Goal: Task Accomplishment & Management: Use online tool/utility

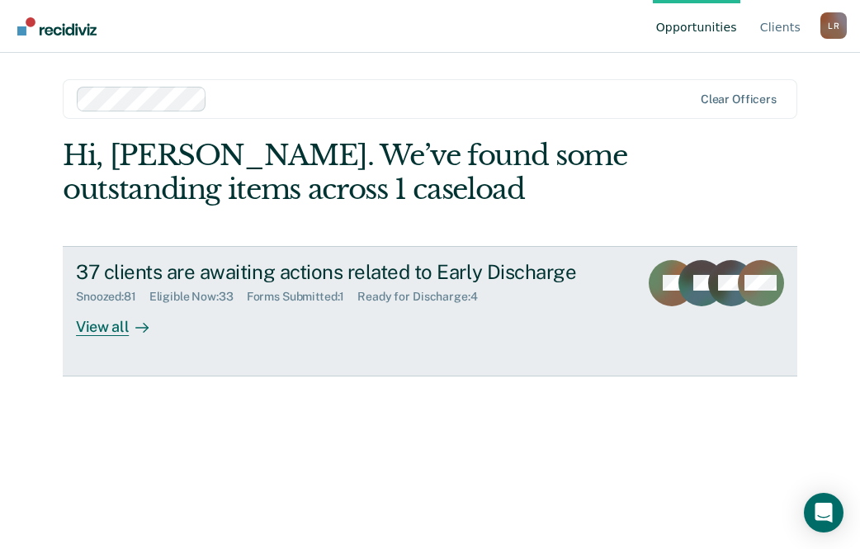
click at [115, 328] on div "View all" at bounding box center [122, 320] width 92 height 32
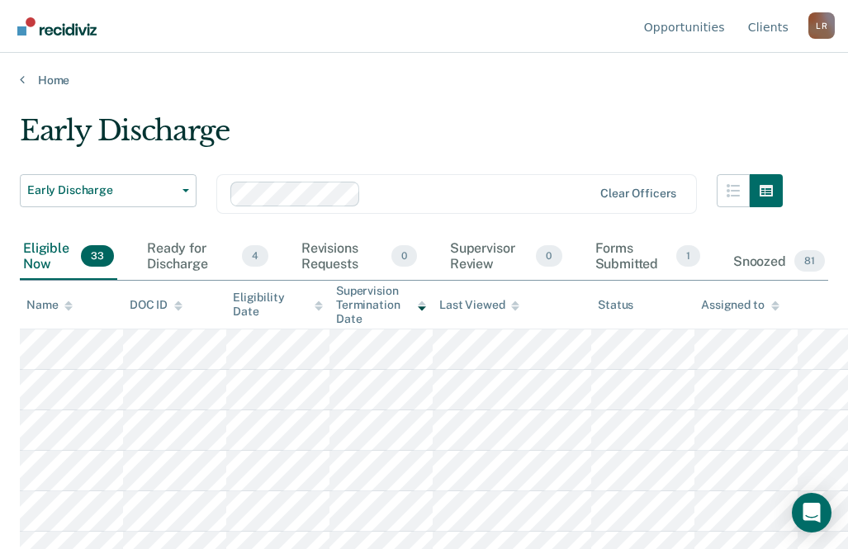
click at [68, 308] on icon at bounding box center [68, 308] width 8 height 4
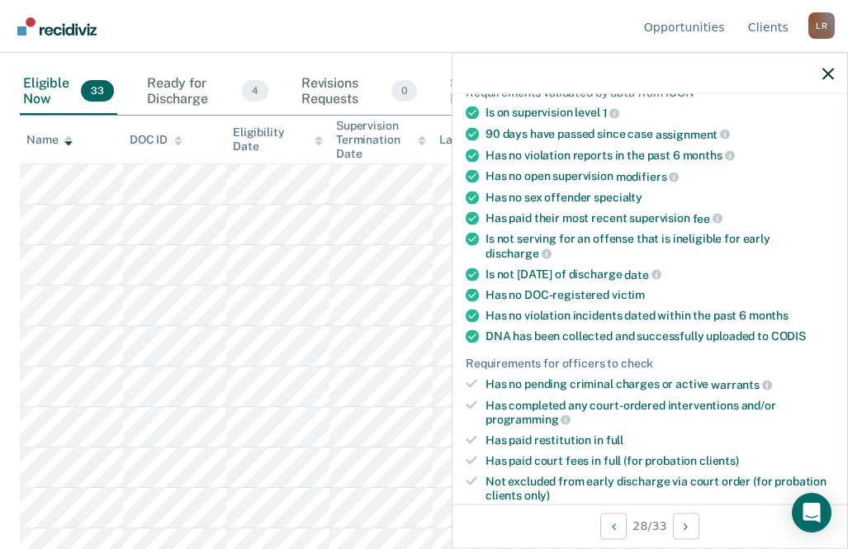
scroll to position [330, 0]
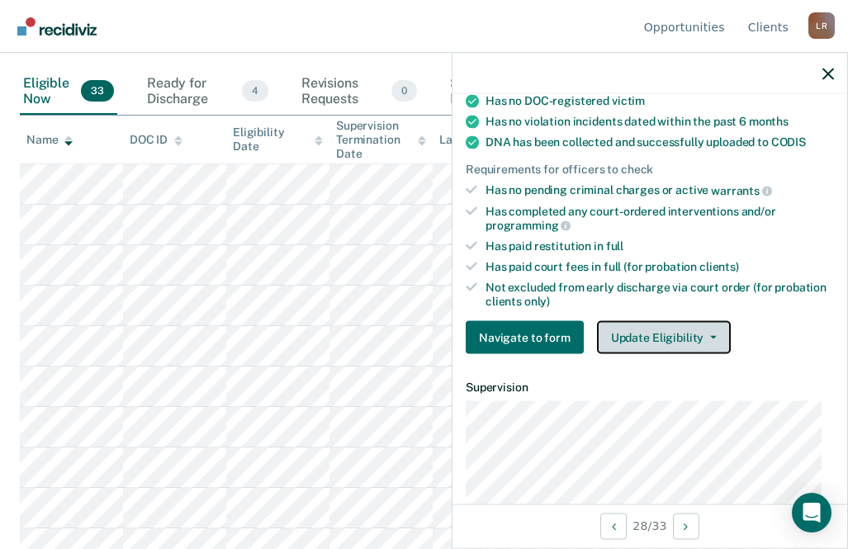
click at [657, 335] on button "Update Eligibility" at bounding box center [664, 337] width 134 height 33
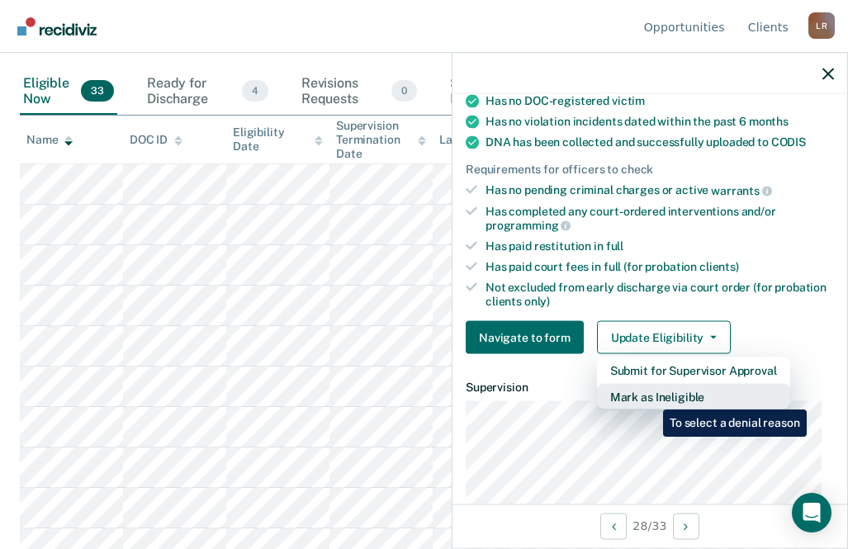
click at [650, 397] on button "Mark as Ineligible" at bounding box center [693, 397] width 193 height 26
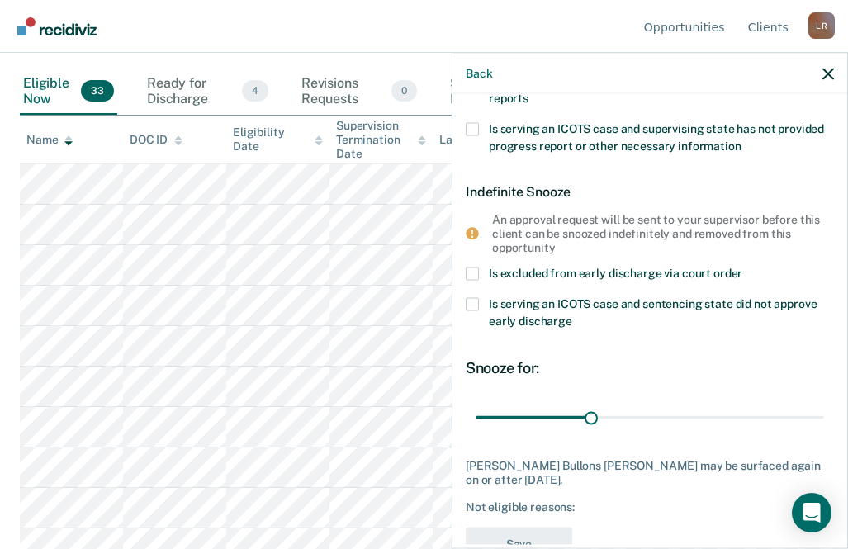
scroll to position [0, 0]
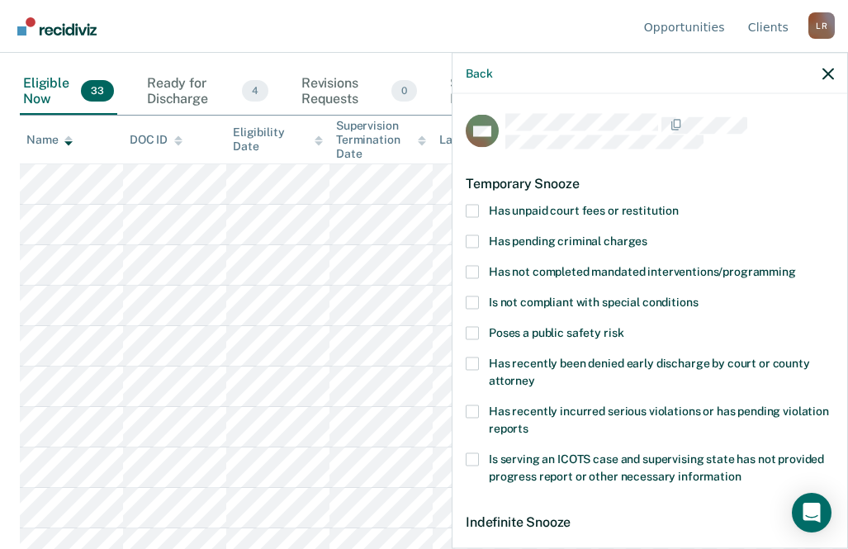
click at [471, 211] on span at bounding box center [471, 210] width 13 height 13
click at [678, 204] on input "Has unpaid court fees or restitution" at bounding box center [678, 204] width 0 height 0
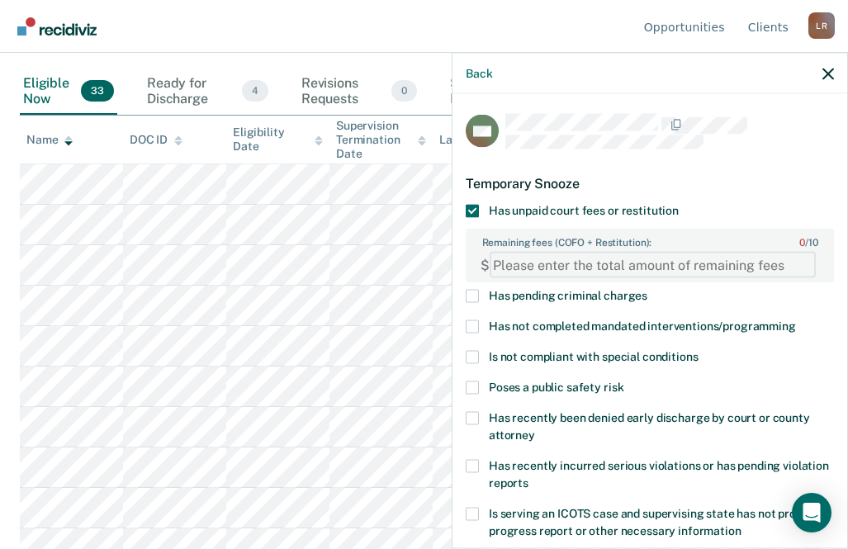
click at [572, 264] on FEESReasonInput "Remaining fees (COFO + Restitution): 0 / 10" at bounding box center [652, 265] width 326 height 26
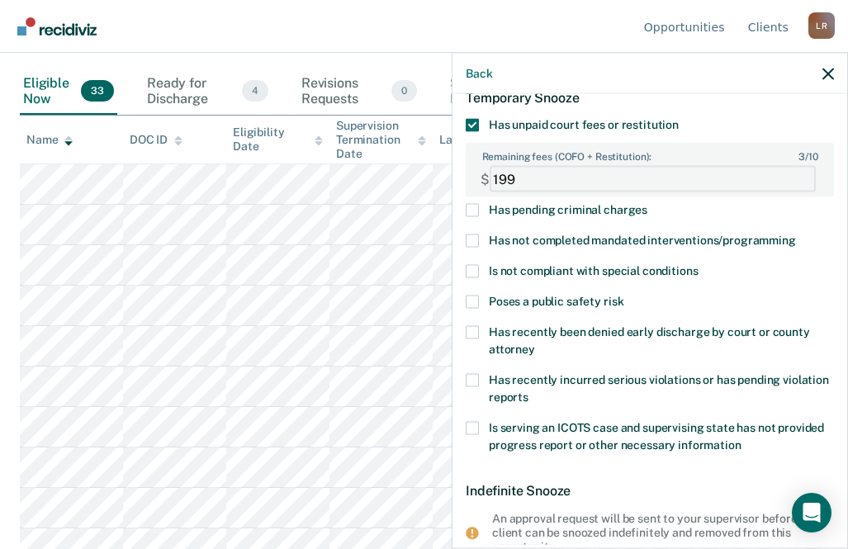
scroll to position [330, 0]
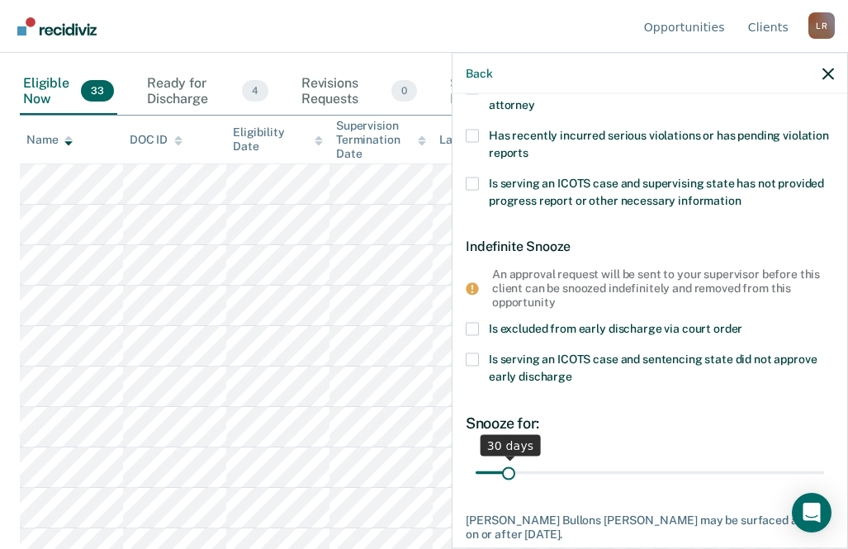
type FEESReasonInput "199"
click at [635, 473] on input "range" at bounding box center [649, 472] width 348 height 29
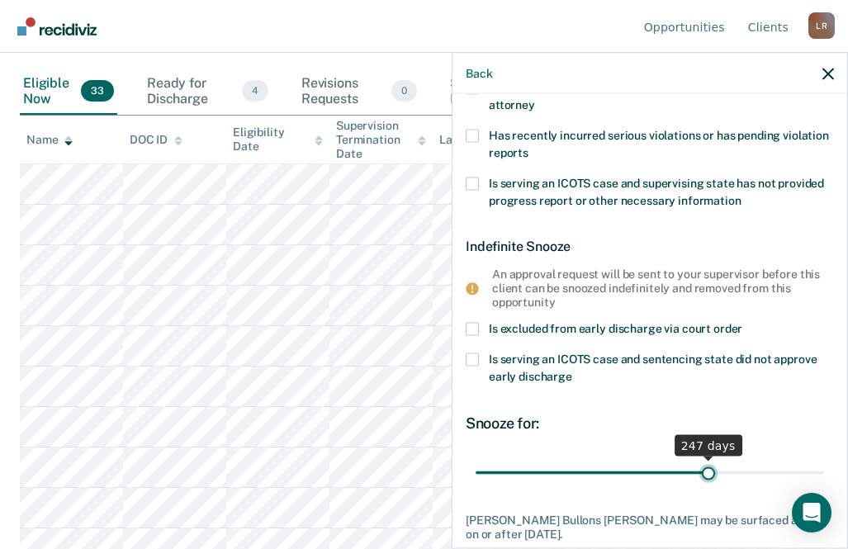
type input "247"
click at [700, 472] on input "range" at bounding box center [649, 472] width 348 height 29
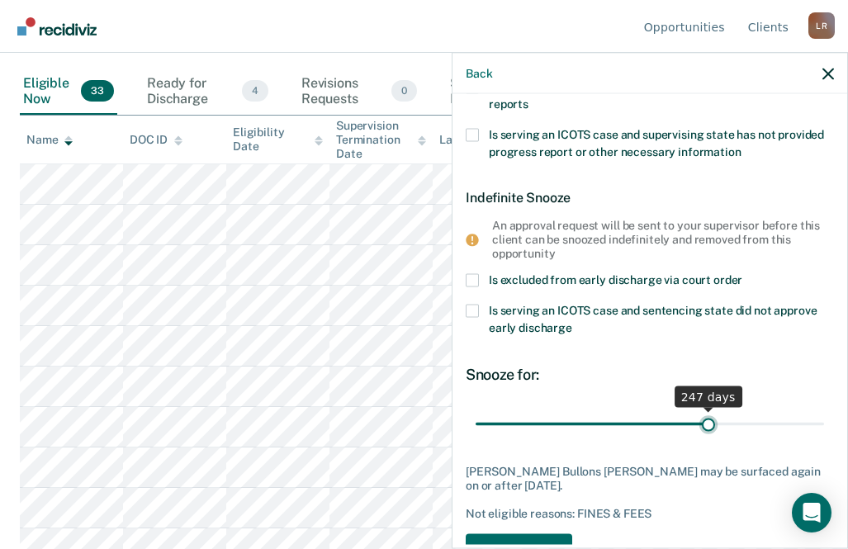
scroll to position [429, 0]
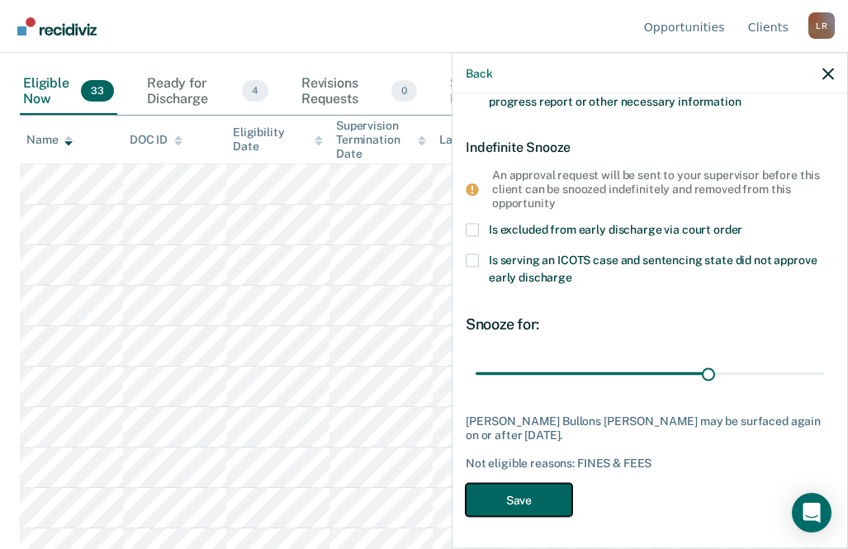
click at [535, 494] on button "Save" at bounding box center [518, 500] width 106 height 34
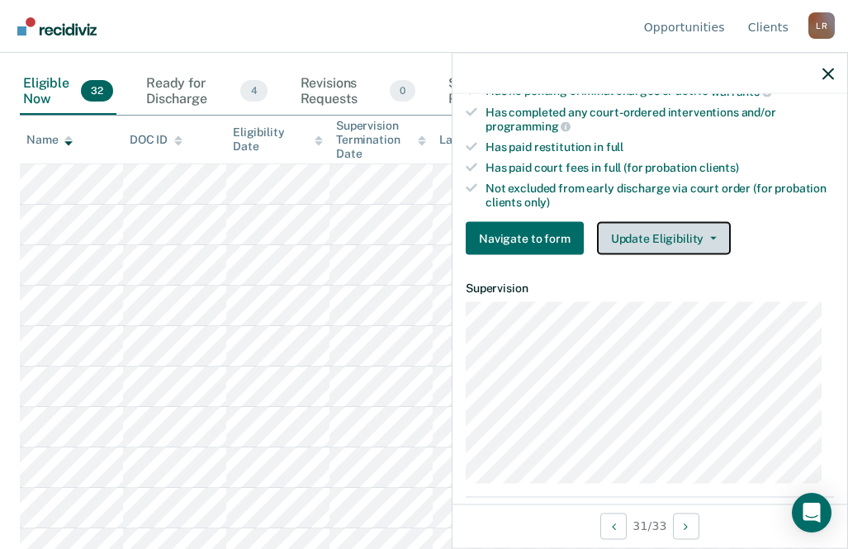
click at [645, 238] on button "Update Eligibility" at bounding box center [664, 238] width 134 height 33
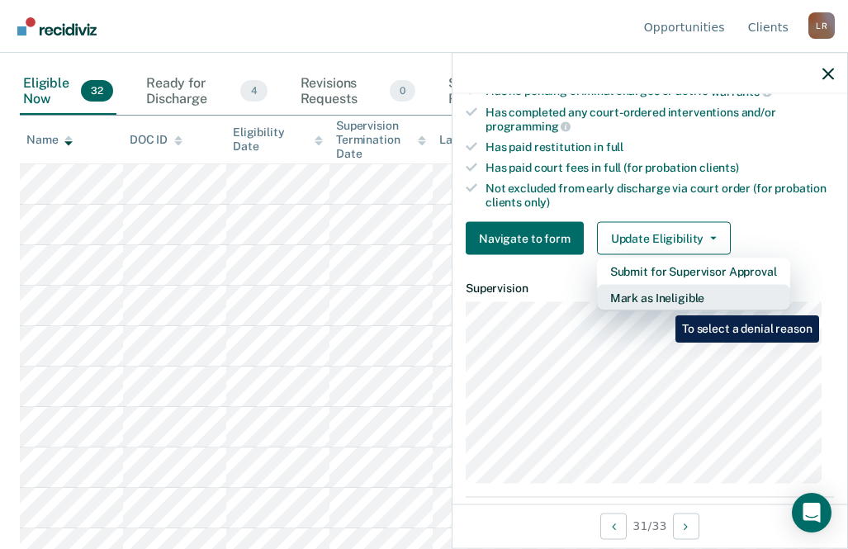
click at [663, 303] on button "Mark as Ineligible" at bounding box center [693, 298] width 193 height 26
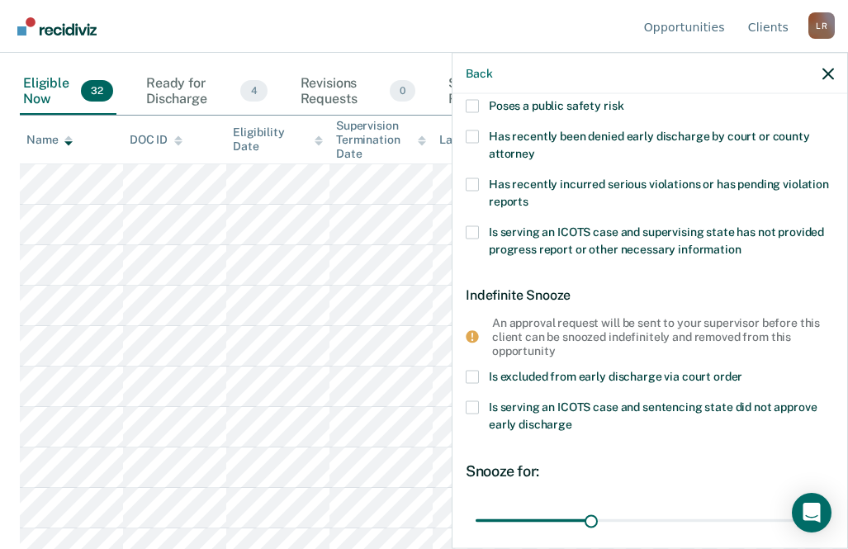
scroll to position [44, 0]
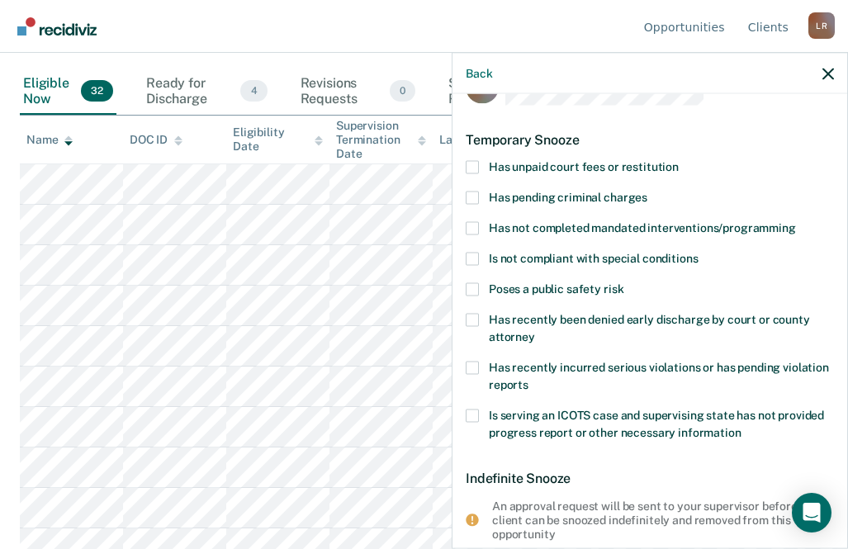
click at [469, 165] on span at bounding box center [471, 166] width 13 height 13
click at [678, 160] on input "Has unpaid court fees or restitution" at bounding box center [678, 160] width 0 height 0
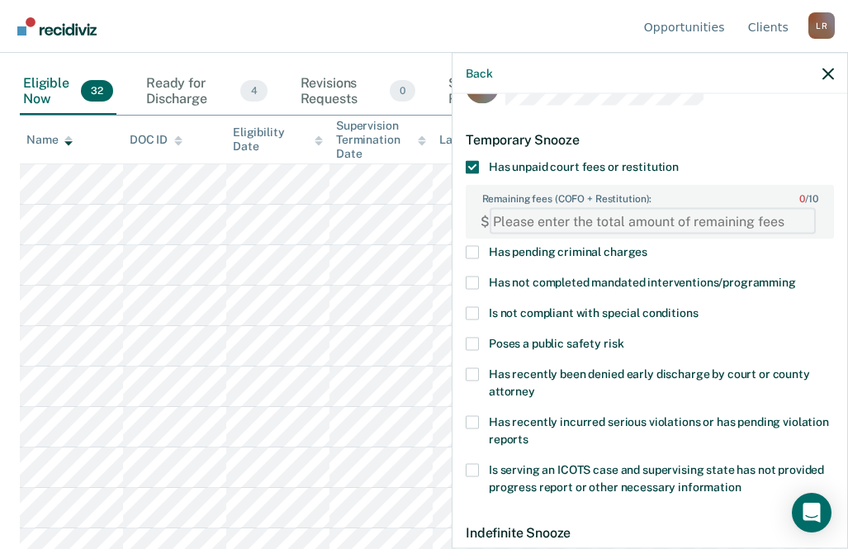
click at [582, 209] on FEESReasonInput "Remaining fees (COFO + Restitution): 0 / 10" at bounding box center [652, 221] width 326 height 26
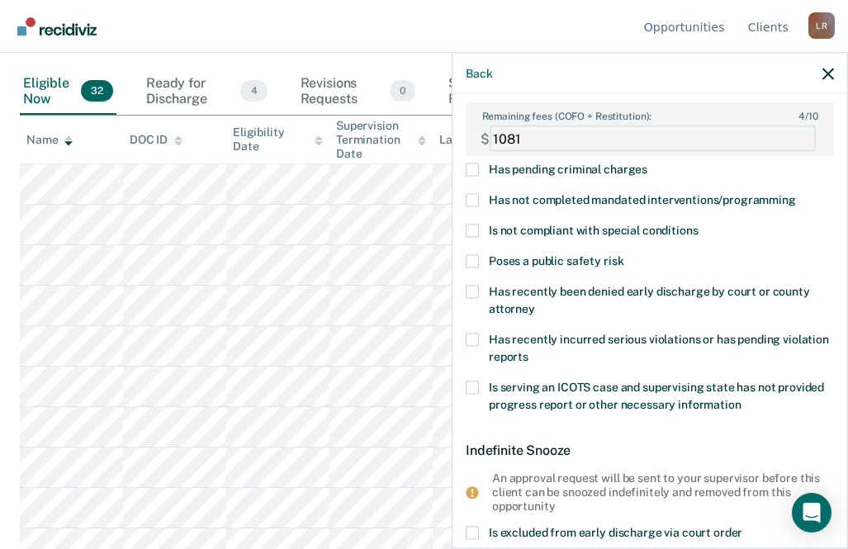
scroll to position [429, 0]
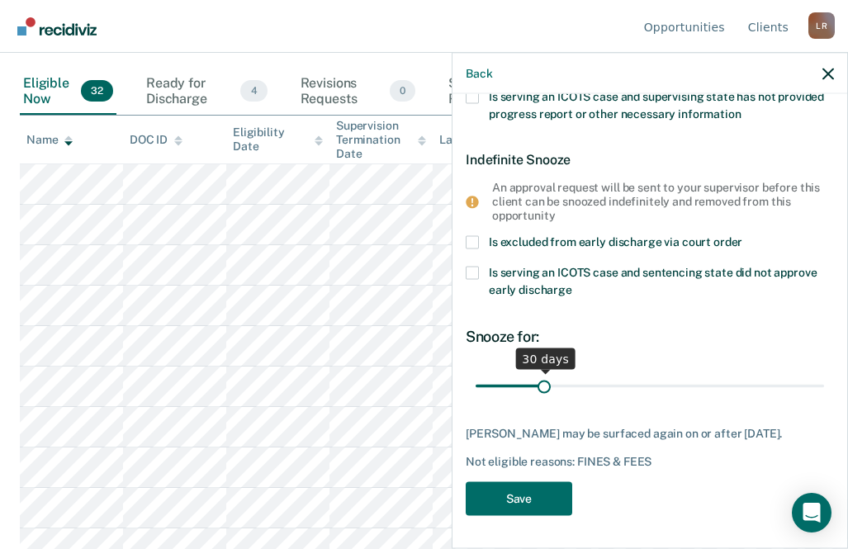
type FEESReasonInput "1081"
click at [644, 372] on input "range" at bounding box center [649, 385] width 348 height 29
type input "103"
click at [693, 371] on input "range" at bounding box center [649, 385] width 348 height 29
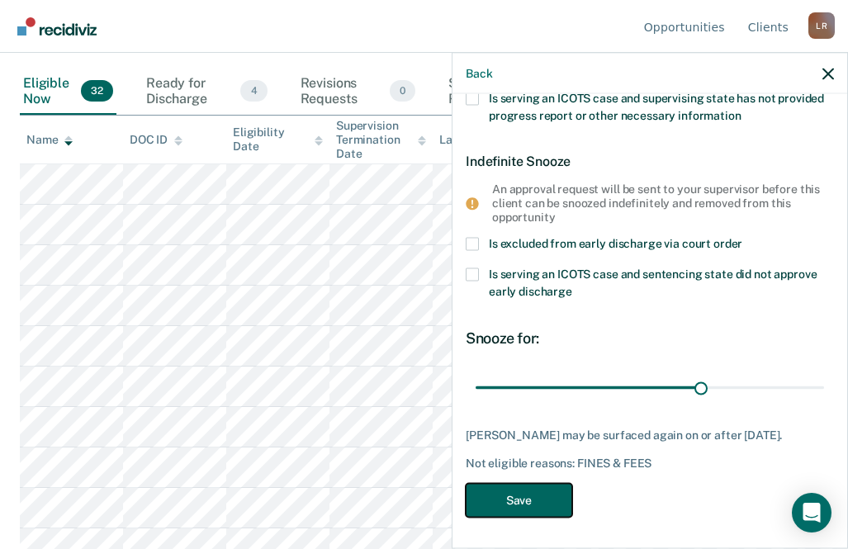
click at [504, 494] on button "Save" at bounding box center [518, 500] width 106 height 34
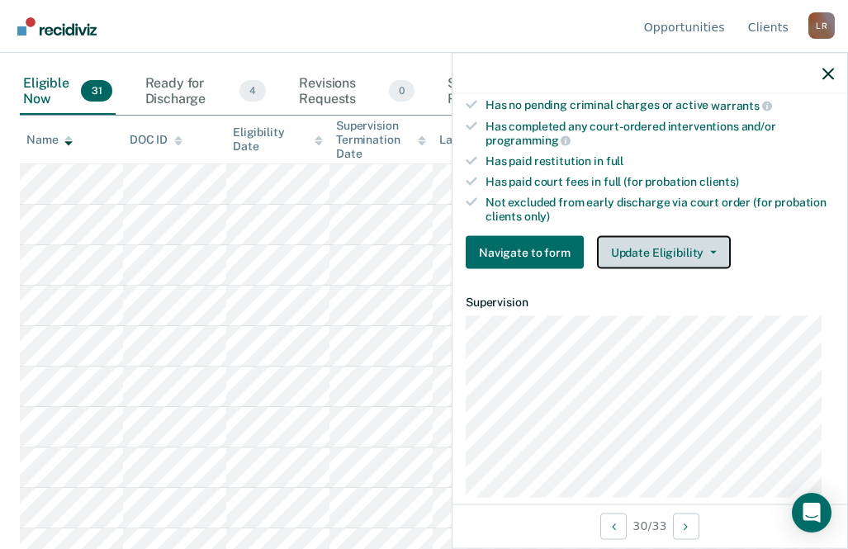
click at [631, 243] on button "Update Eligibility" at bounding box center [664, 252] width 134 height 33
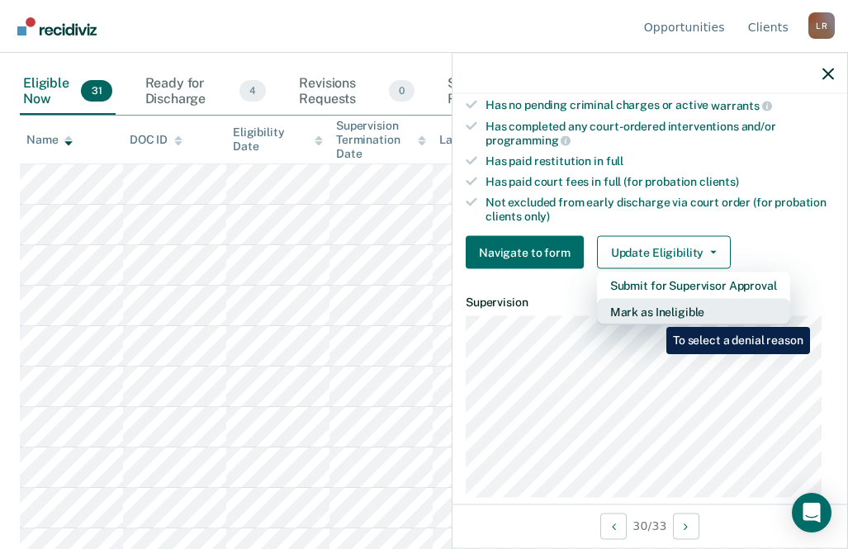
click at [654, 314] on button "Mark as Ineligible" at bounding box center [693, 312] width 193 height 26
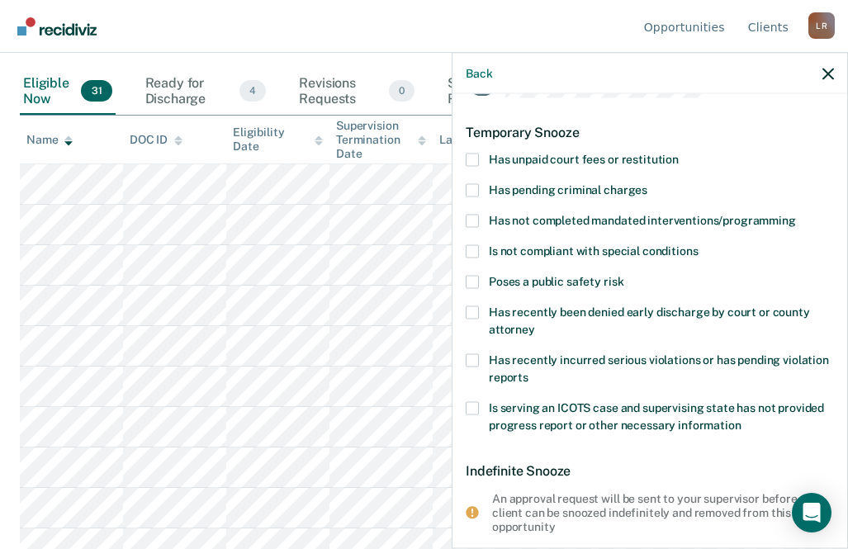
scroll to position [31, 0]
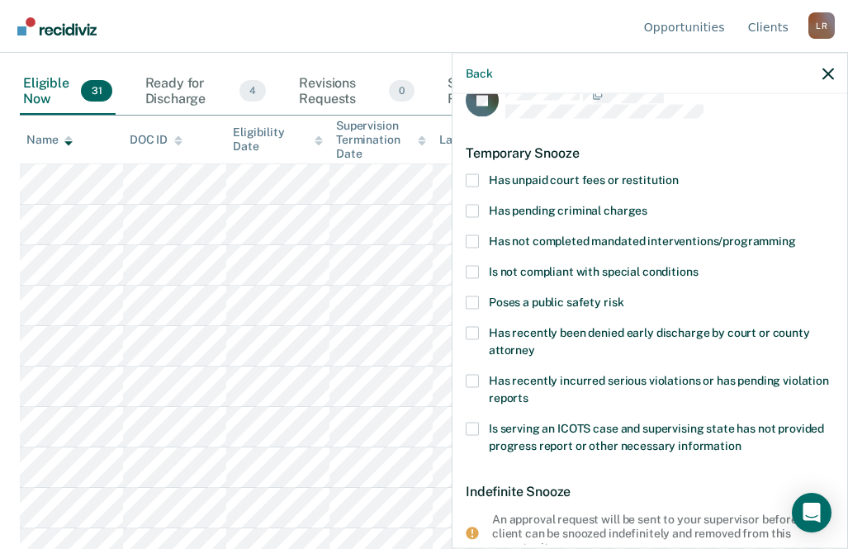
click at [473, 178] on span at bounding box center [471, 179] width 13 height 13
click at [678, 173] on input "Has unpaid court fees or restitution" at bounding box center [678, 173] width 0 height 0
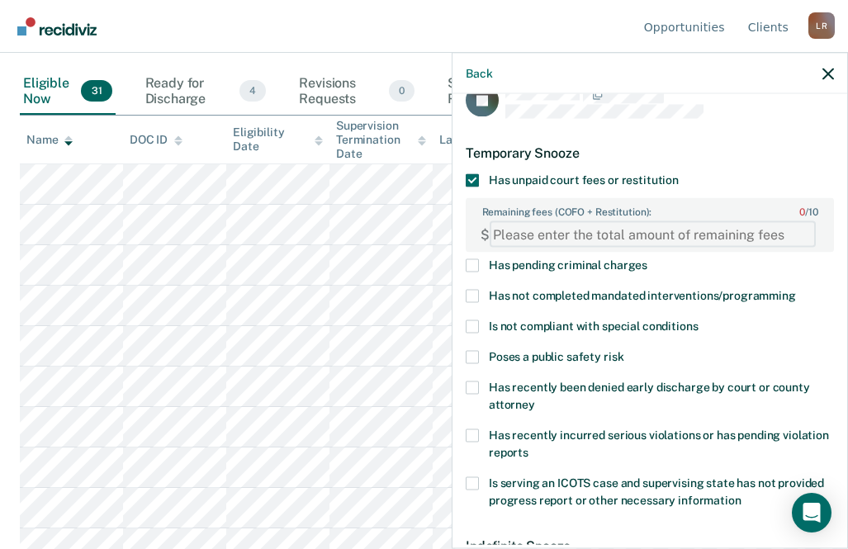
click at [652, 238] on FEESReasonInput "Remaining fees (COFO + Restitution): 0 / 10" at bounding box center [652, 234] width 326 height 26
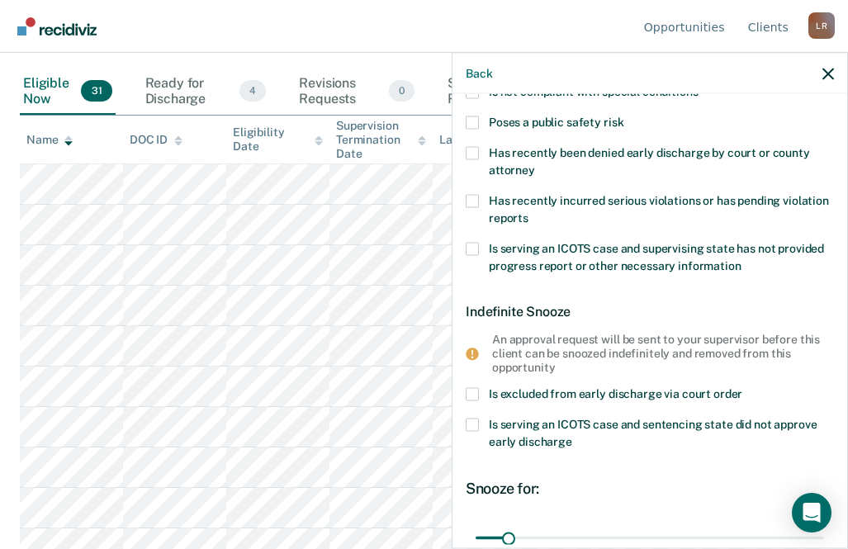
scroll to position [415, 0]
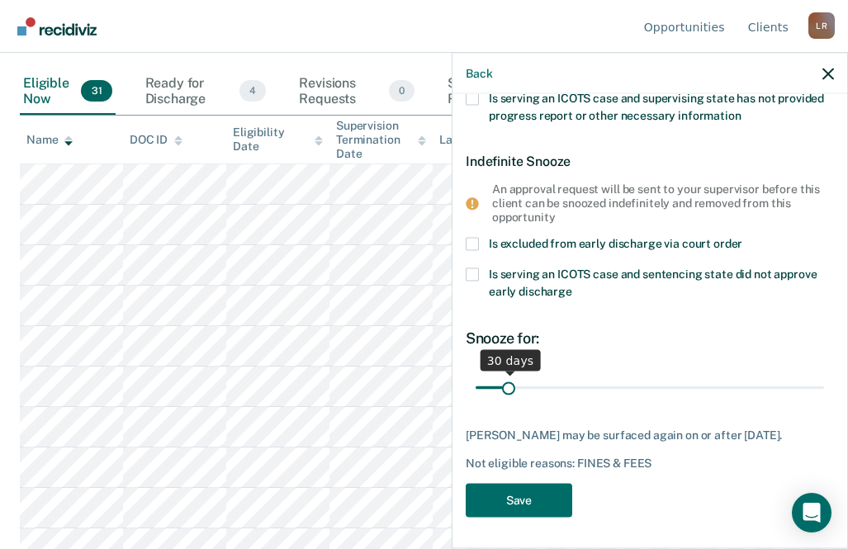
type FEESReasonInput "1275.74"
type input "239"
click at [693, 381] on input "range" at bounding box center [649, 387] width 348 height 29
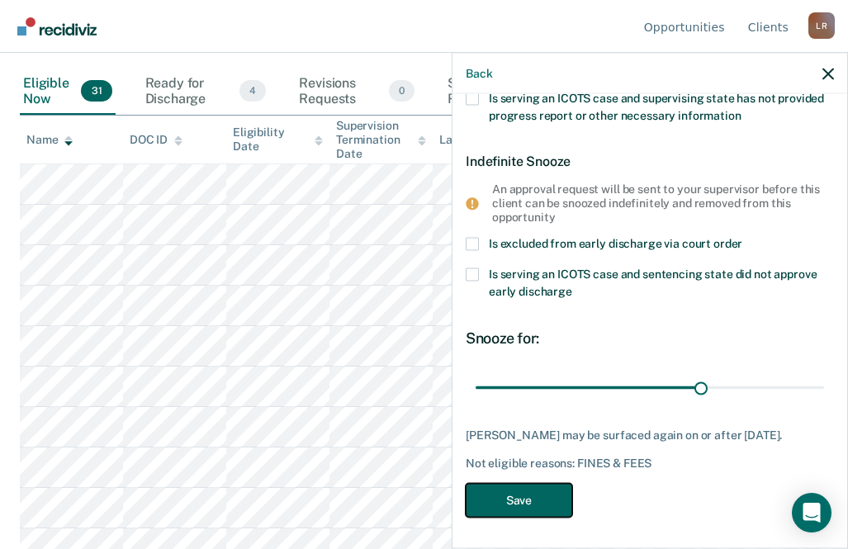
click at [512, 491] on button "Save" at bounding box center [518, 500] width 106 height 34
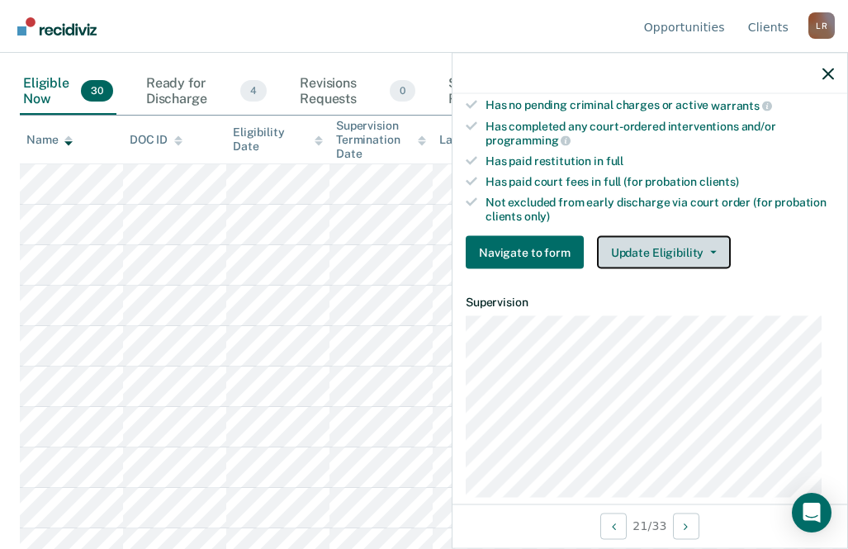
click at [680, 246] on button "Update Eligibility" at bounding box center [664, 252] width 134 height 33
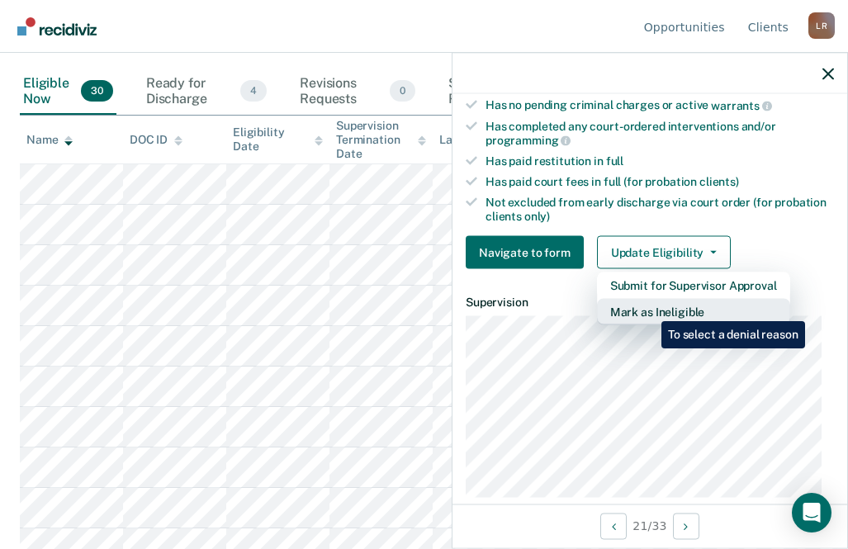
click at [649, 309] on button "Mark as Ineligible" at bounding box center [693, 312] width 193 height 26
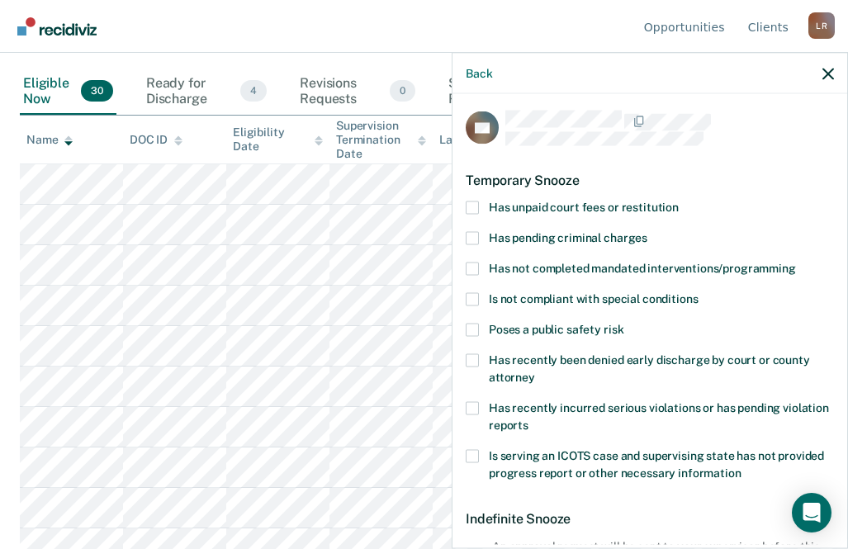
scroll to position [0, 0]
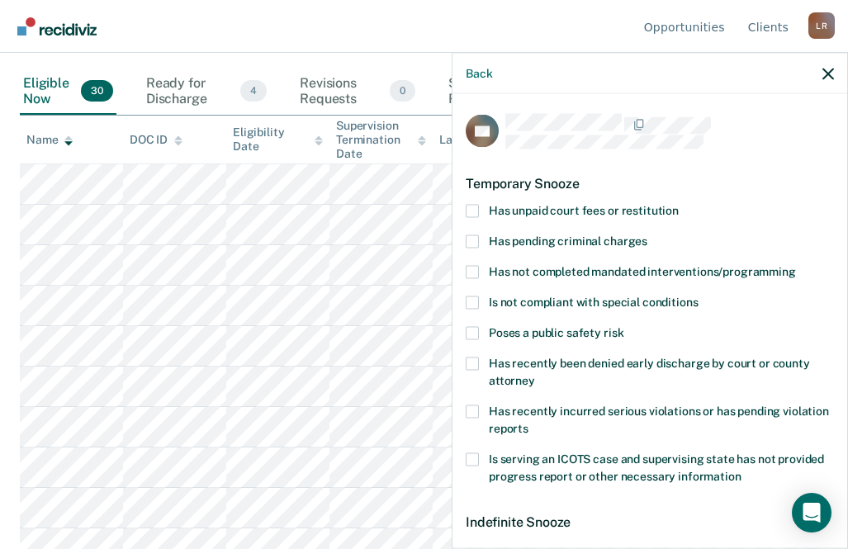
click at [480, 268] on label "Has not completed mandated interventions/programming" at bounding box center [649, 273] width 368 height 17
click at [796, 265] on input "Has not completed mandated interventions/programming" at bounding box center [796, 265] width 0 height 0
click at [473, 272] on span at bounding box center [471, 271] width 13 height 13
click at [796, 265] on input "Has not completed mandated interventions/programming" at bounding box center [796, 265] width 0 height 0
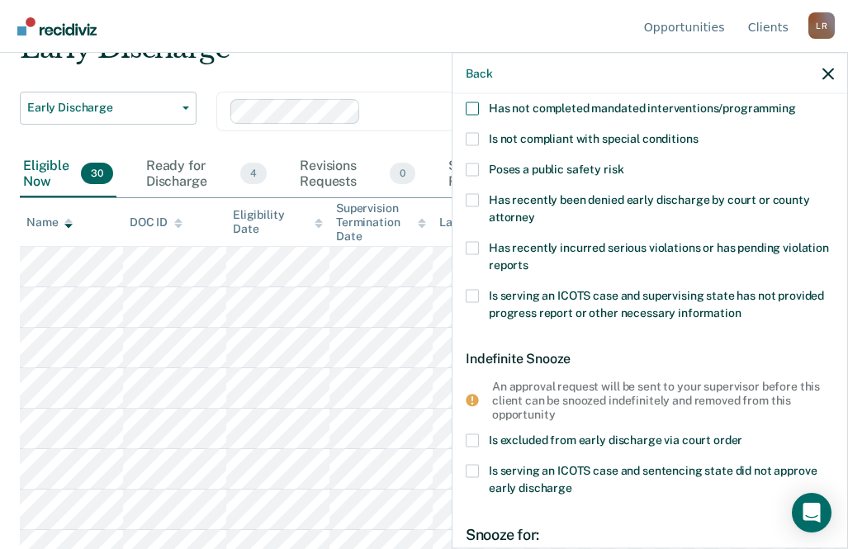
scroll to position [165, 0]
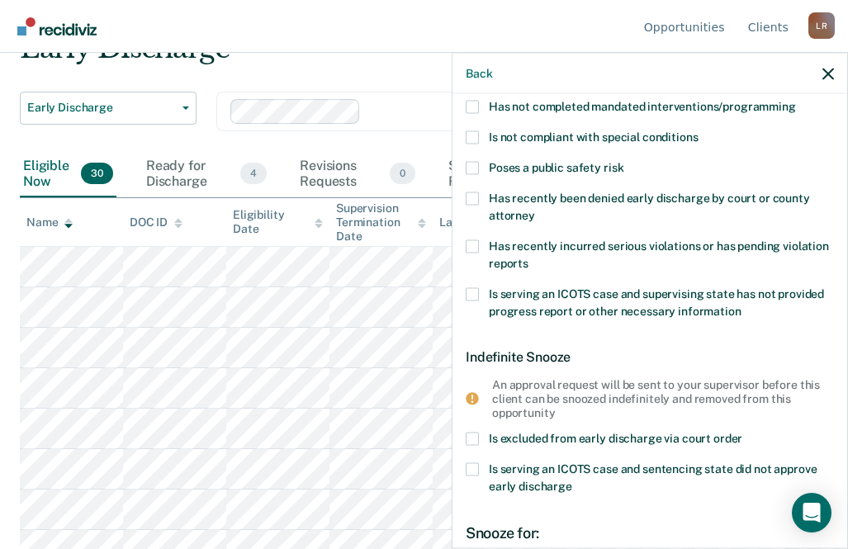
click at [470, 434] on span at bounding box center [471, 438] width 13 height 13
click at [742, 432] on input "Is excluded from early discharge via court order" at bounding box center [742, 432] width 0 height 0
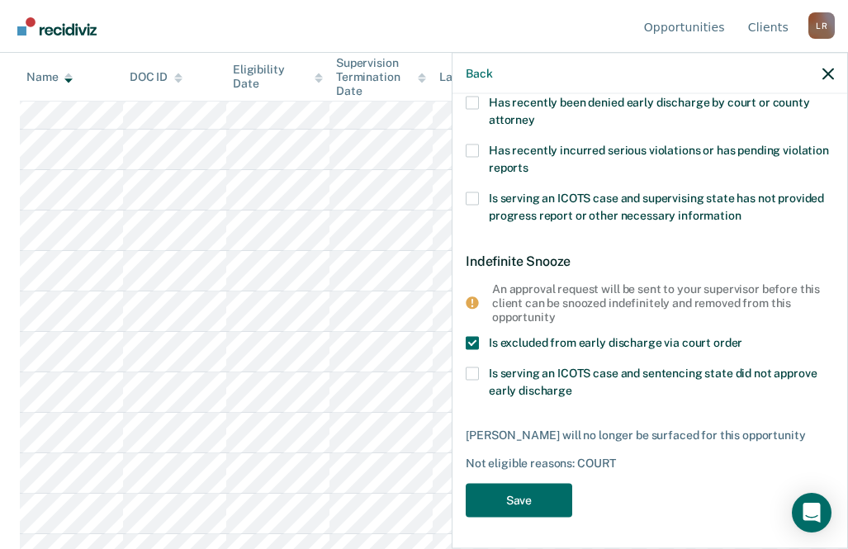
scroll to position [330, 0]
click at [529, 500] on button "Save" at bounding box center [518, 500] width 106 height 34
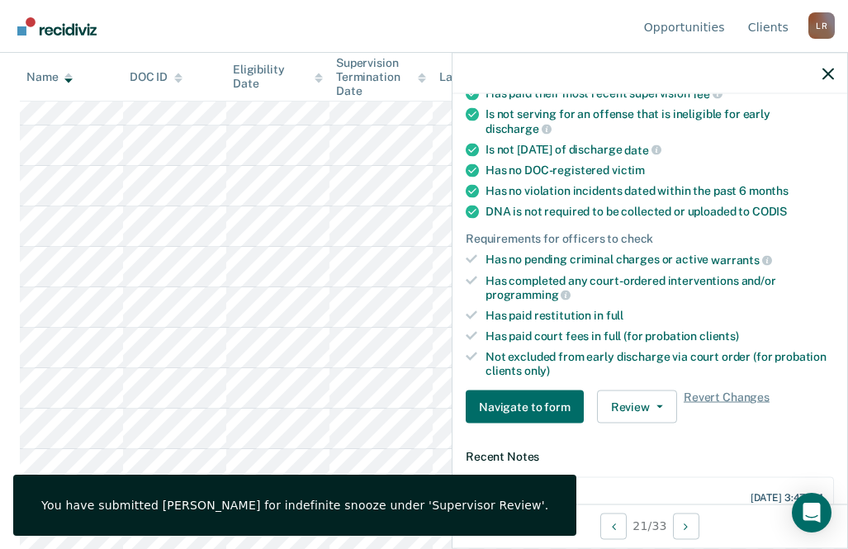
scroll to position [248, 0]
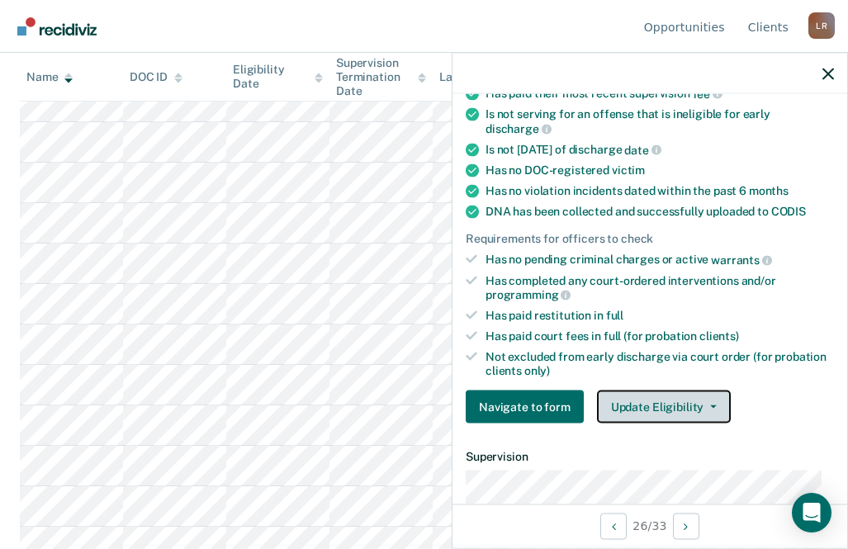
click at [685, 401] on button "Update Eligibility" at bounding box center [664, 406] width 134 height 33
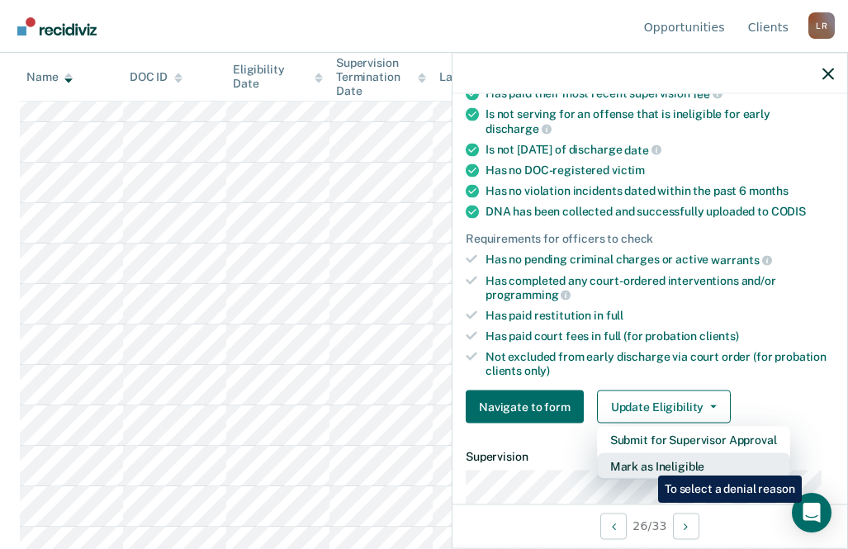
click at [645, 463] on button "Mark as Ineligible" at bounding box center [693, 466] width 193 height 26
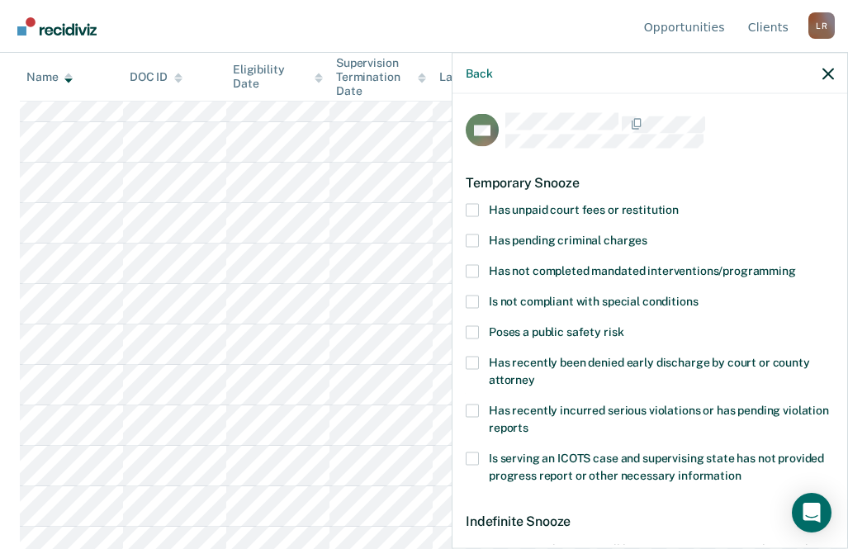
scroll to position [0, 0]
click at [472, 208] on span at bounding box center [471, 210] width 13 height 13
click at [678, 204] on input "Has unpaid court fees or restitution" at bounding box center [678, 204] width 0 height 0
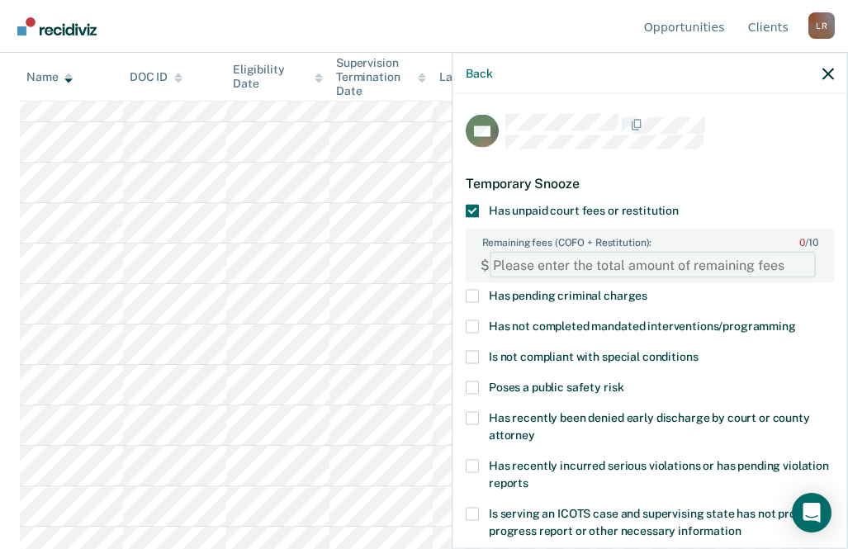
click at [608, 266] on FEESReasonInput "Remaining fees (COFO + Restitution): 0 / 10" at bounding box center [652, 265] width 326 height 26
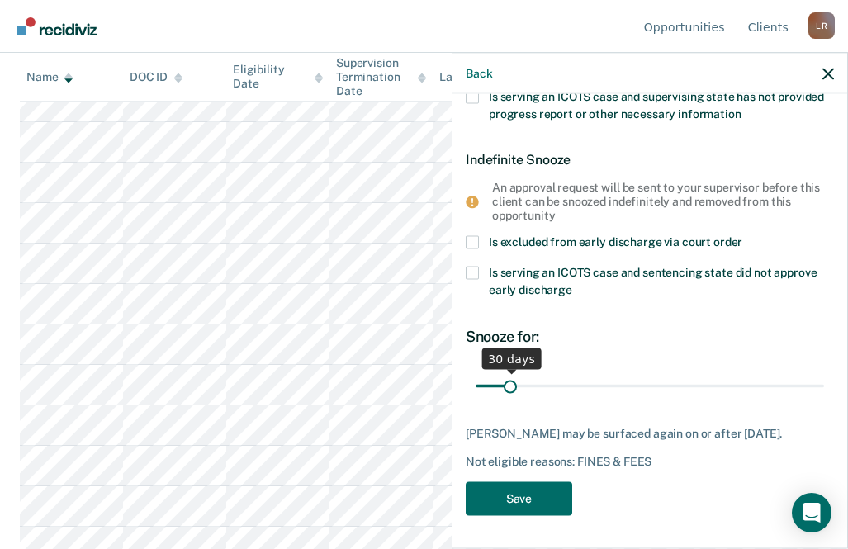
type FEESReasonInput "606"
type input "186"
click at [654, 371] on input "range" at bounding box center [649, 385] width 348 height 29
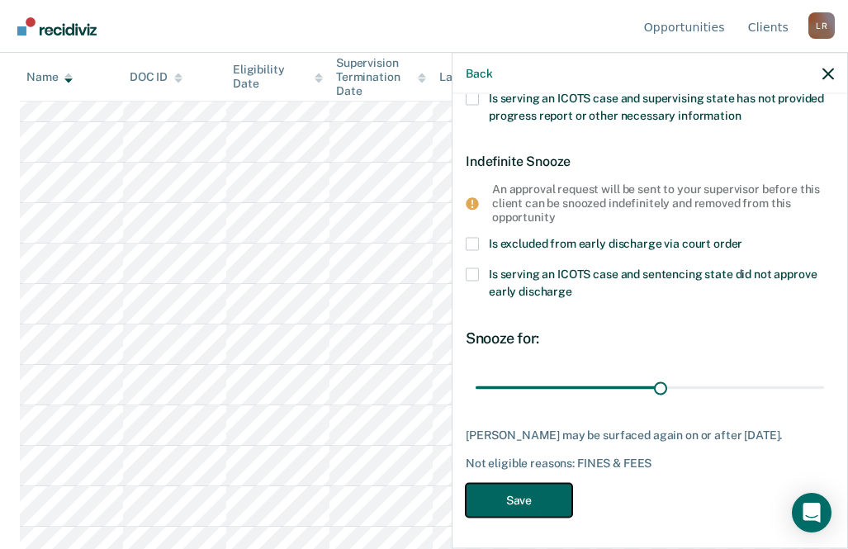
click at [510, 491] on button "Save" at bounding box center [518, 500] width 106 height 34
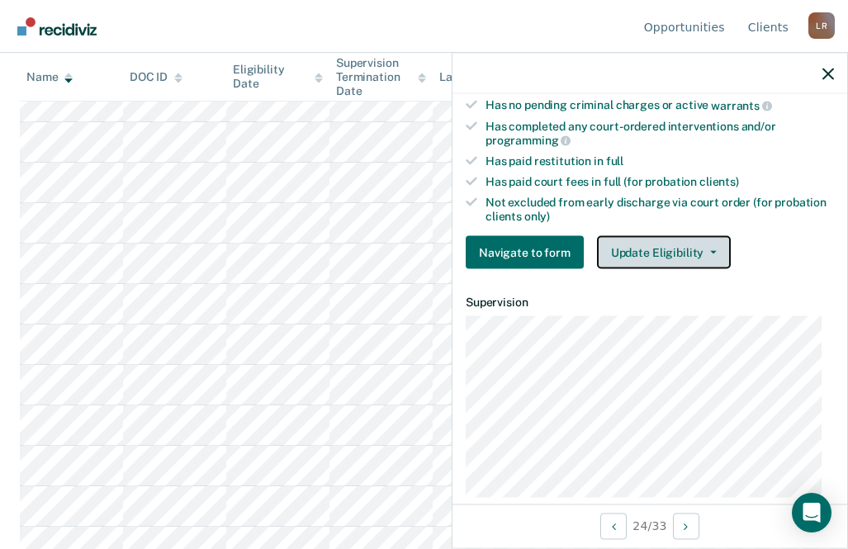
click at [646, 243] on button "Update Eligibility" at bounding box center [664, 252] width 134 height 33
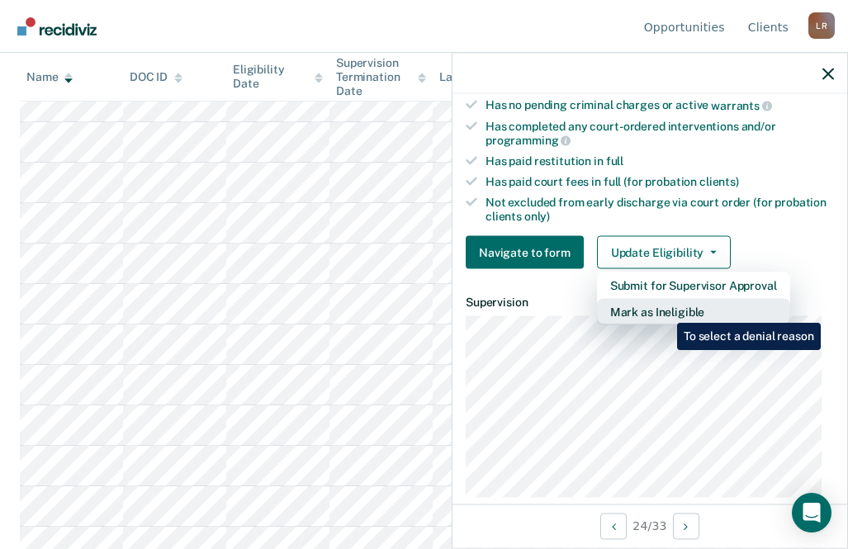
click at [664, 310] on button "Mark as Ineligible" at bounding box center [693, 312] width 193 height 26
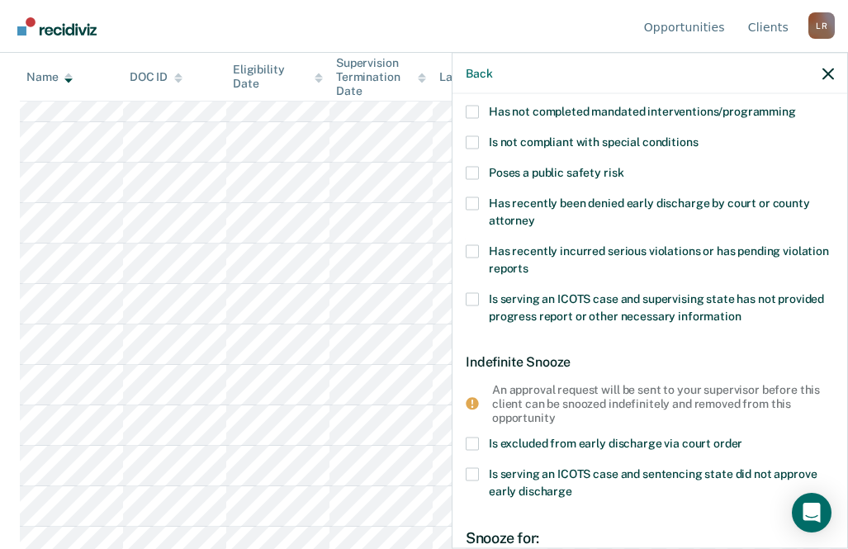
scroll to position [0, 0]
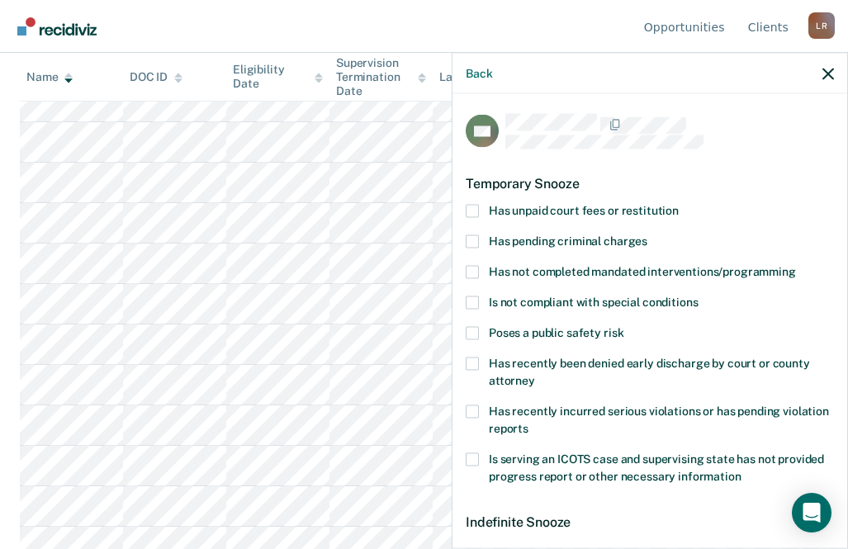
click at [470, 208] on span at bounding box center [471, 210] width 13 height 13
click at [678, 204] on input "Has unpaid court fees or restitution" at bounding box center [678, 204] width 0 height 0
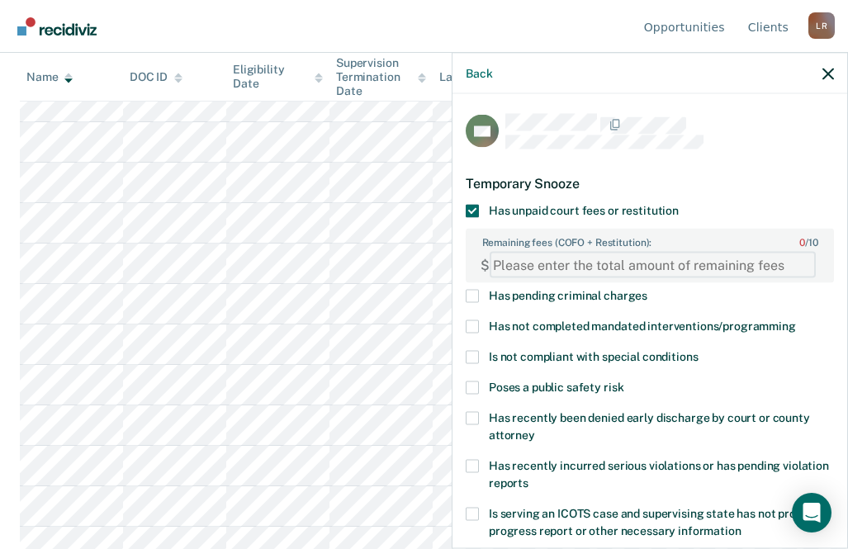
click at [596, 268] on FEESReasonInput "Remaining fees (COFO + Restitution): 0 / 10" at bounding box center [652, 265] width 326 height 26
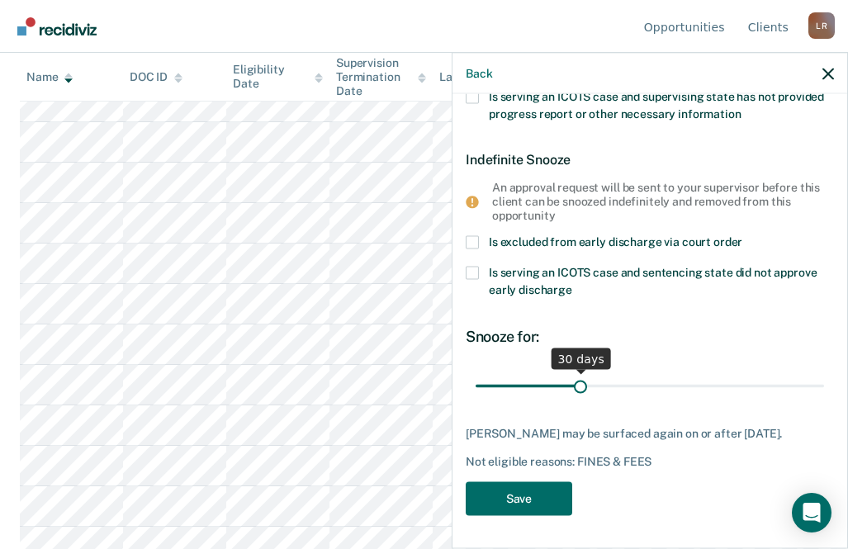
type FEESReasonInput "929"
type input "56"
click at [663, 371] on input "range" at bounding box center [649, 385] width 348 height 29
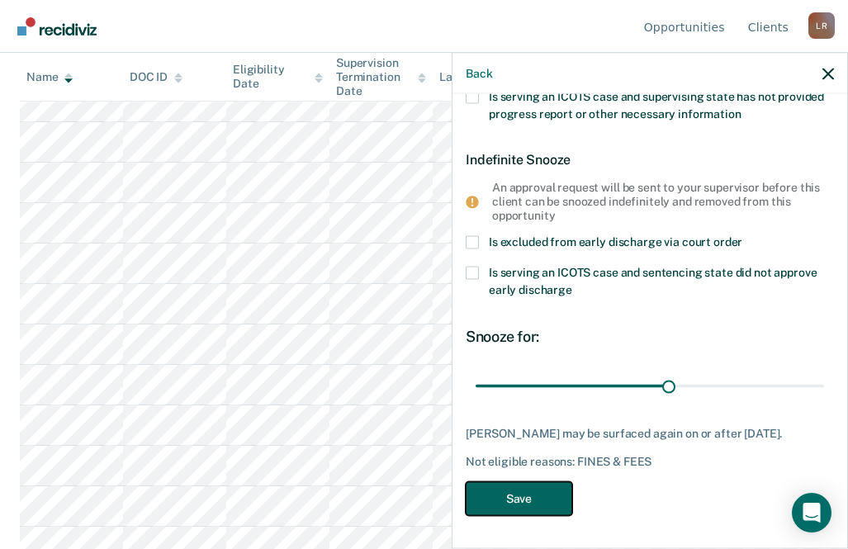
click at [528, 501] on button "Save" at bounding box center [518, 498] width 106 height 34
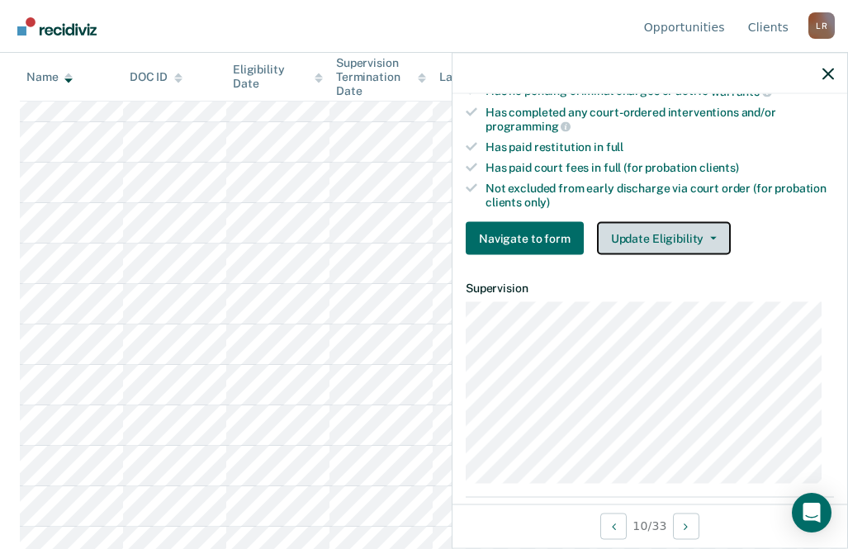
click at [650, 230] on button "Update Eligibility" at bounding box center [664, 238] width 134 height 33
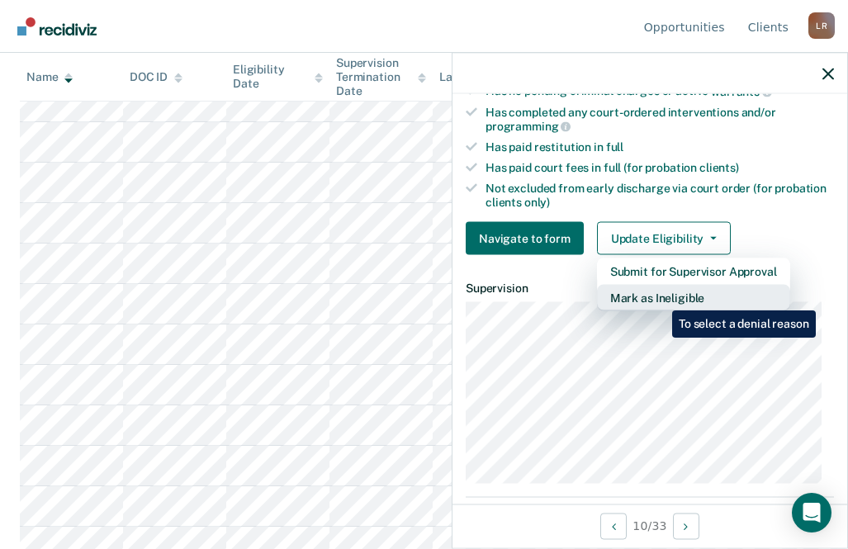
click at [659, 298] on button "Mark as Ineligible" at bounding box center [693, 298] width 193 height 26
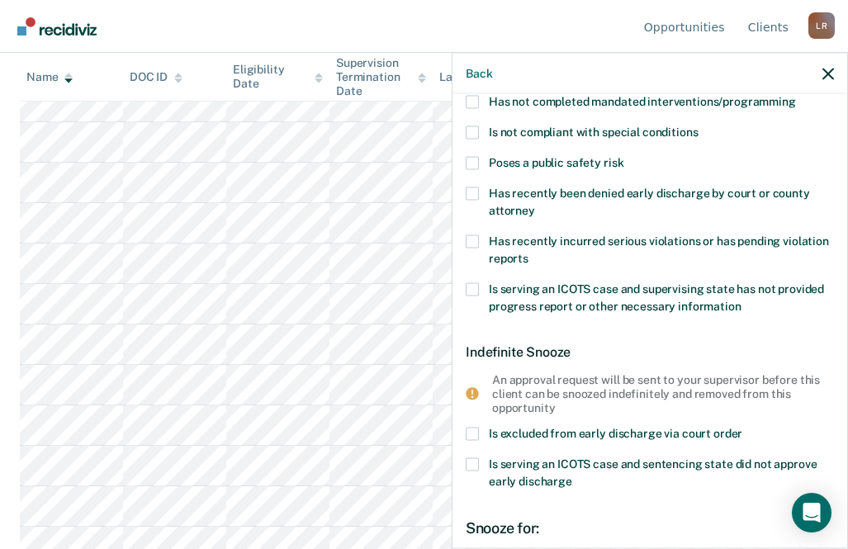
scroll to position [0, 0]
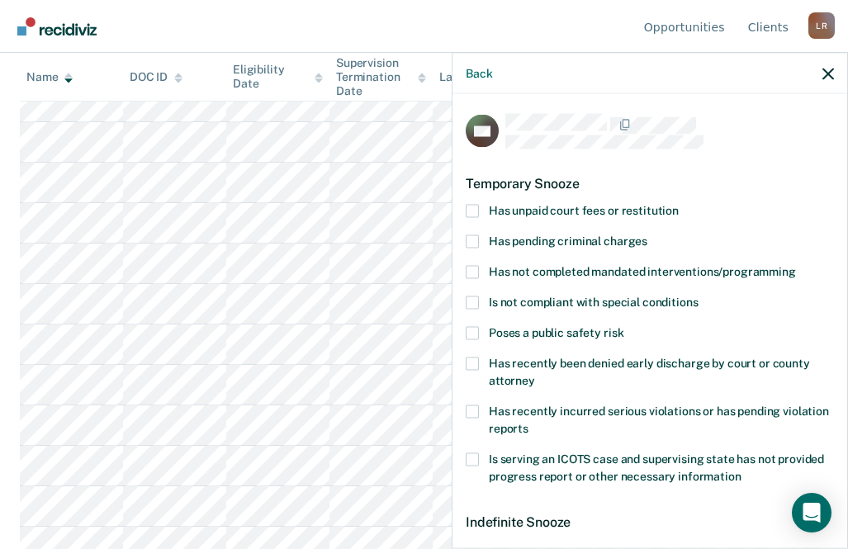
click at [476, 206] on span at bounding box center [471, 210] width 13 height 13
click at [678, 204] on input "Has unpaid court fees or restitution" at bounding box center [678, 204] width 0 height 0
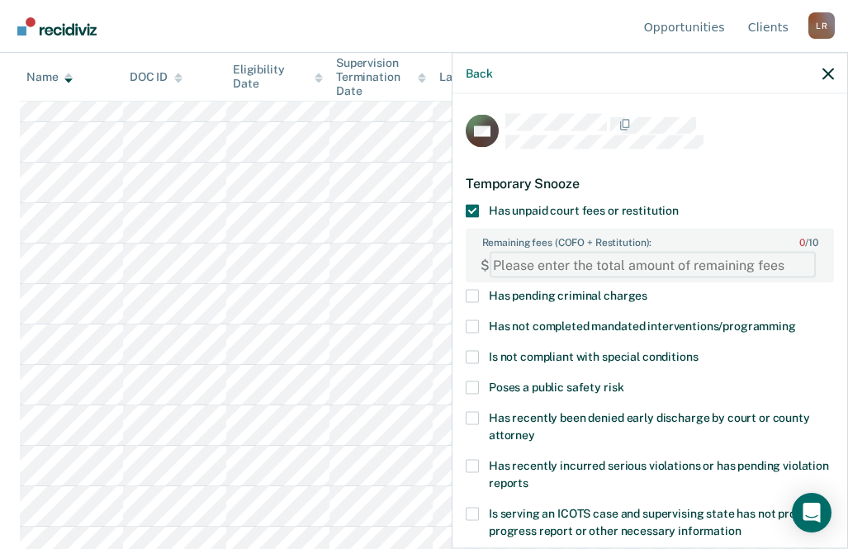
click at [561, 269] on FEESReasonInput "Remaining fees (COFO + Restitution): 0 / 10" at bounding box center [652, 265] width 326 height 26
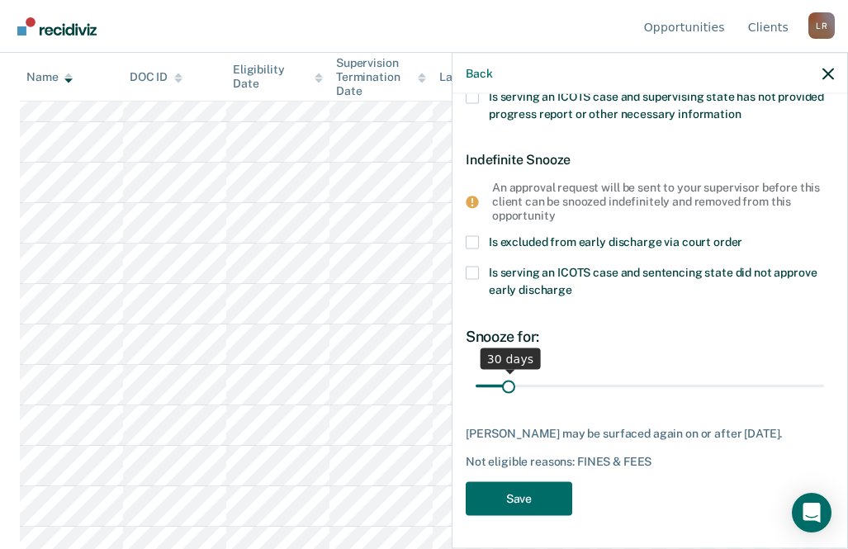
type FEESReasonInput "2886.44"
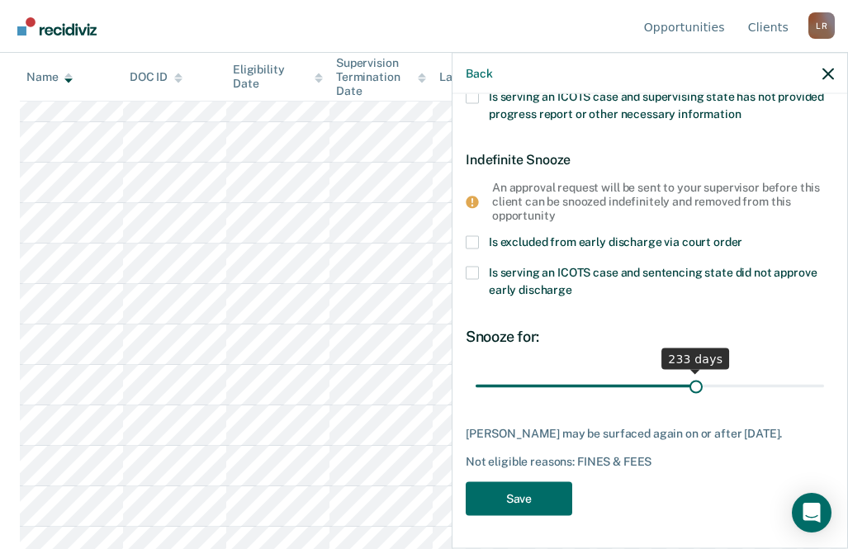
type input "233"
click at [688, 371] on input "range" at bounding box center [649, 385] width 348 height 29
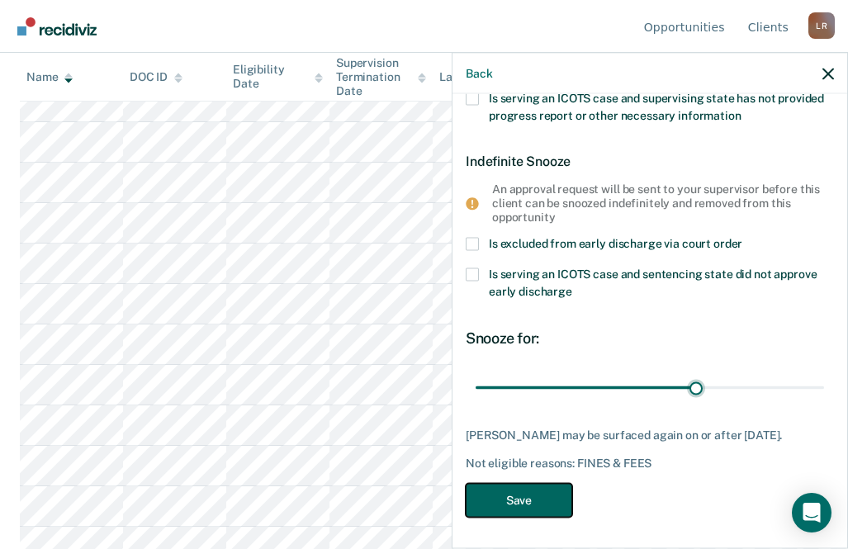
click at [518, 498] on button "Save" at bounding box center [518, 500] width 106 height 34
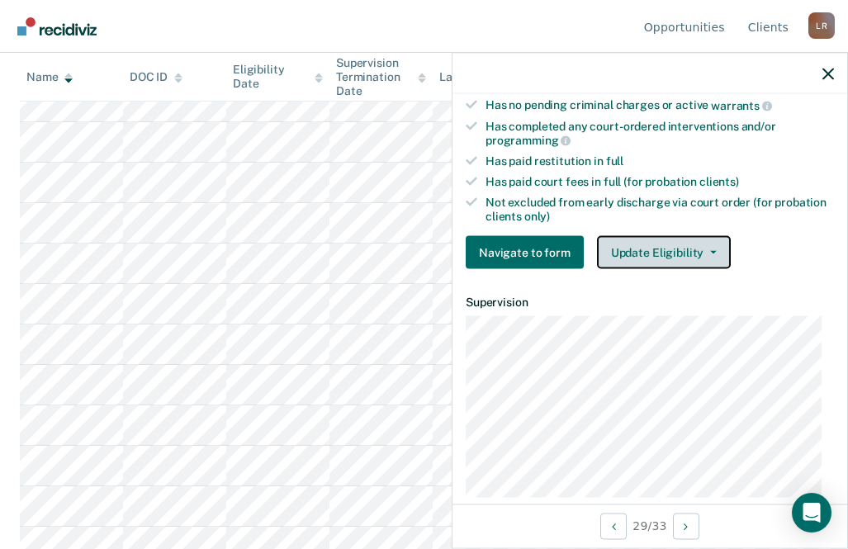
click at [616, 253] on button "Update Eligibility" at bounding box center [664, 252] width 134 height 33
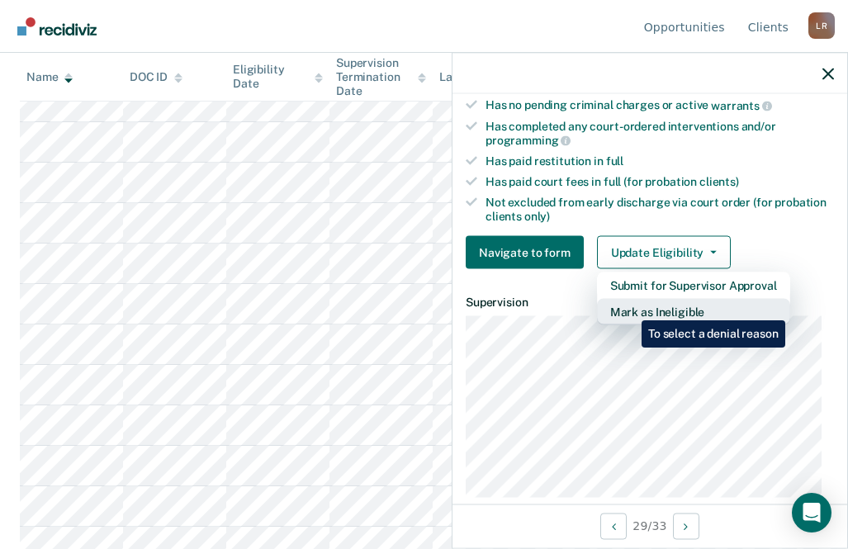
click at [629, 308] on button "Mark as Ineligible" at bounding box center [693, 312] width 193 height 26
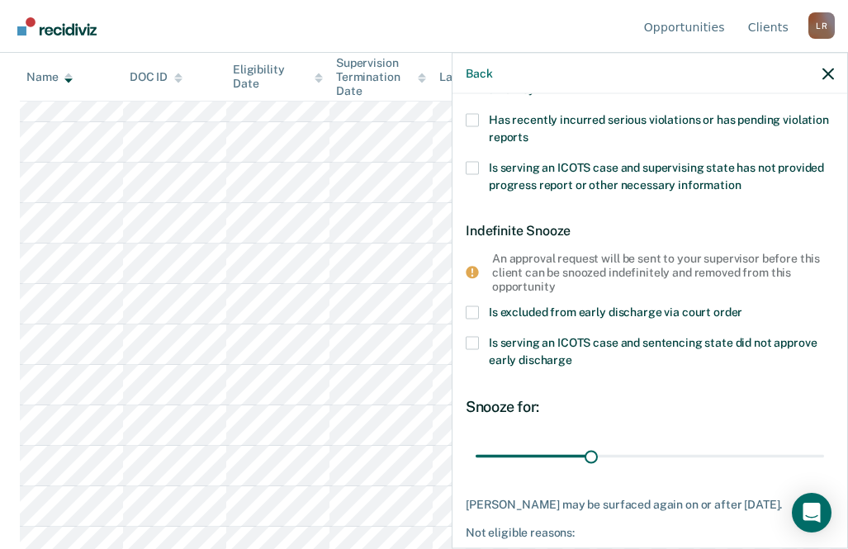
drag, startPoint x: 475, startPoint y: 309, endPoint x: 528, endPoint y: 327, distance: 55.9
click at [475, 308] on span at bounding box center [471, 312] width 13 height 13
click at [742, 306] on input "Is excluded from early discharge via court order" at bounding box center [742, 306] width 0 height 0
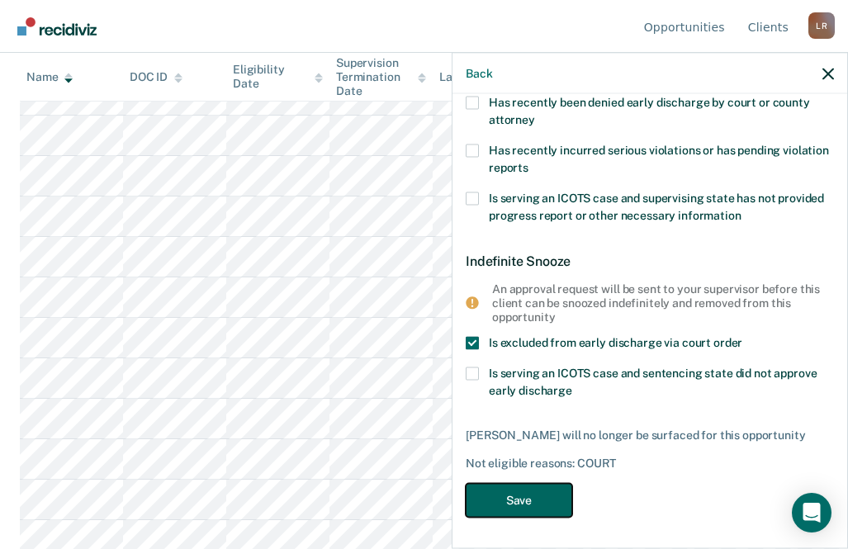
click at [541, 493] on button "Save" at bounding box center [518, 500] width 106 height 34
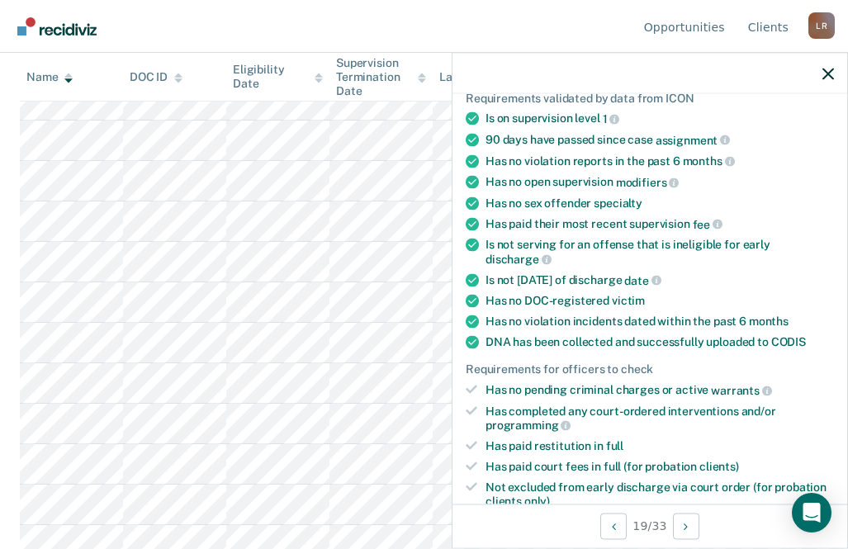
scroll to position [330, 0]
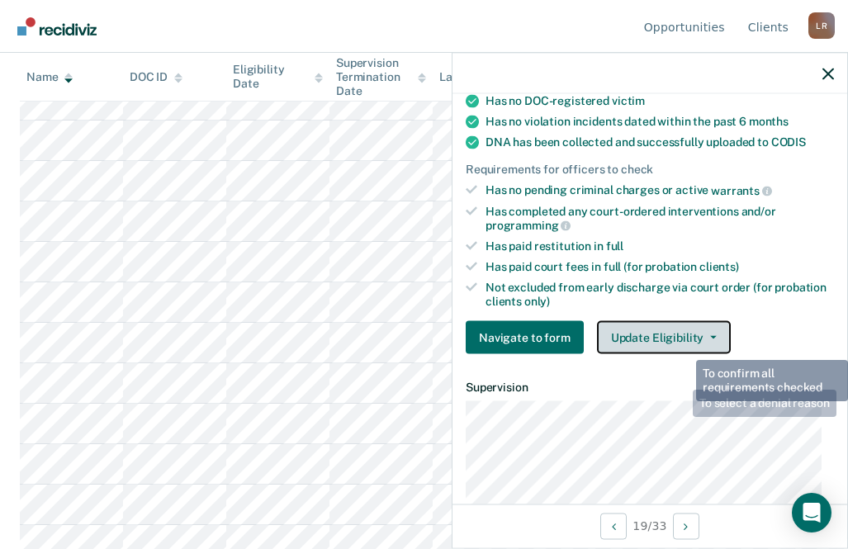
click at [686, 324] on button "Update Eligibility" at bounding box center [664, 337] width 134 height 33
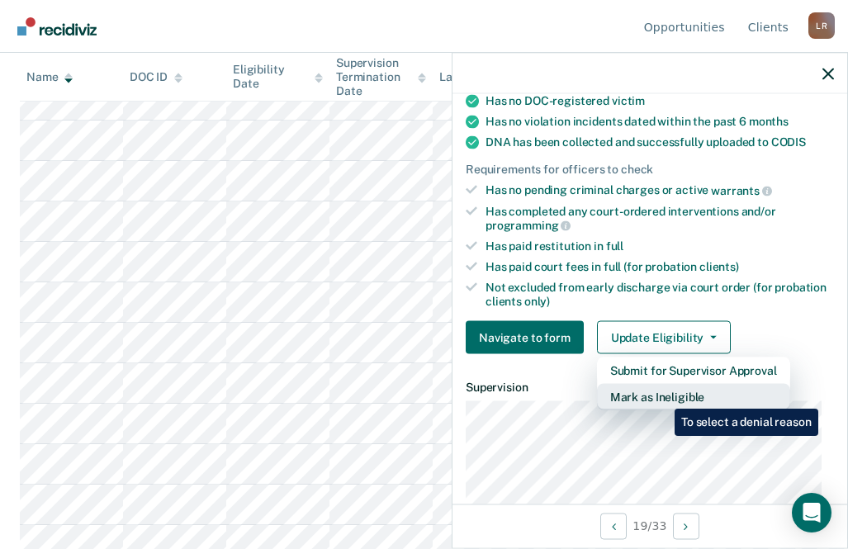
click at [662, 396] on button "Mark as Ineligible" at bounding box center [693, 397] width 193 height 26
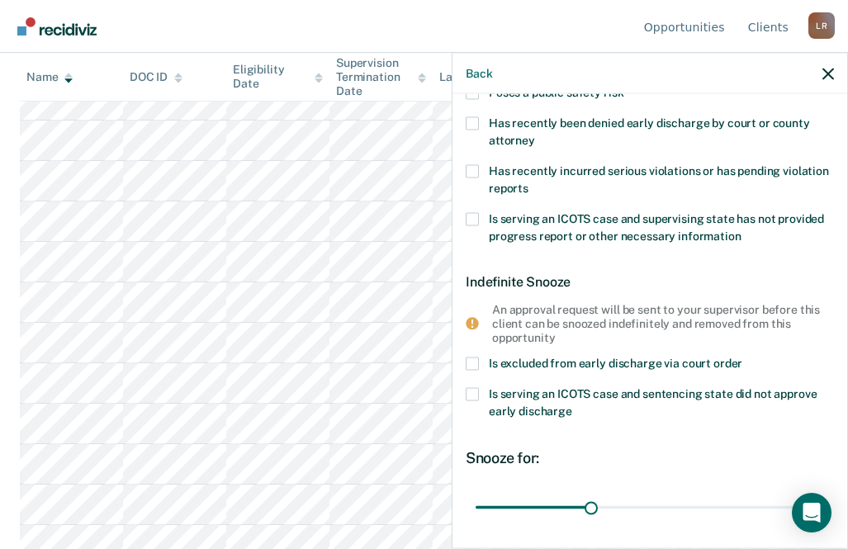
scroll to position [83, 0]
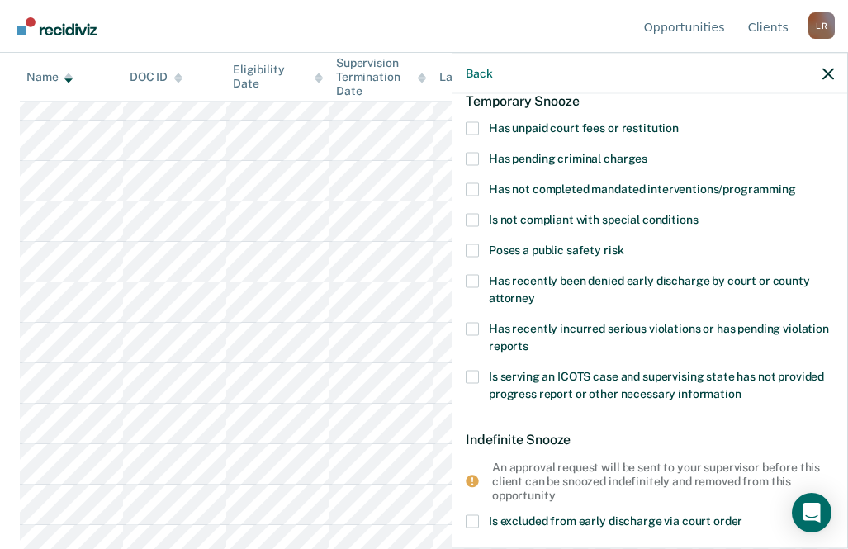
click at [471, 125] on span at bounding box center [471, 127] width 13 height 13
click at [678, 121] on input "Has unpaid court fees or restitution" at bounding box center [678, 121] width 0 height 0
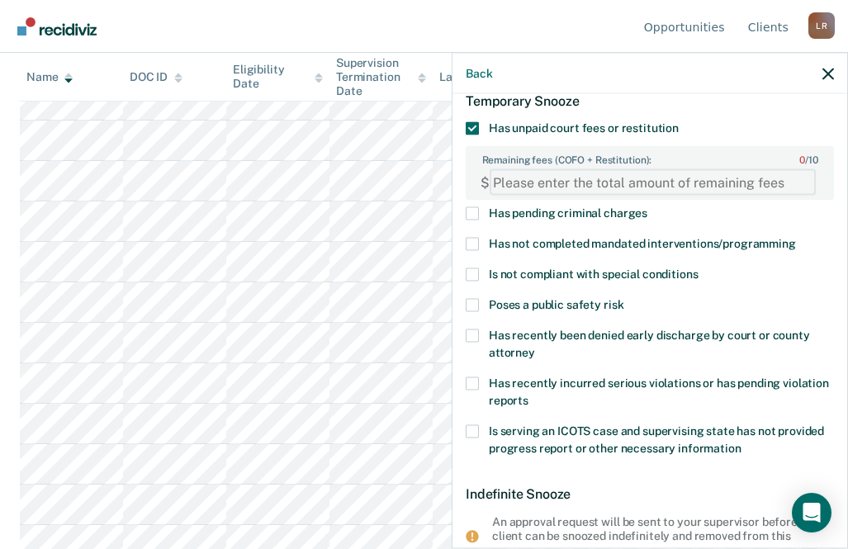
click at [617, 184] on FEESReasonInput "Remaining fees (COFO + Restitution): 0 / 10" at bounding box center [652, 182] width 326 height 26
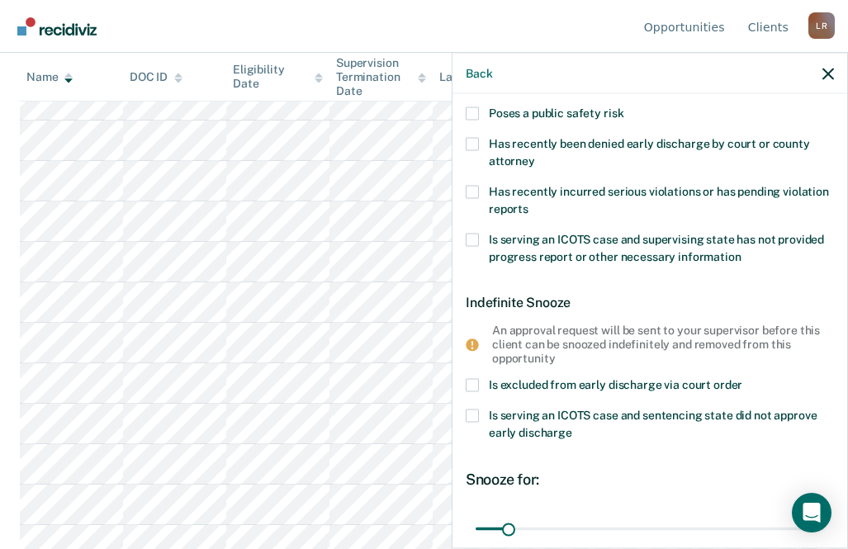
scroll to position [429, 0]
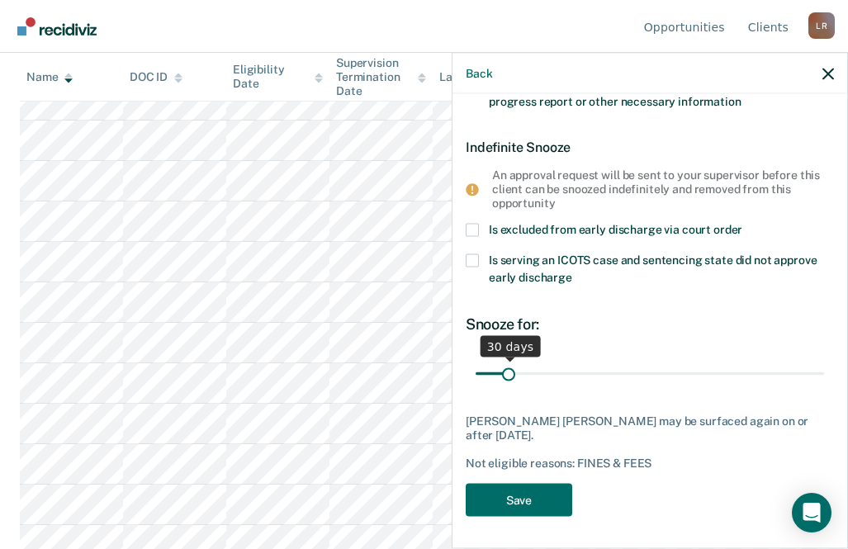
type FEESReasonInput "3418"
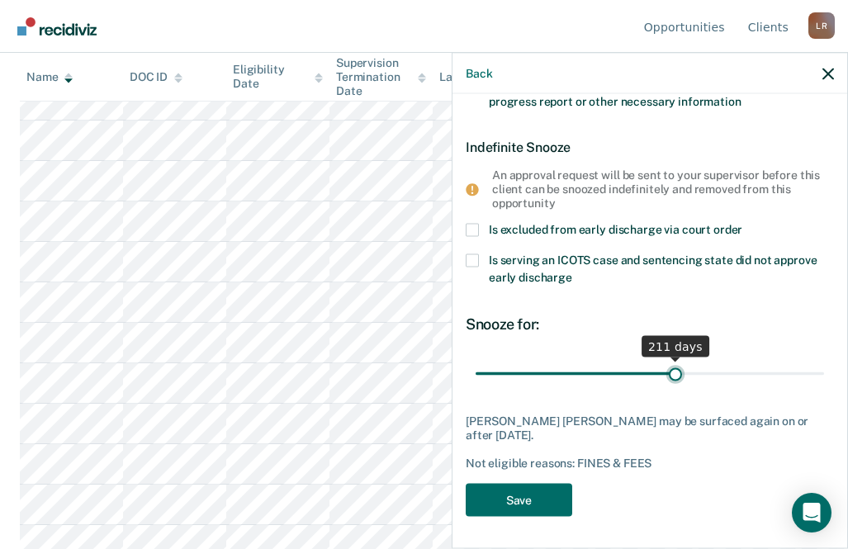
type input "211"
click at [669, 366] on input "range" at bounding box center [649, 373] width 348 height 29
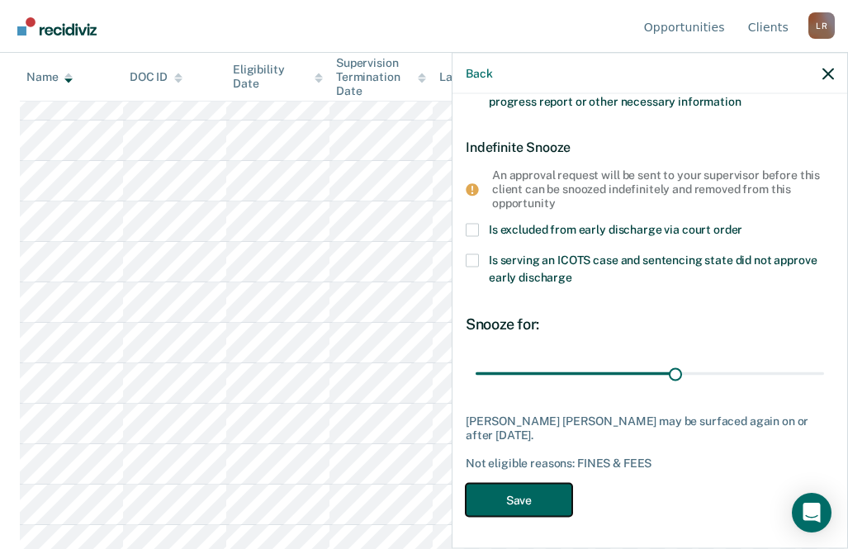
click at [519, 503] on button "Save" at bounding box center [518, 500] width 106 height 34
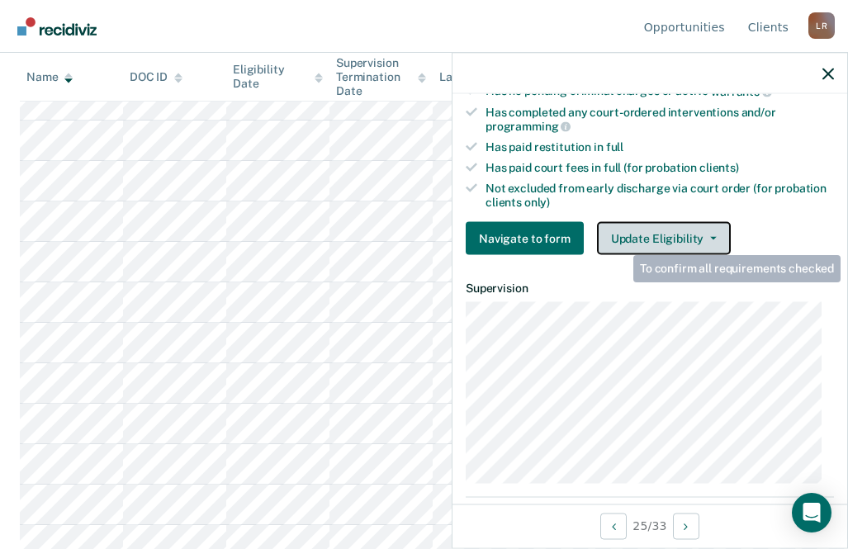
click at [678, 234] on button "Update Eligibility" at bounding box center [664, 238] width 134 height 33
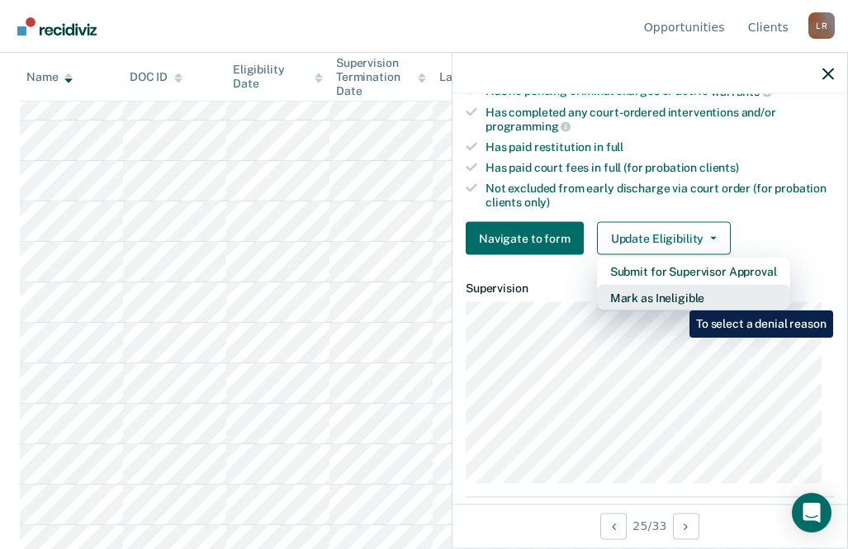
click at [677, 298] on button "Mark as Ineligible" at bounding box center [693, 298] width 193 height 26
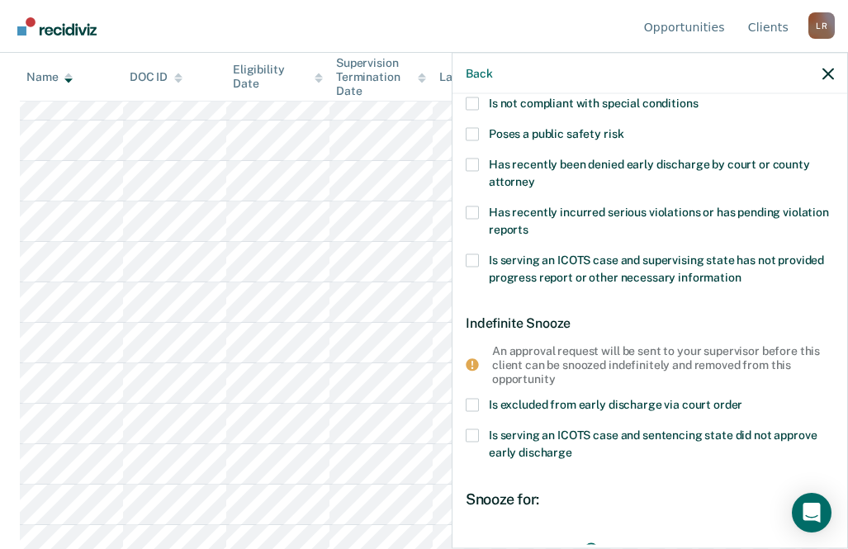
scroll to position [0, 0]
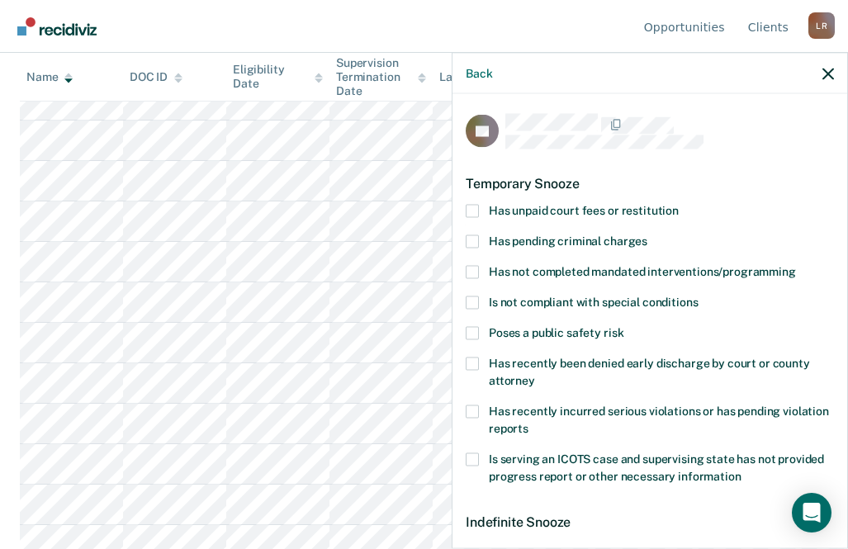
click at [466, 205] on span at bounding box center [471, 210] width 13 height 13
click at [678, 204] on input "Has unpaid court fees or restitution" at bounding box center [678, 204] width 0 height 0
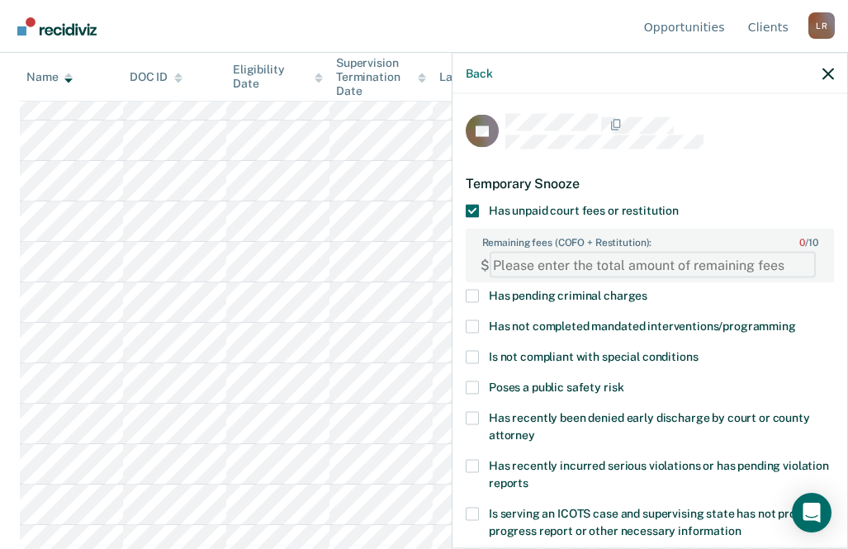
click at [598, 267] on FEESReasonInput "Remaining fees (COFO + Restitution): 0 / 10" at bounding box center [652, 265] width 326 height 26
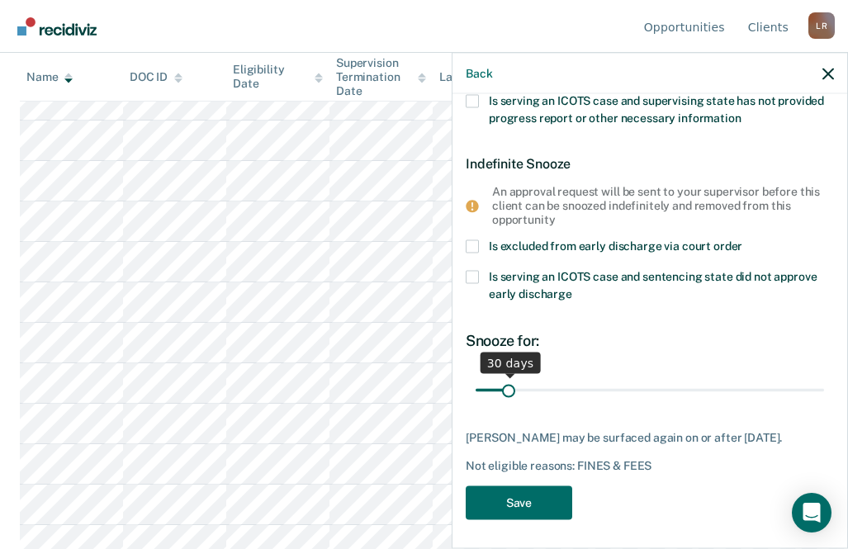
type FEESReasonInput "298"
type input "203"
click at [661, 389] on input "range" at bounding box center [649, 390] width 348 height 29
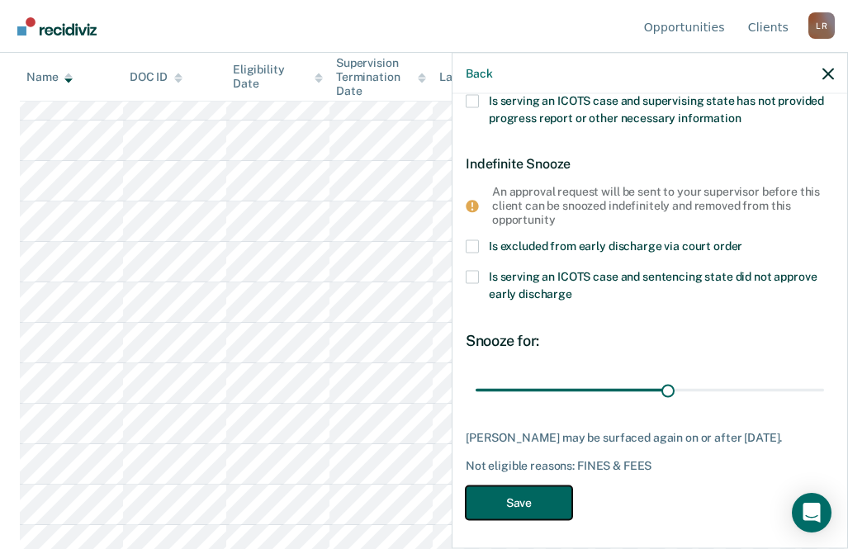
click at [532, 500] on button "Save" at bounding box center [518, 502] width 106 height 34
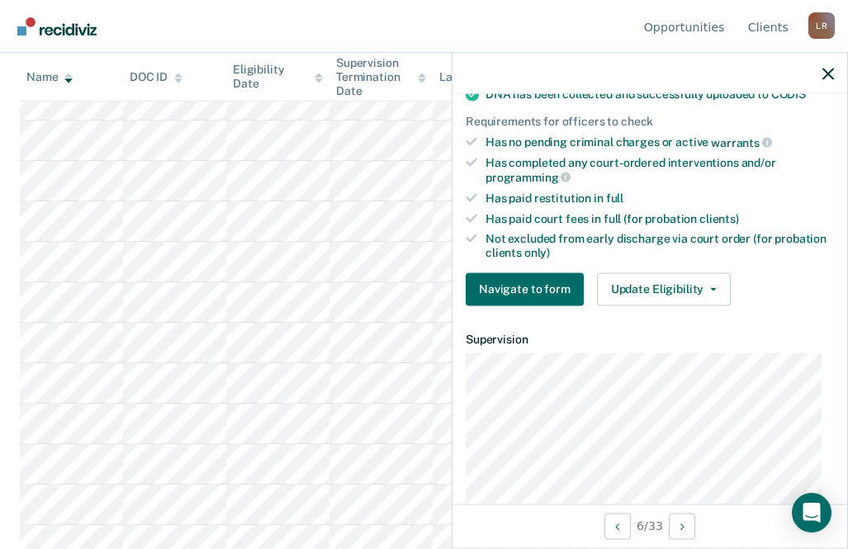
scroll to position [447, 0]
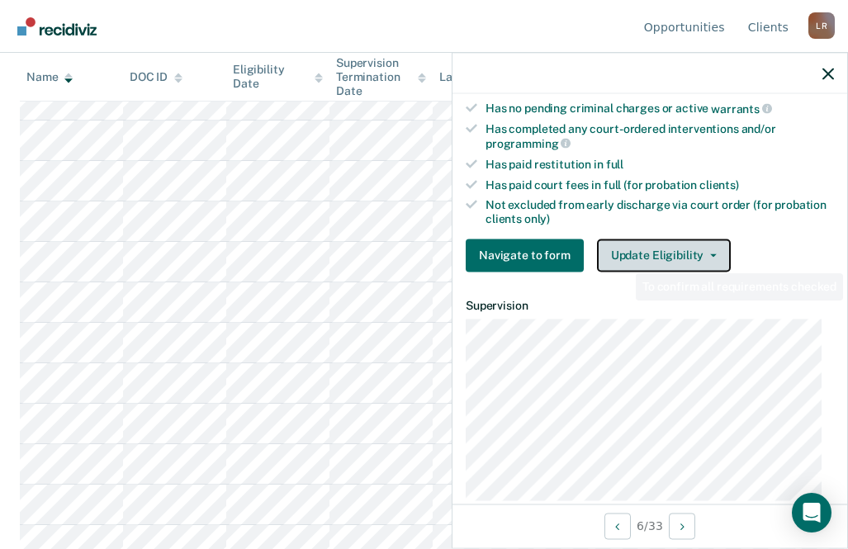
click at [670, 253] on button "Update Eligibility" at bounding box center [664, 255] width 134 height 33
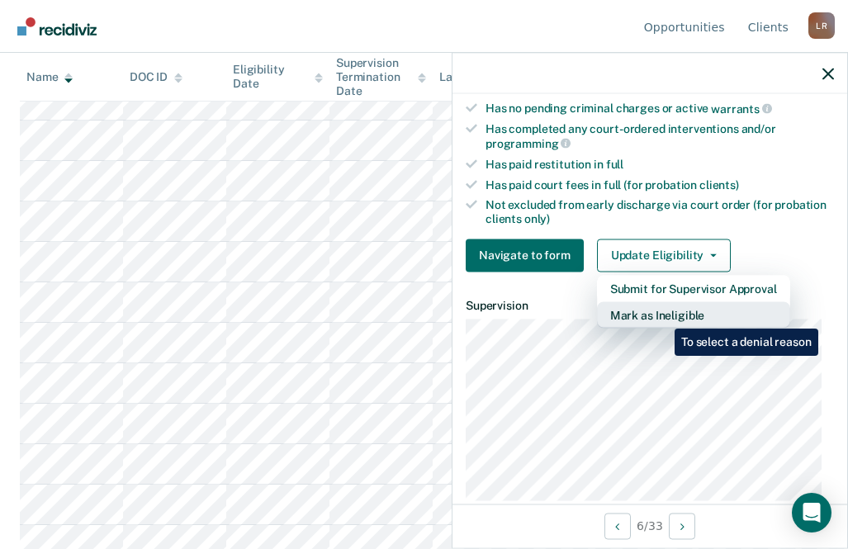
click at [662, 316] on button "Mark as Ineligible" at bounding box center [693, 314] width 193 height 26
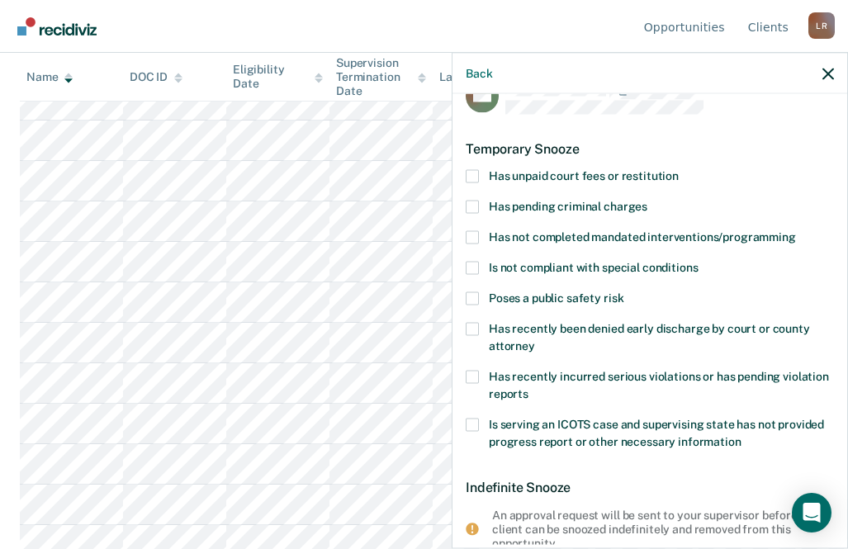
scroll to position [0, 0]
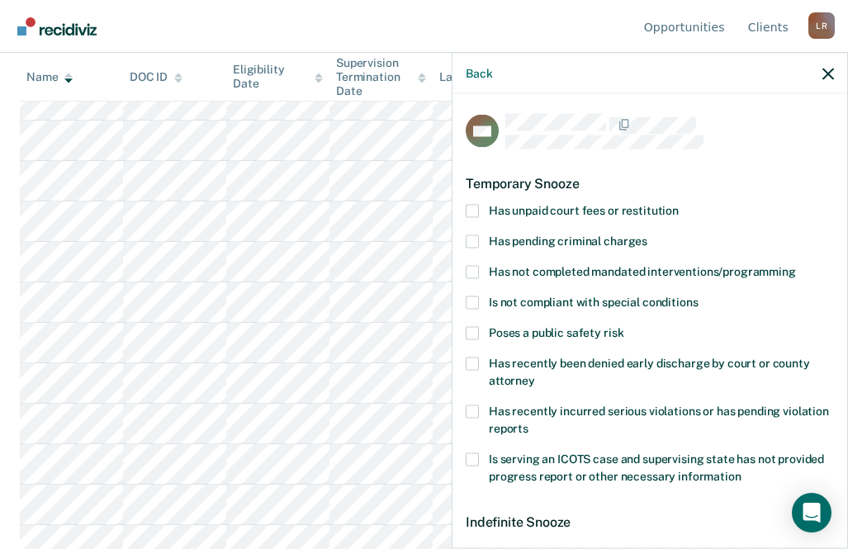
click at [473, 214] on span at bounding box center [471, 210] width 13 height 13
click at [678, 204] on input "Has unpaid court fees or restitution" at bounding box center [678, 204] width 0 height 0
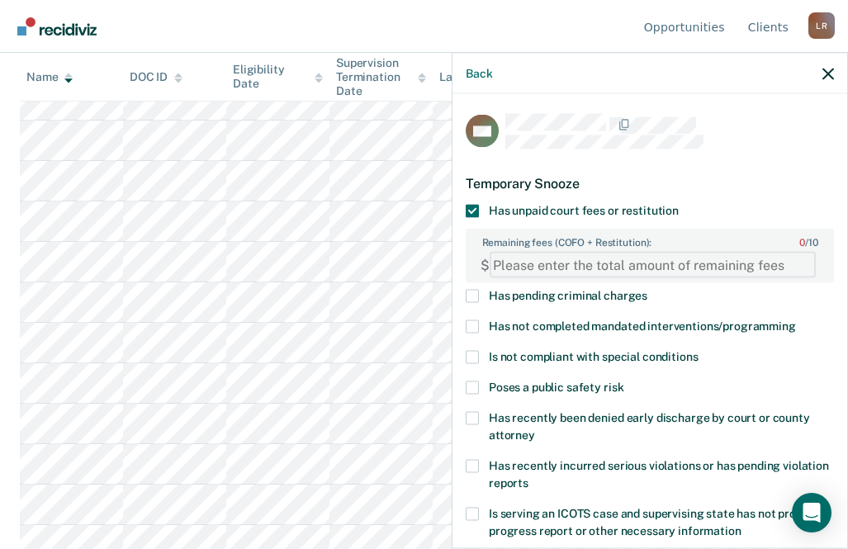
click at [579, 265] on FEESReasonInput "Remaining fees (COFO + Restitution): 0 / 10" at bounding box center [652, 265] width 326 height 26
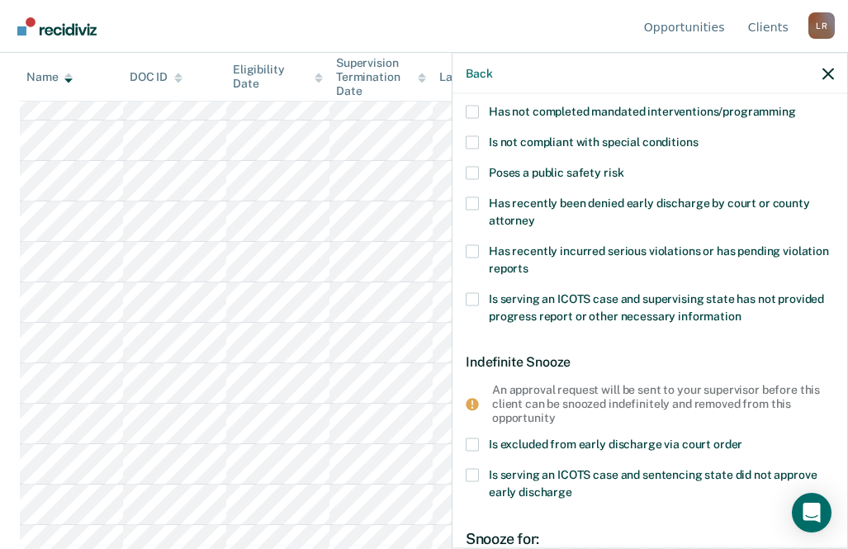
scroll to position [429, 0]
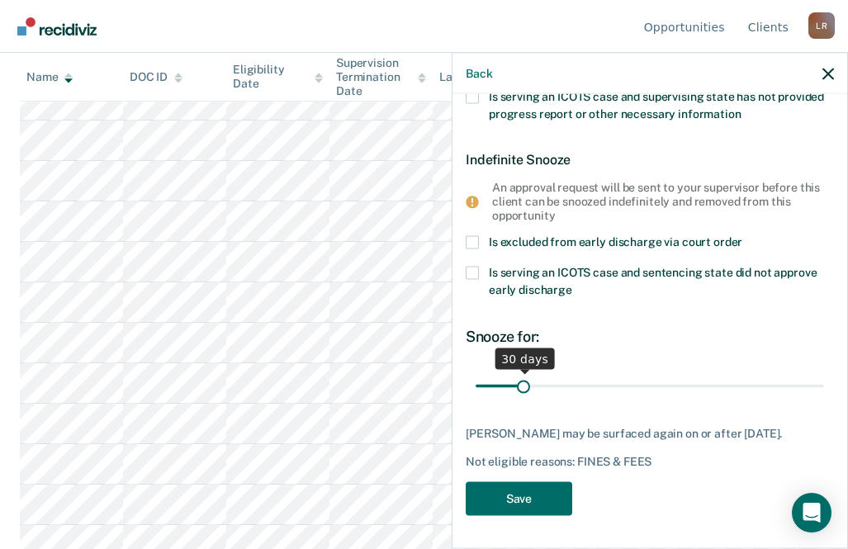
type FEESReasonInput "6713"
type input "131"
click at [660, 371] on input "range" at bounding box center [649, 385] width 348 height 29
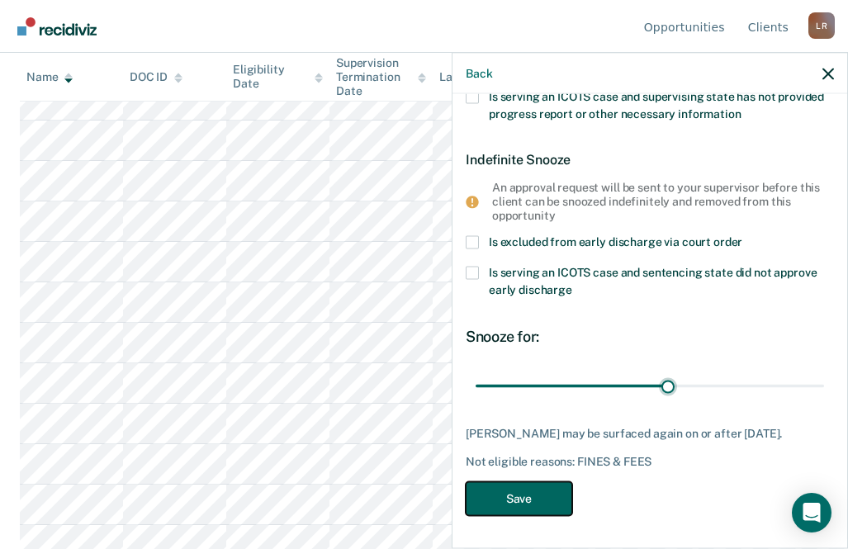
click at [515, 505] on button "Save" at bounding box center [518, 498] width 106 height 34
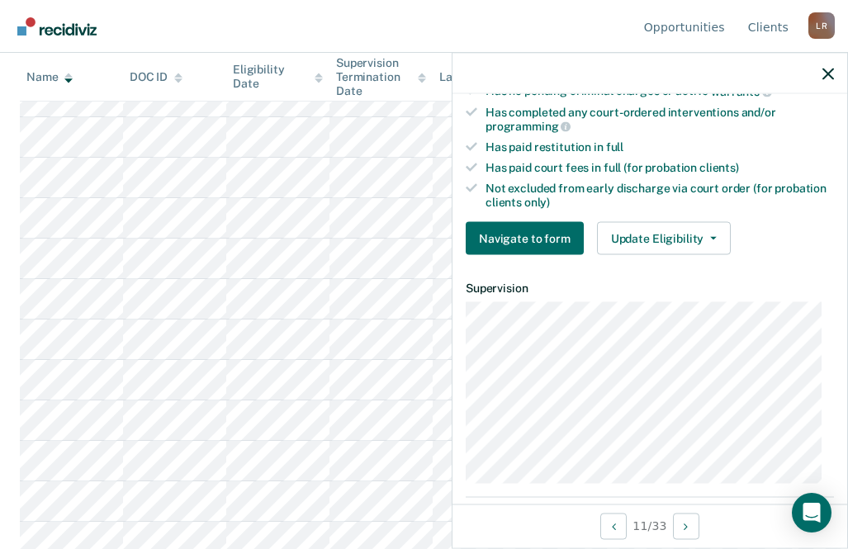
scroll to position [395, 0]
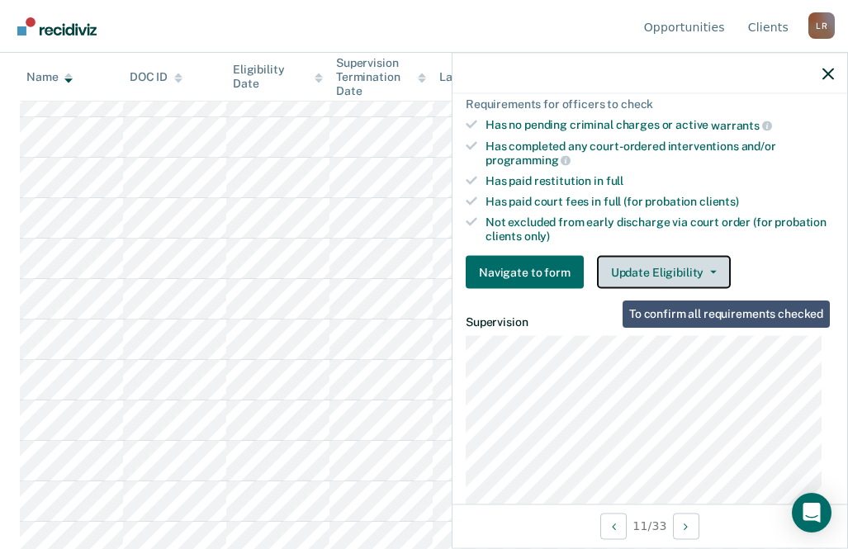
click at [635, 273] on button "Update Eligibility" at bounding box center [664, 272] width 134 height 33
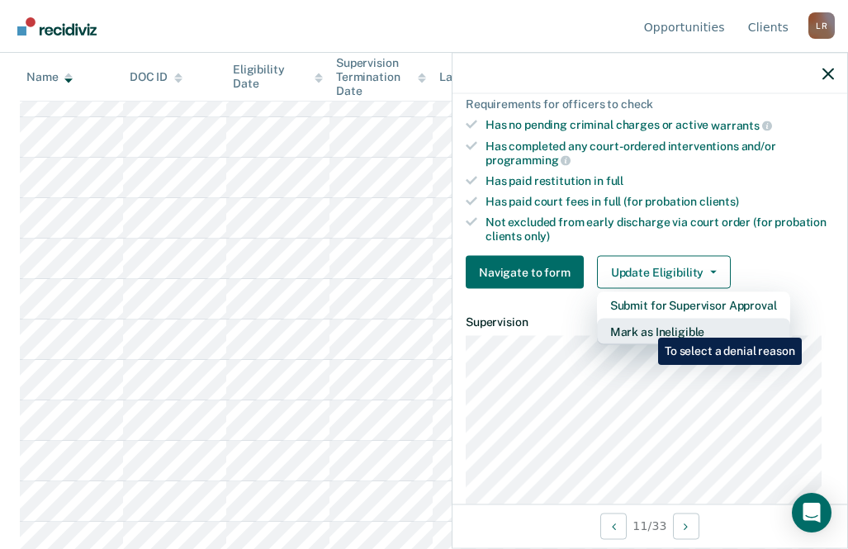
click at [645, 328] on button "Mark as Ineligible" at bounding box center [693, 332] width 193 height 26
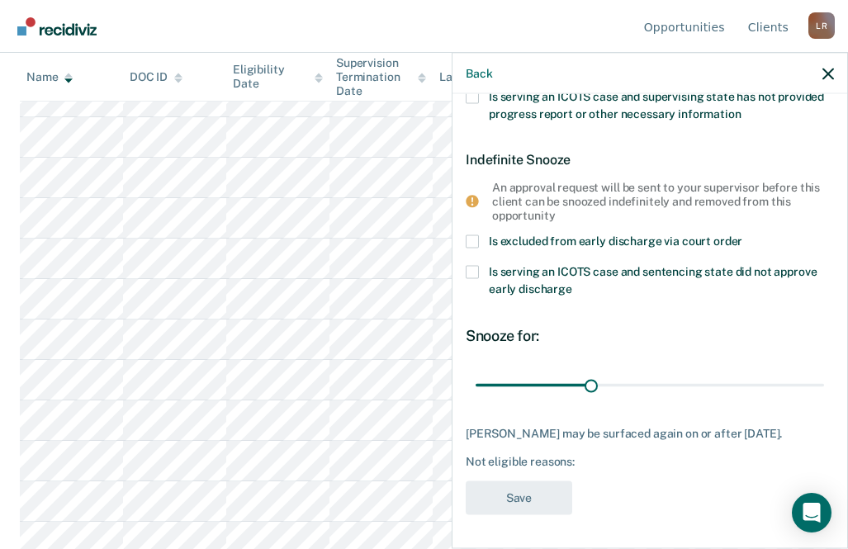
scroll to position [374, 0]
click at [473, 237] on label "Is excluded from early discharge via court order" at bounding box center [649, 243] width 368 height 17
click at [742, 235] on input "Is excluded from early discharge via court order" at bounding box center [742, 235] width 0 height 0
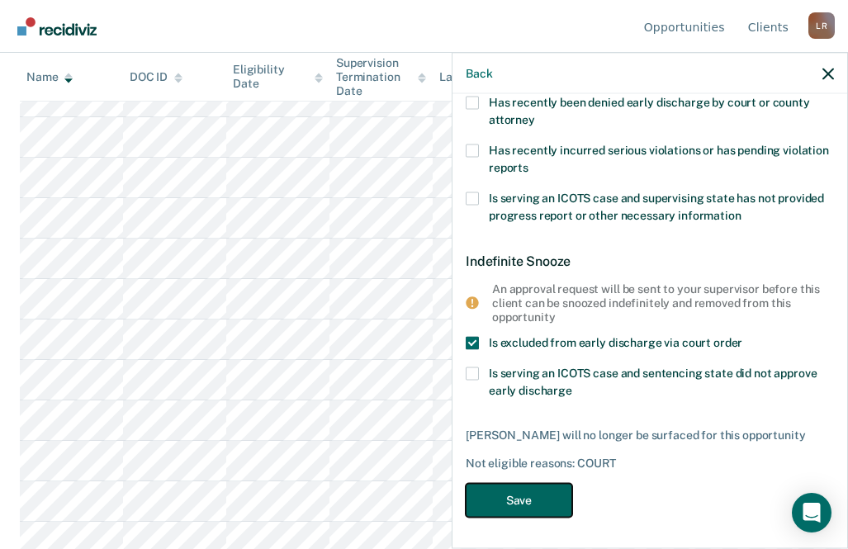
click at [544, 497] on button "Save" at bounding box center [518, 500] width 106 height 34
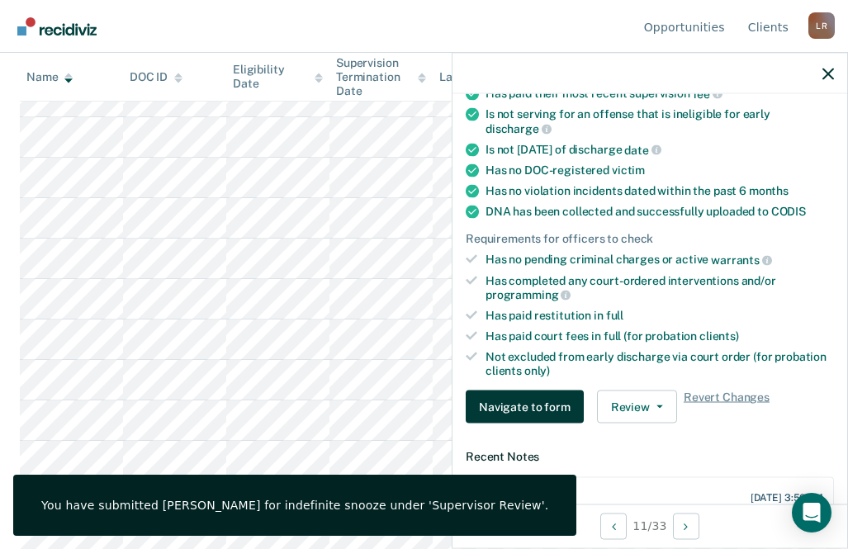
scroll to position [418, 0]
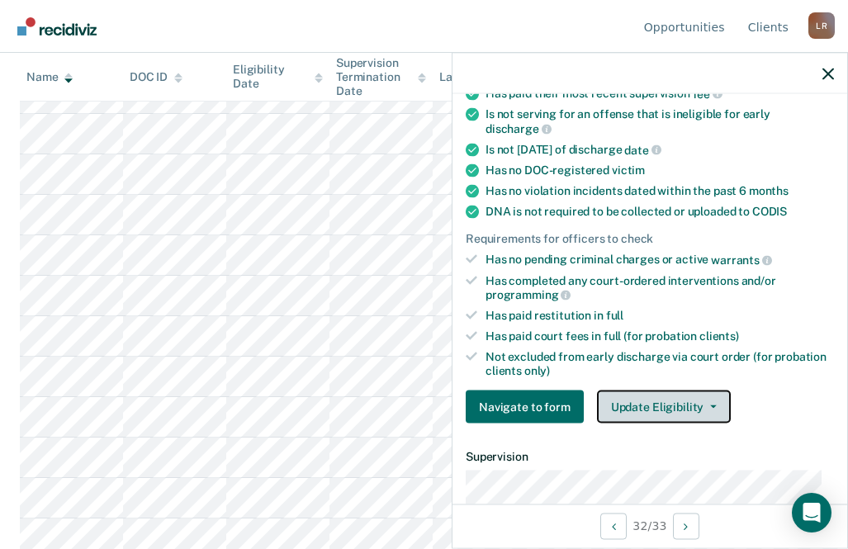
click at [643, 405] on button "Update Eligibility" at bounding box center [664, 406] width 134 height 33
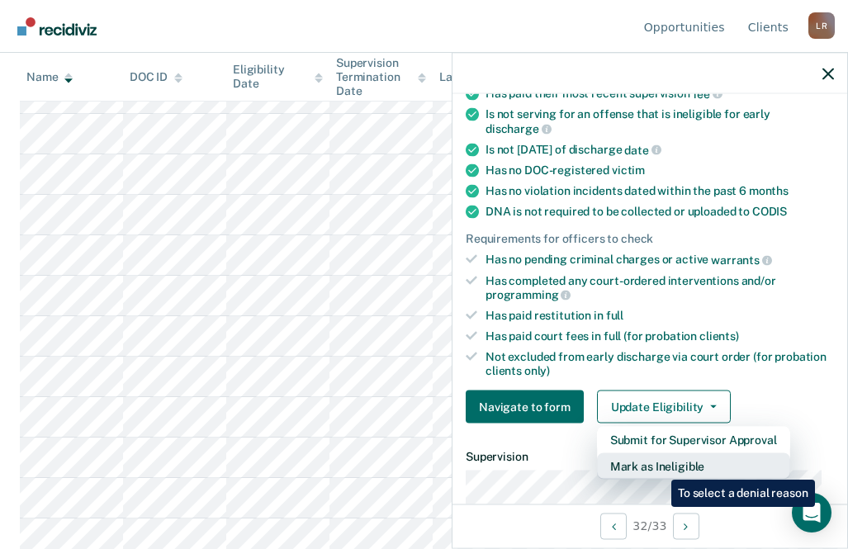
click at [659, 467] on button "Mark as Ineligible" at bounding box center [693, 466] width 193 height 26
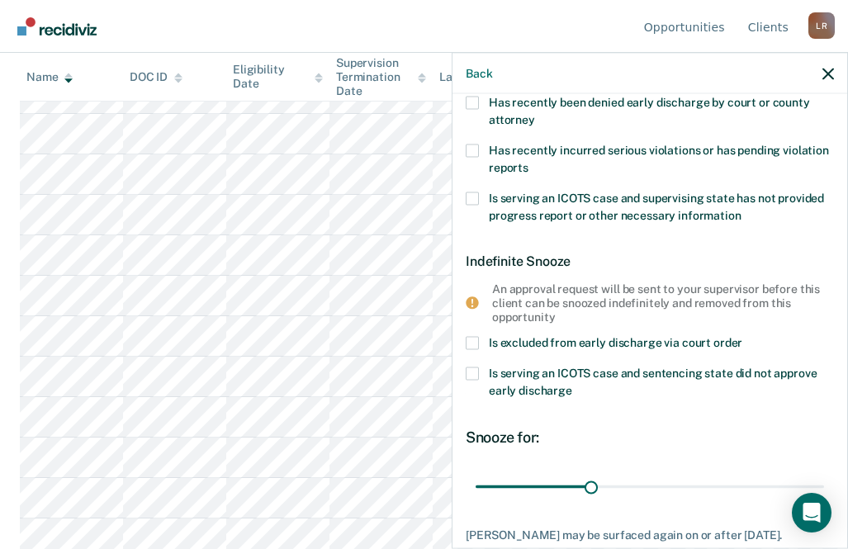
click at [478, 345] on span at bounding box center [471, 343] width 13 height 13
click at [742, 337] on input "Is excluded from early discharge via court order" at bounding box center [742, 337] width 0 height 0
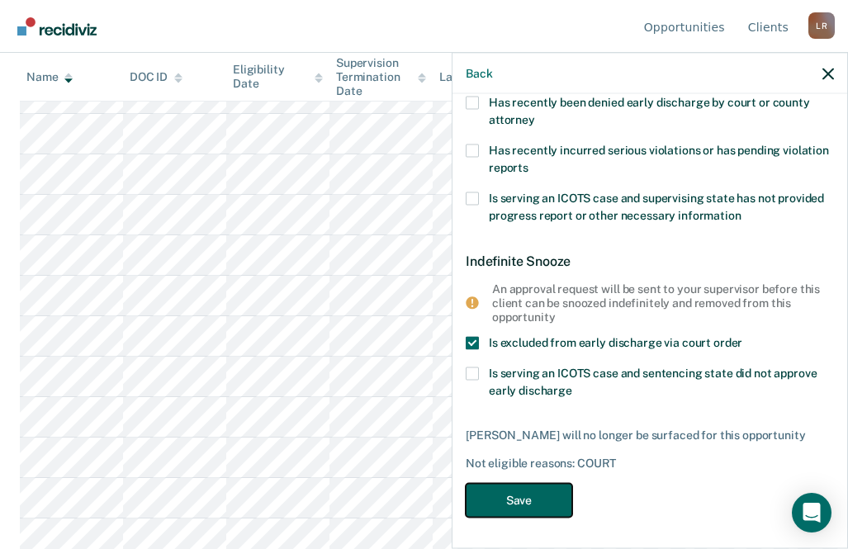
click at [553, 500] on button "Save" at bounding box center [518, 500] width 106 height 34
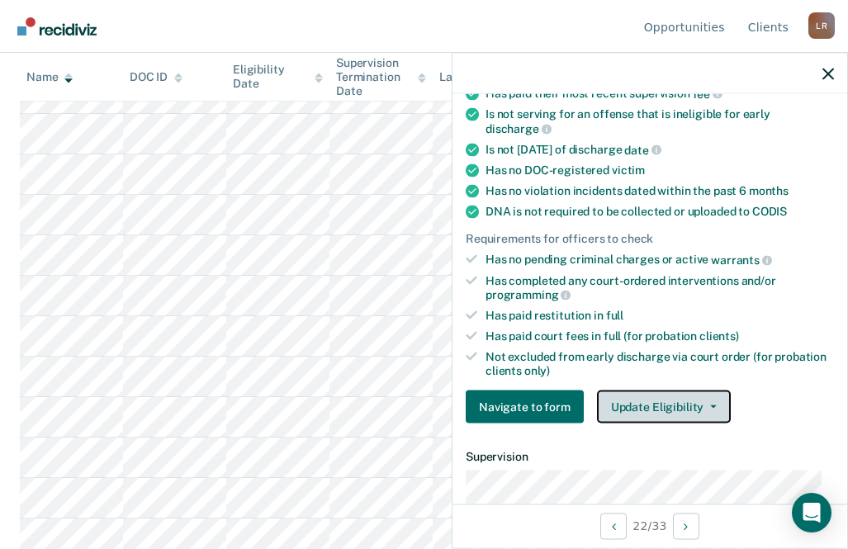
click at [693, 407] on button "Update Eligibility" at bounding box center [664, 406] width 134 height 33
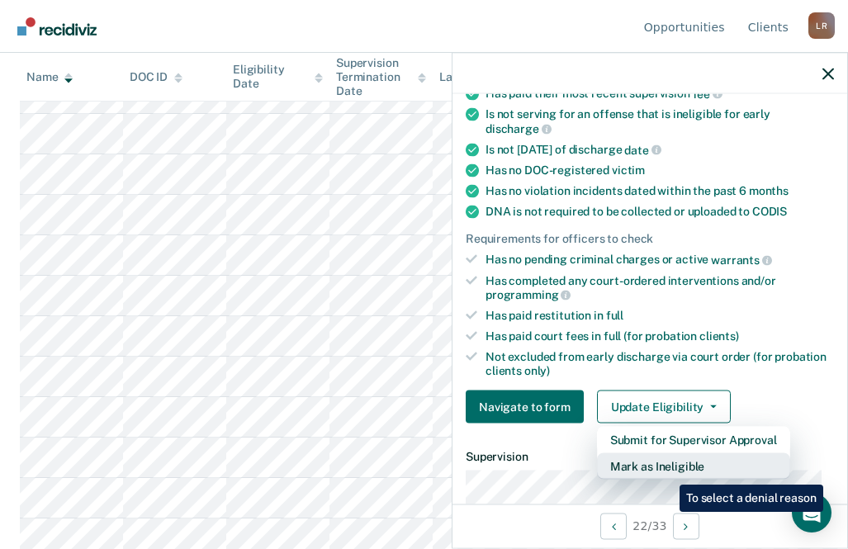
click at [667, 472] on button "Mark as Ineligible" at bounding box center [693, 466] width 193 height 26
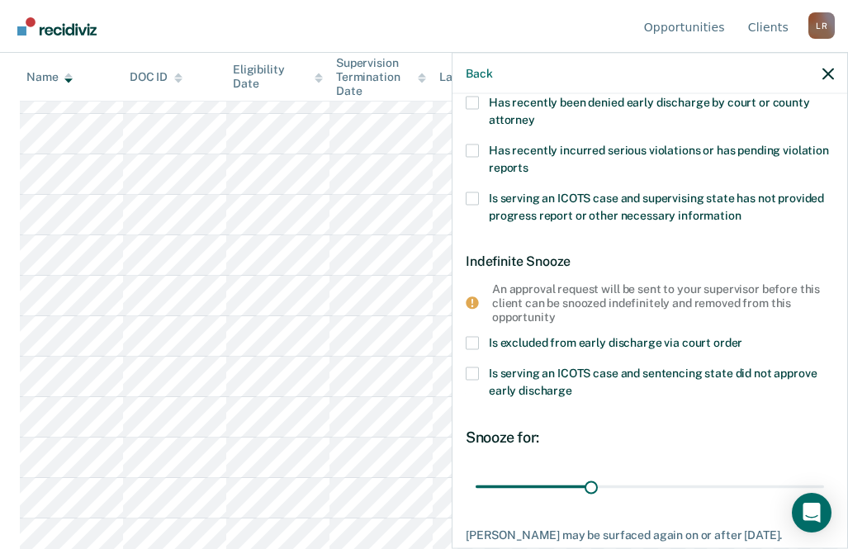
scroll to position [0, 0]
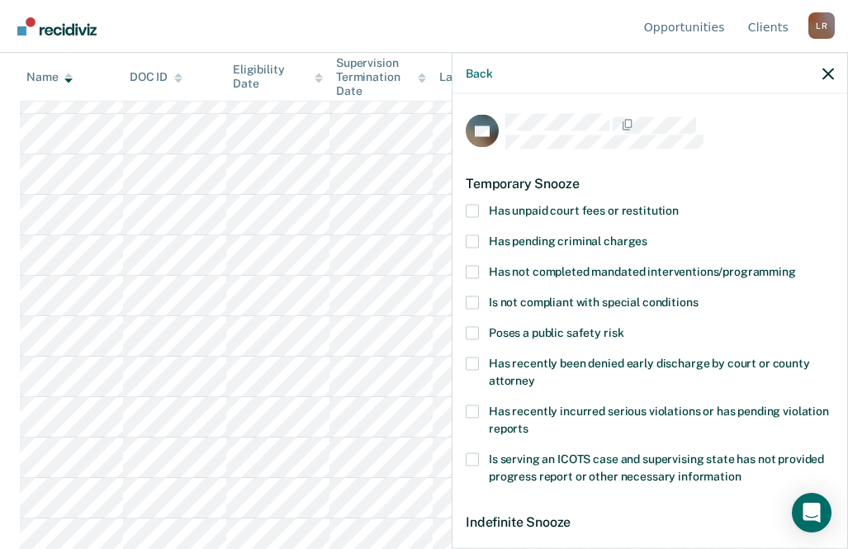
click at [478, 209] on span at bounding box center [471, 210] width 13 height 13
click at [678, 204] on input "Has unpaid court fees or restitution" at bounding box center [678, 204] width 0 height 0
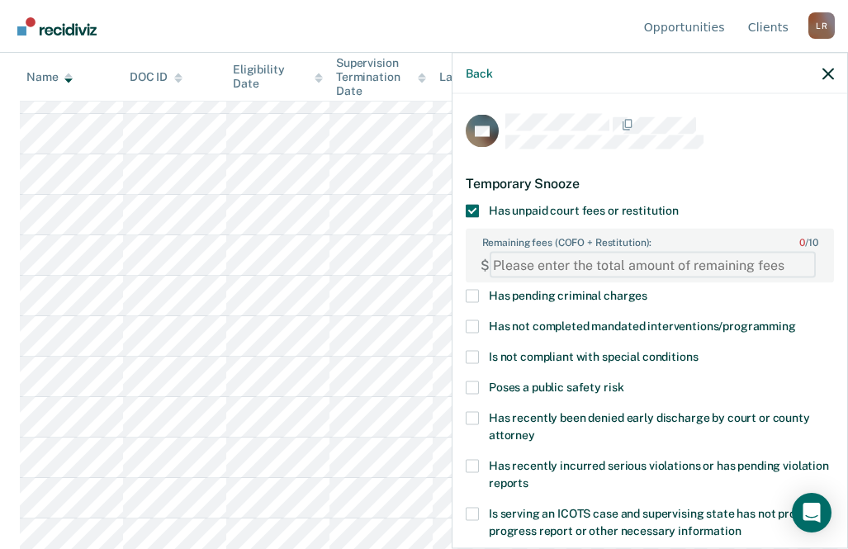
click at [574, 265] on FEESReasonInput "Remaining fees (COFO + Restitution): 0 / 10" at bounding box center [652, 265] width 326 height 26
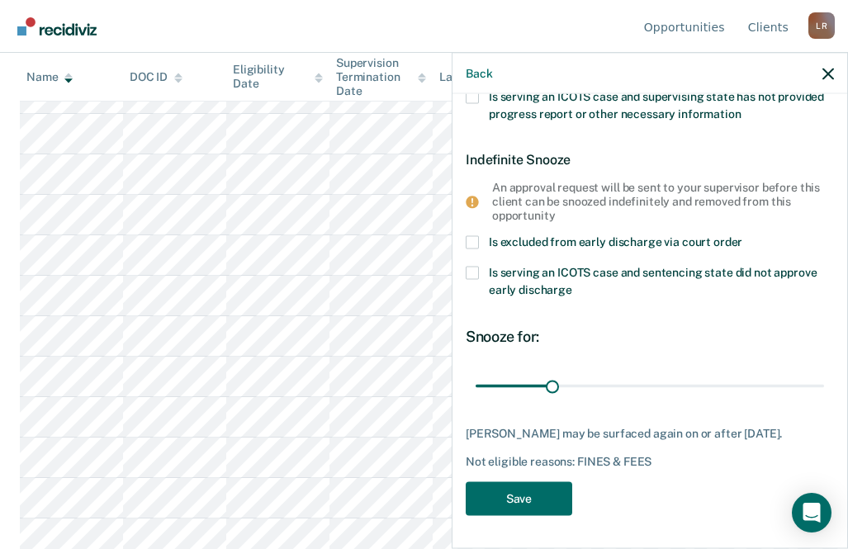
scroll to position [429, 0]
type FEESReasonInput "187"
type input "68"
click at [637, 371] on input "range" at bounding box center [649, 385] width 348 height 29
click at [510, 507] on button "Save" at bounding box center [518, 498] width 106 height 34
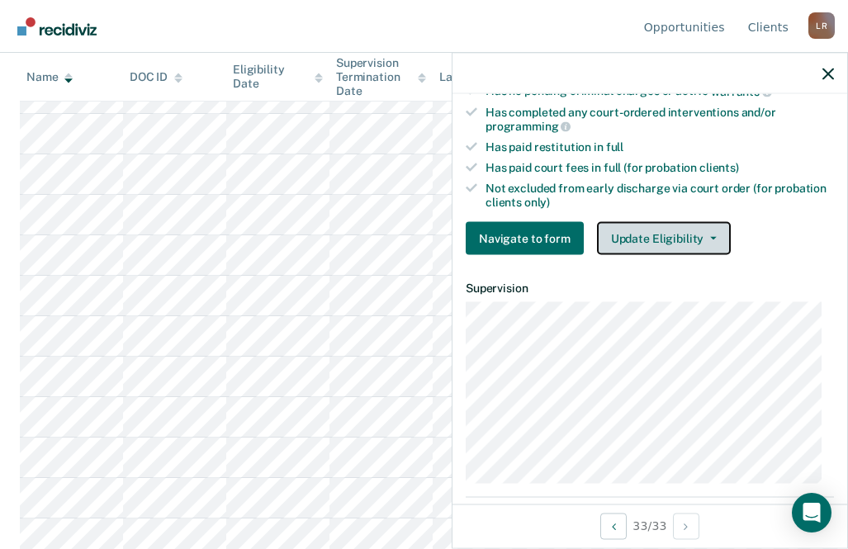
click at [664, 241] on button "Update Eligibility" at bounding box center [664, 238] width 134 height 33
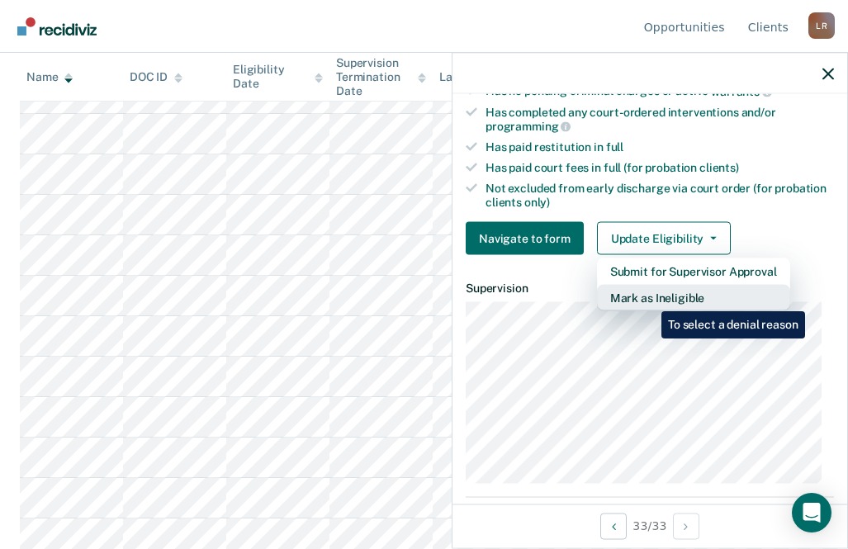
click at [649, 299] on button "Mark as Ineligible" at bounding box center [693, 298] width 193 height 26
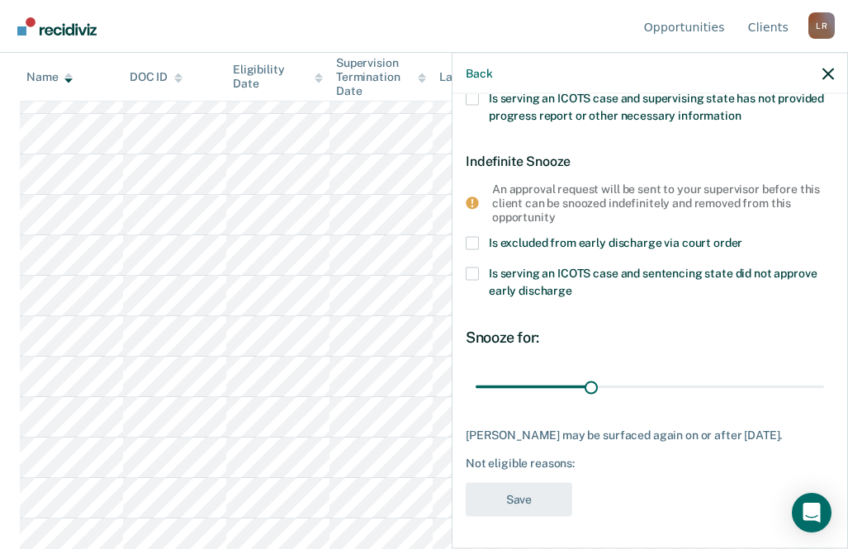
click at [473, 243] on span at bounding box center [471, 243] width 13 height 13
click at [742, 237] on input "Is excluded from early discharge via court order" at bounding box center [742, 237] width 0 height 0
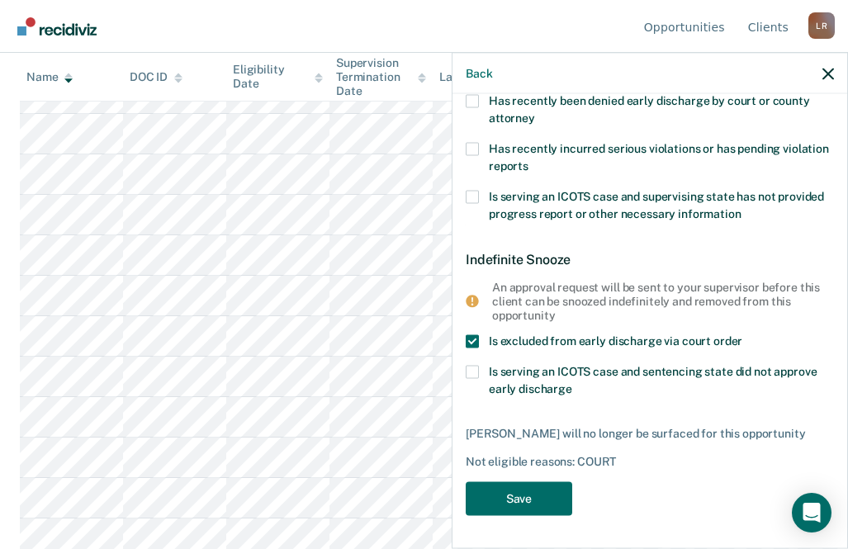
scroll to position [261, 0]
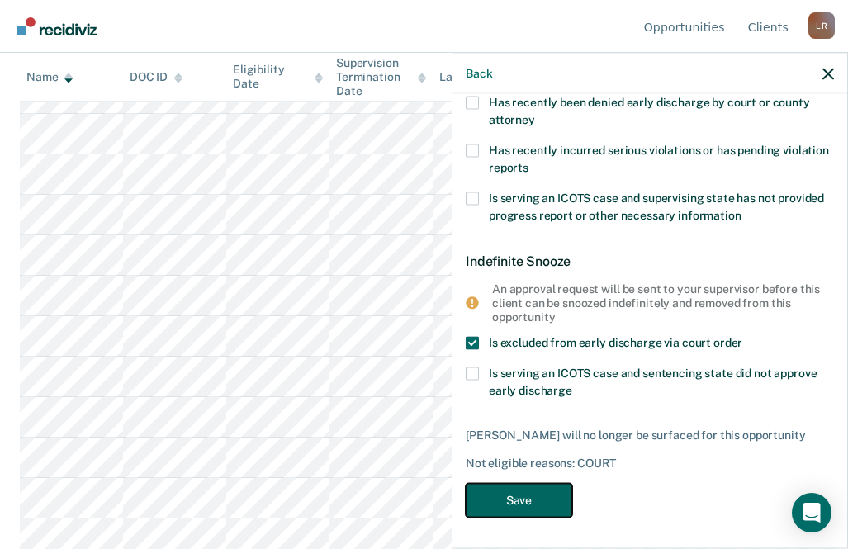
click at [533, 495] on button "Save" at bounding box center [518, 500] width 106 height 34
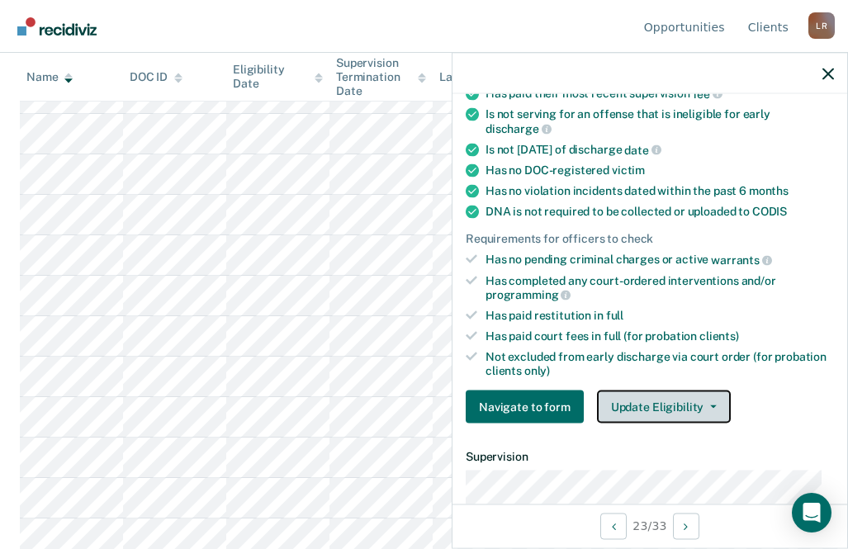
click at [623, 406] on button "Update Eligibility" at bounding box center [664, 406] width 134 height 33
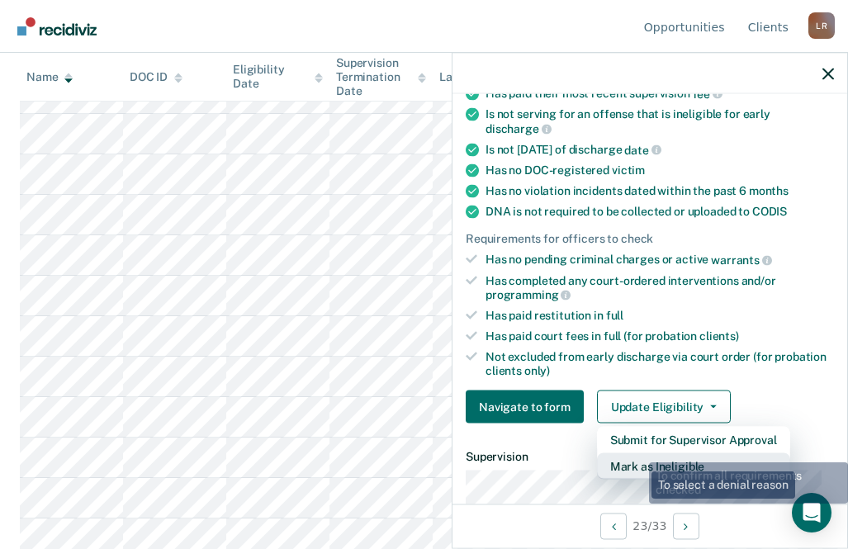
click at [639, 460] on button "Mark as Ineligible" at bounding box center [693, 466] width 193 height 26
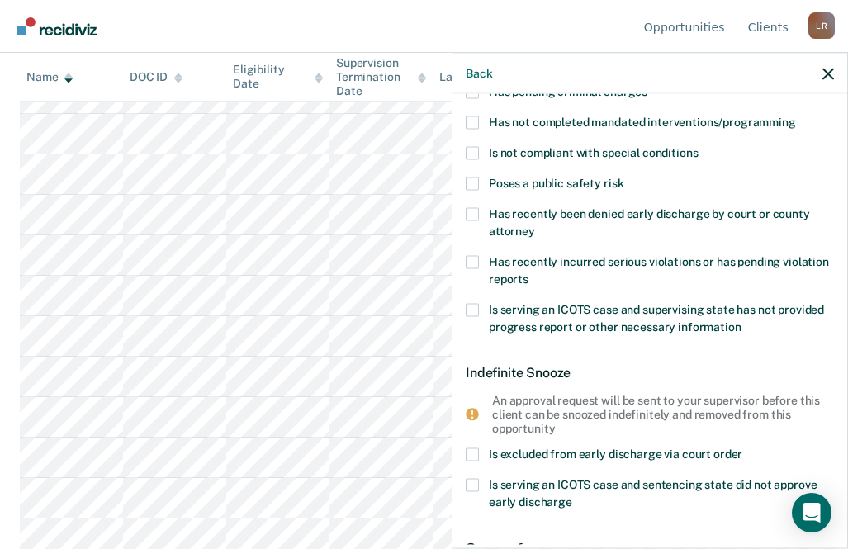
scroll to position [0, 0]
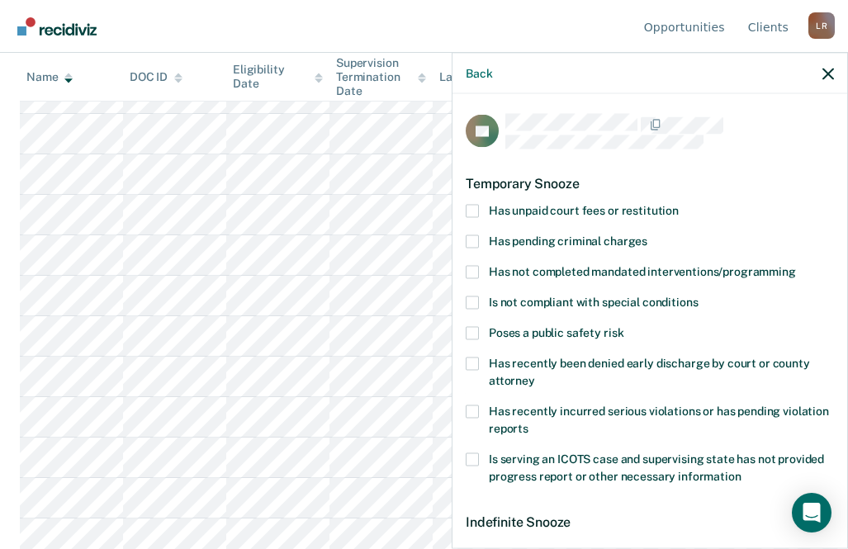
click at [470, 210] on span at bounding box center [471, 210] width 13 height 13
click at [678, 204] on input "Has unpaid court fees or restitution" at bounding box center [678, 204] width 0 height 0
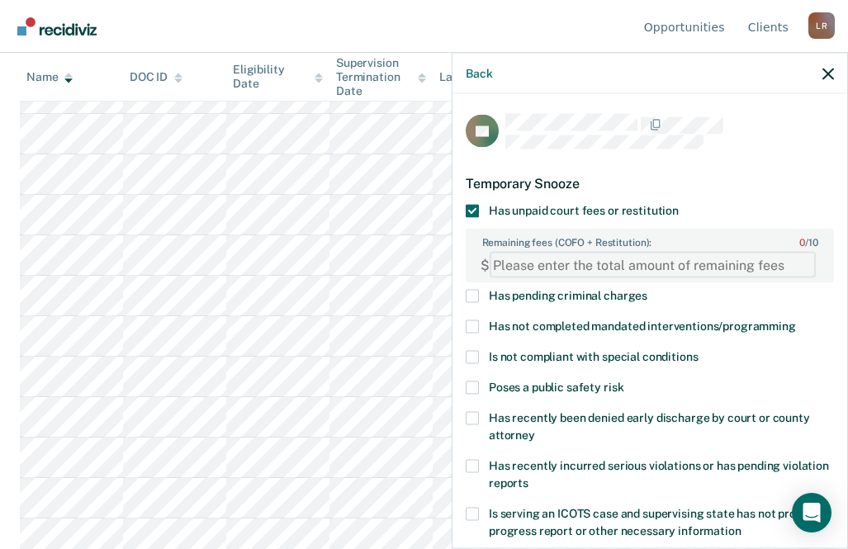
click at [536, 264] on FEESReasonInput "Remaining fees (COFO + Restitution): 0 / 10" at bounding box center [652, 265] width 326 height 26
type FEESReasonInput "4"
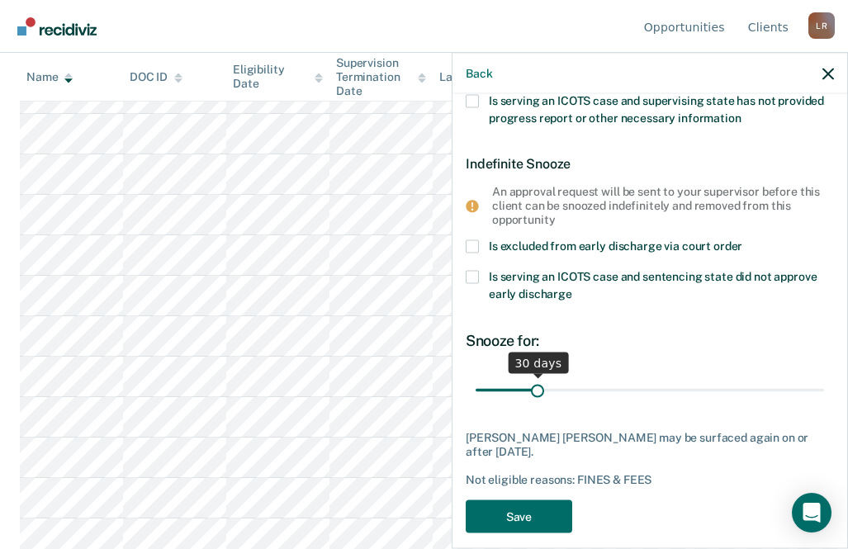
type FEESReasonInput "7049"
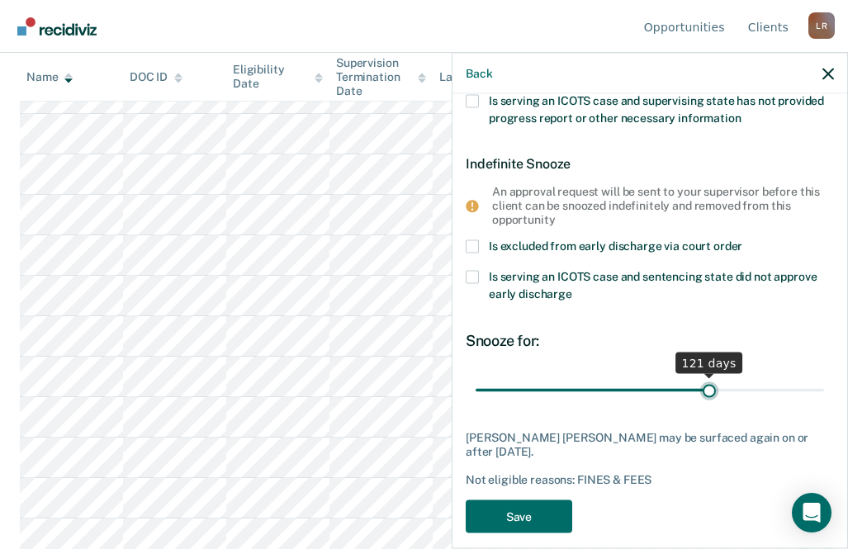
type input "121"
click at [700, 388] on input "range" at bounding box center [649, 390] width 348 height 29
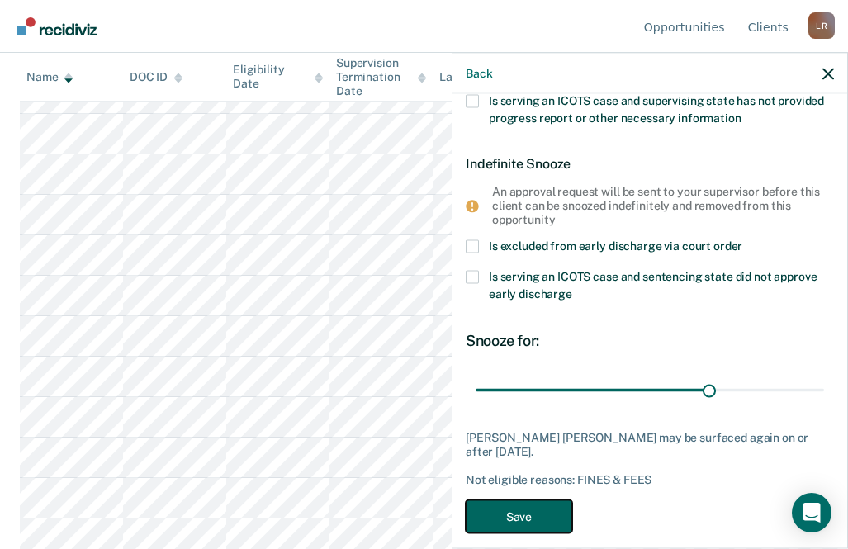
click at [498, 507] on button "Save" at bounding box center [518, 516] width 106 height 34
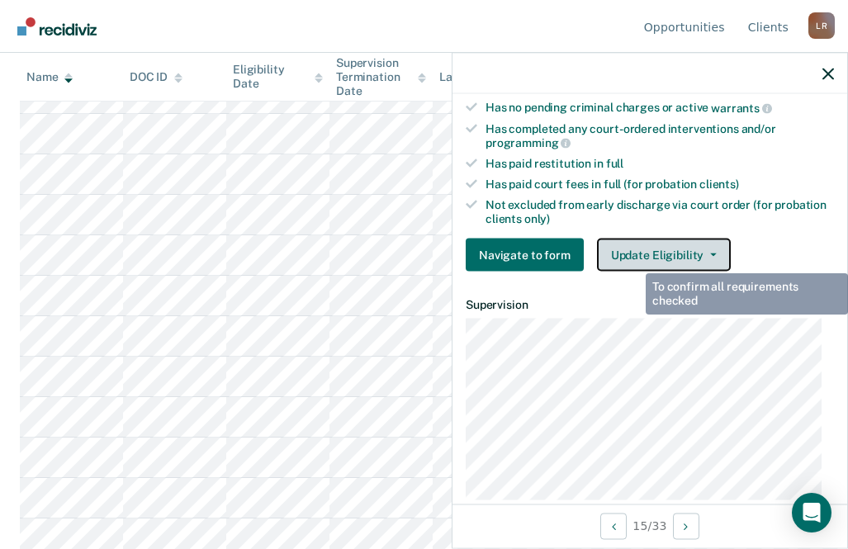
click at [640, 254] on button "Update Eligibility" at bounding box center [664, 255] width 134 height 33
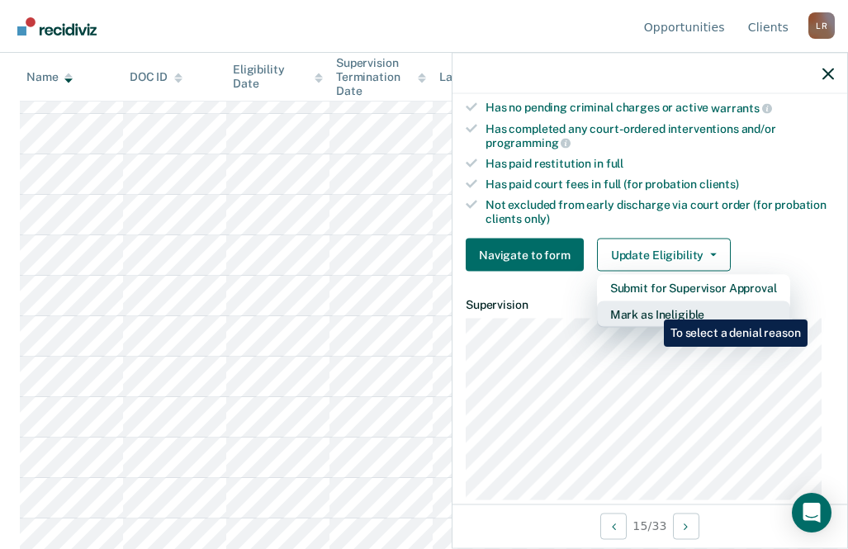
click at [651, 314] on button "Mark as Ineligible" at bounding box center [693, 314] width 193 height 26
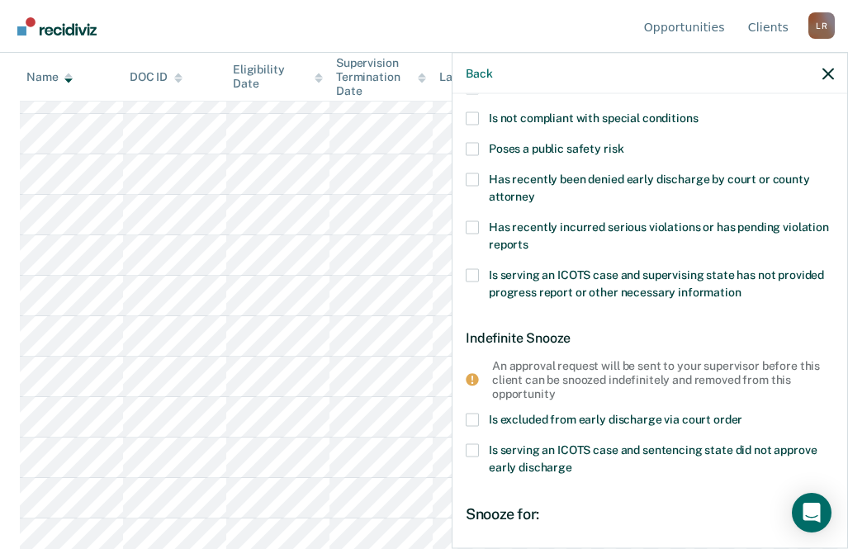
scroll to position [0, 0]
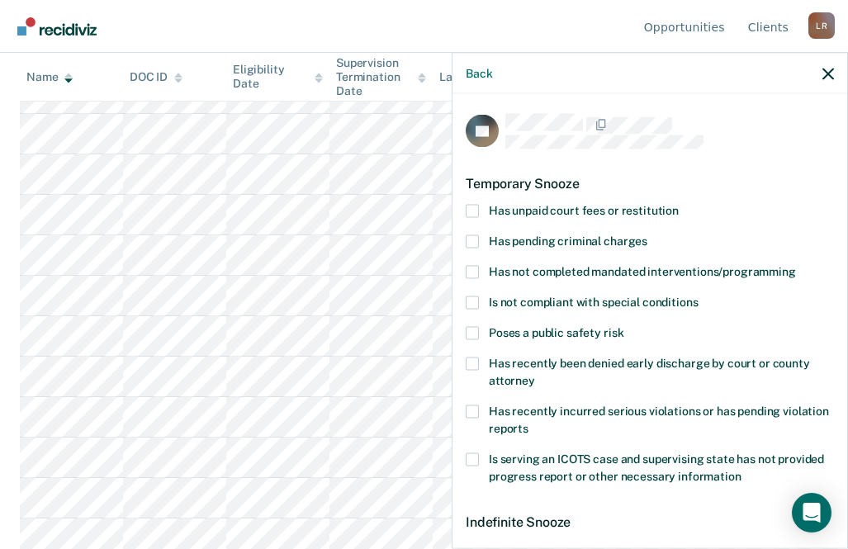
click at [475, 204] on span at bounding box center [471, 210] width 13 height 13
click at [678, 204] on input "Has unpaid court fees or restitution" at bounding box center [678, 204] width 0 height 0
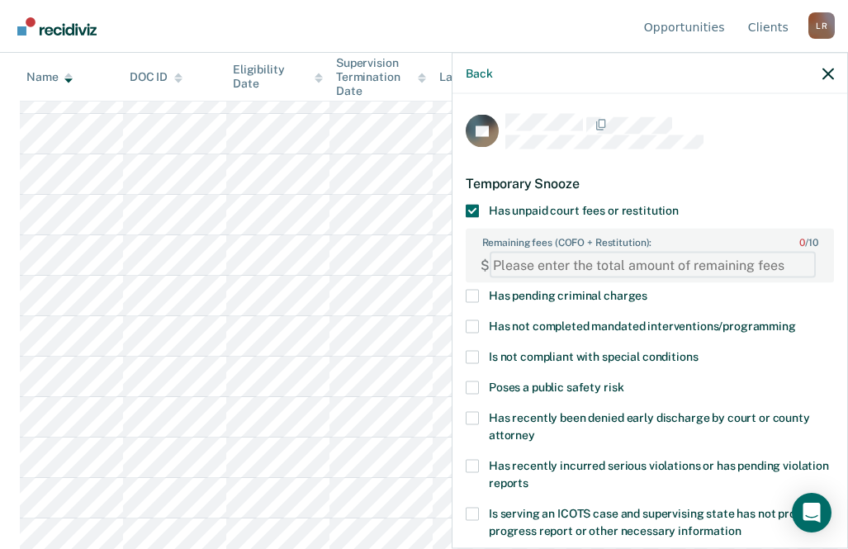
click at [559, 267] on FEESReasonInput "Remaining fees (COFO + Restitution): 0 / 10" at bounding box center [652, 265] width 326 height 26
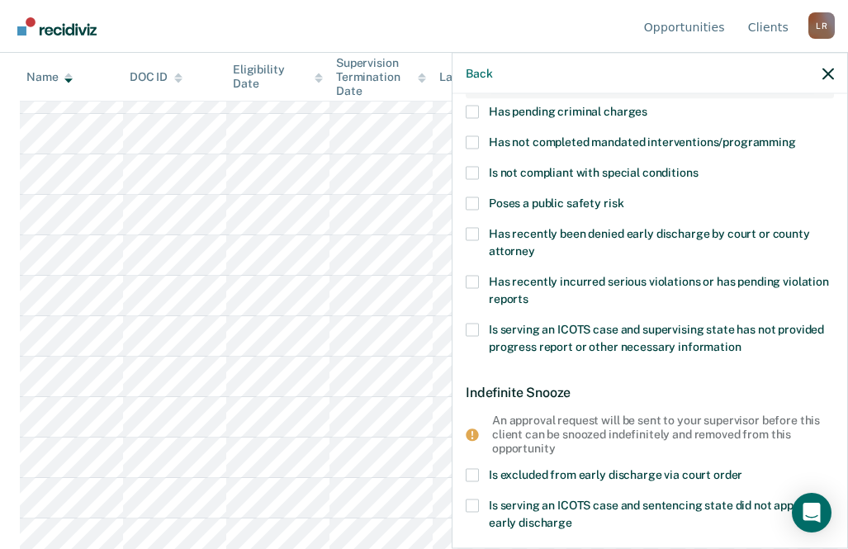
scroll to position [415, 0]
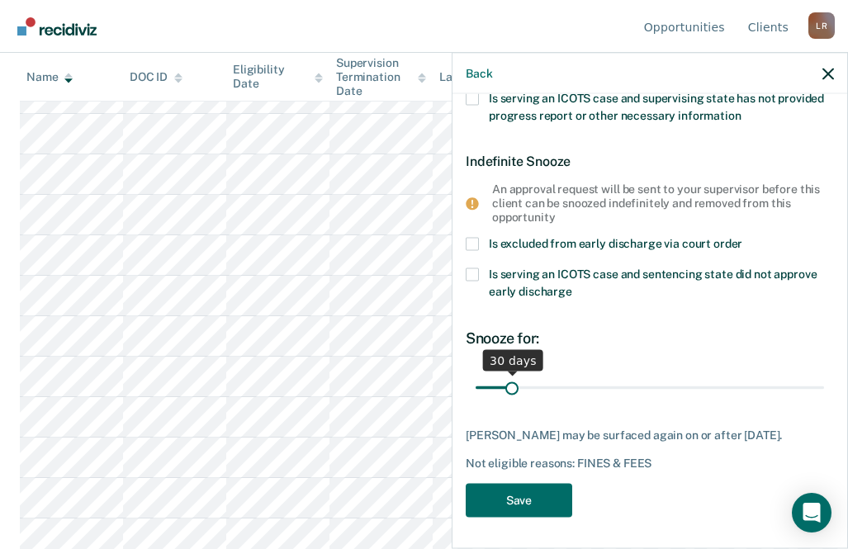
type FEESReasonInput "3793"
type input "216"
click at [693, 387] on input "range" at bounding box center [649, 387] width 348 height 29
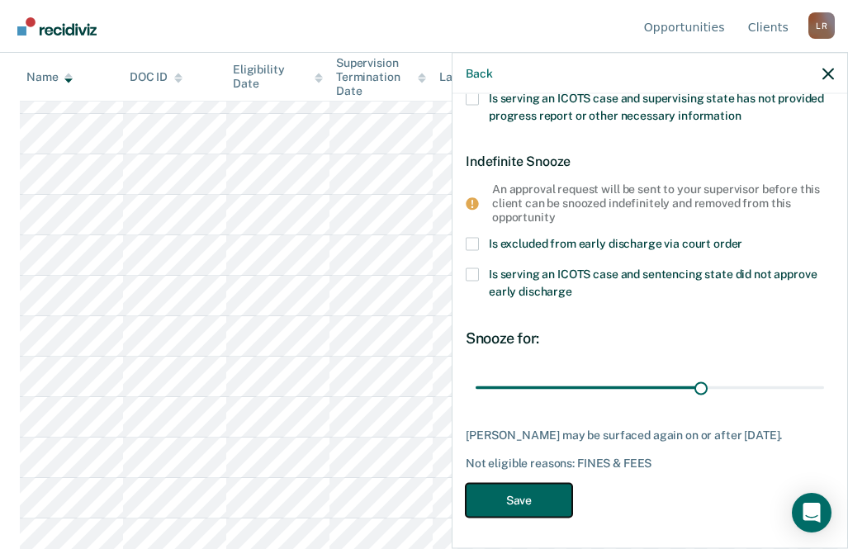
click at [510, 499] on button "Save" at bounding box center [518, 500] width 106 height 34
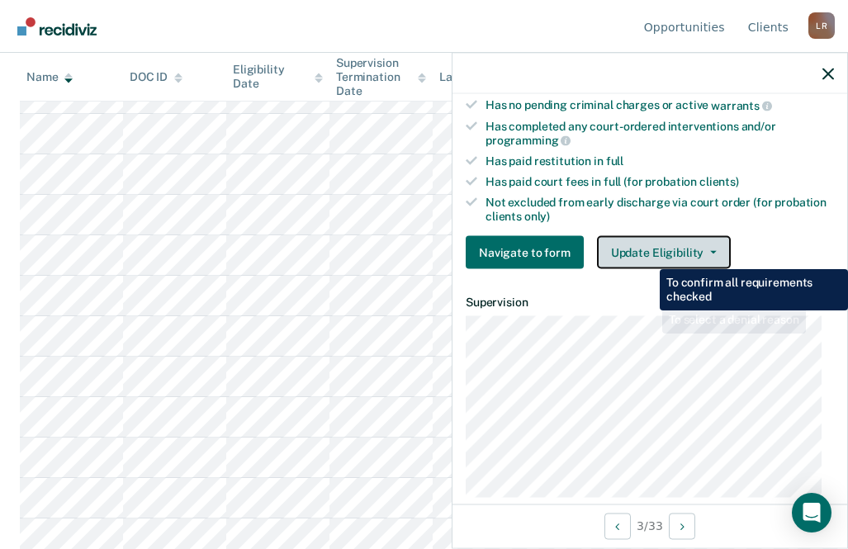
click at [647, 245] on button "Update Eligibility" at bounding box center [664, 252] width 134 height 33
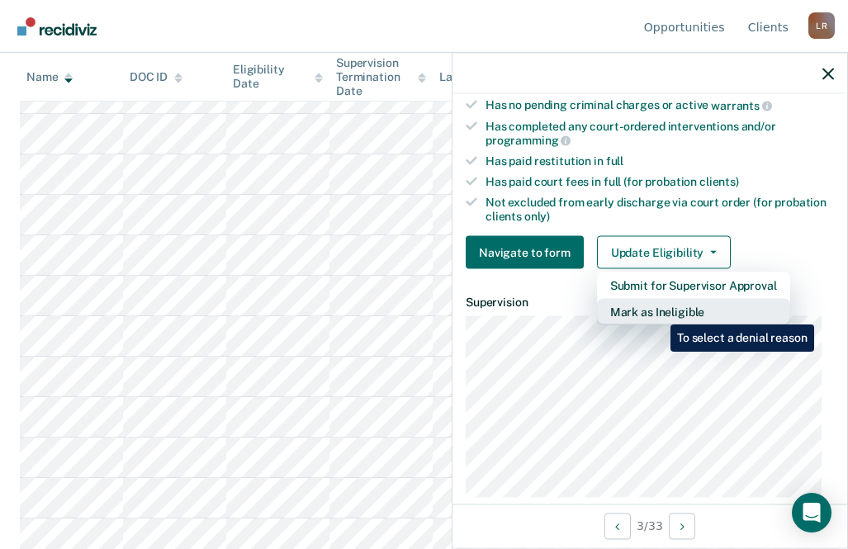
click at [658, 312] on button "Mark as Ineligible" at bounding box center [693, 312] width 193 height 26
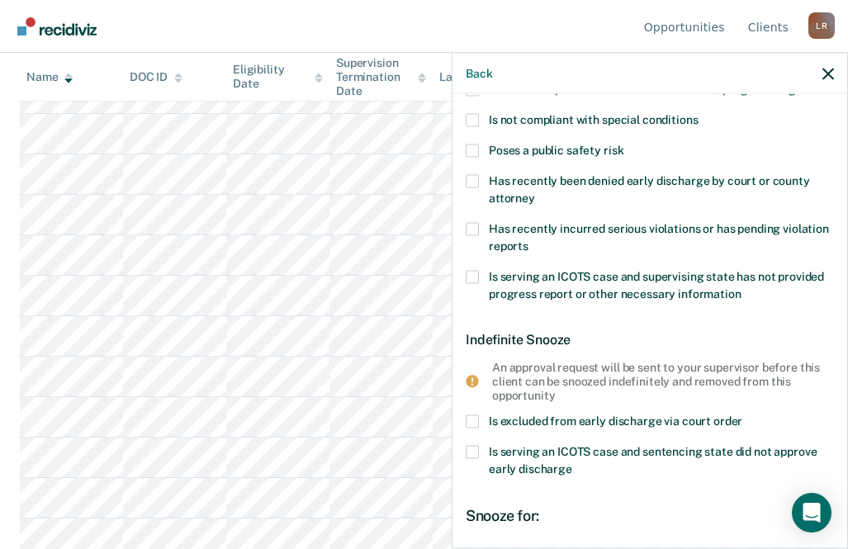
scroll to position [44, 0]
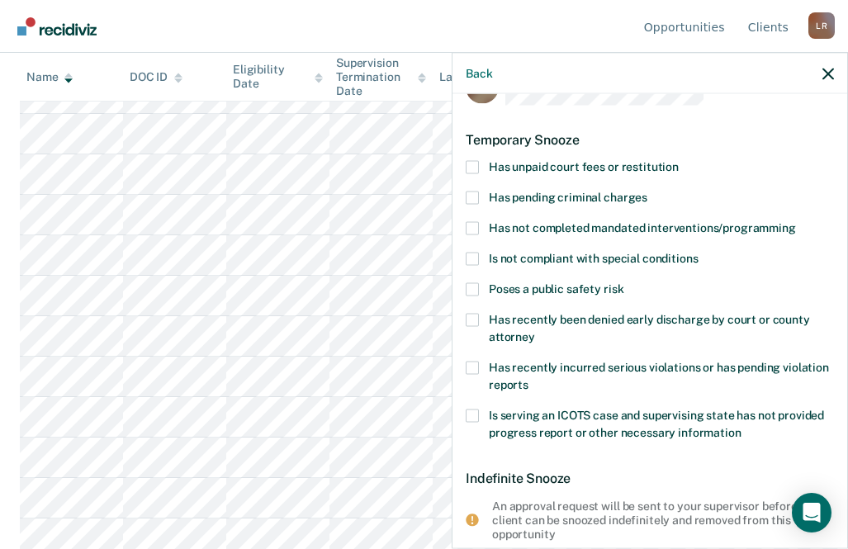
click at [474, 164] on span at bounding box center [471, 166] width 13 height 13
click at [678, 160] on input "Has unpaid court fees or restitution" at bounding box center [678, 160] width 0 height 0
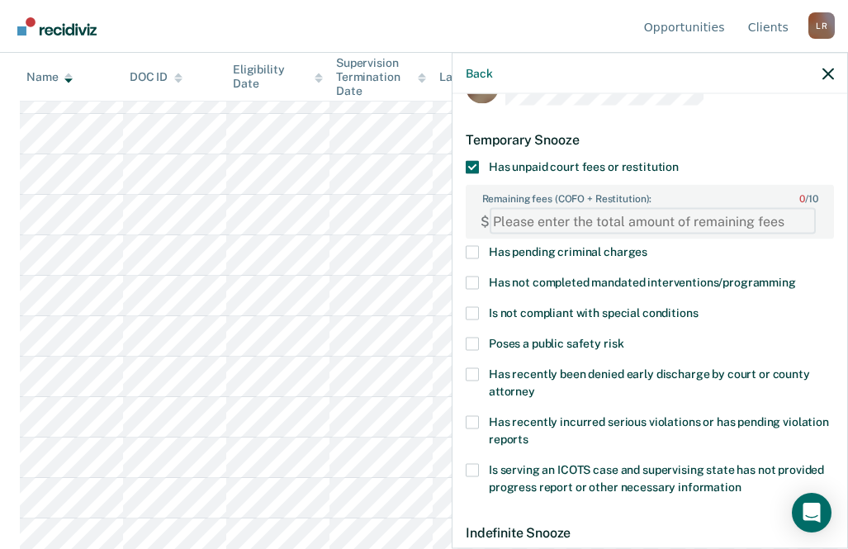
click at [554, 228] on FEESReasonInput "Remaining fees (COFO + Restitution): 0 / 10" at bounding box center [652, 221] width 326 height 26
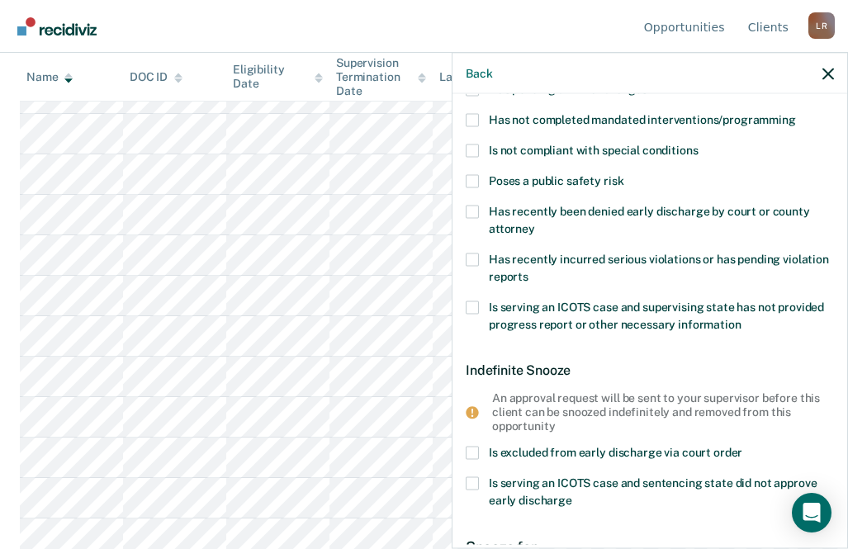
scroll to position [429, 0]
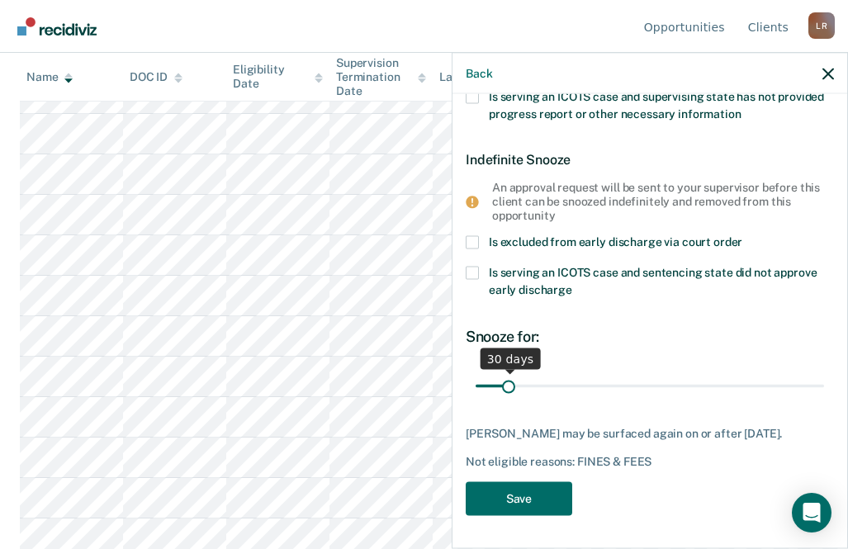
type FEESReasonInput "667"
type input "183"
click at [644, 371] on input "range" at bounding box center [649, 385] width 348 height 29
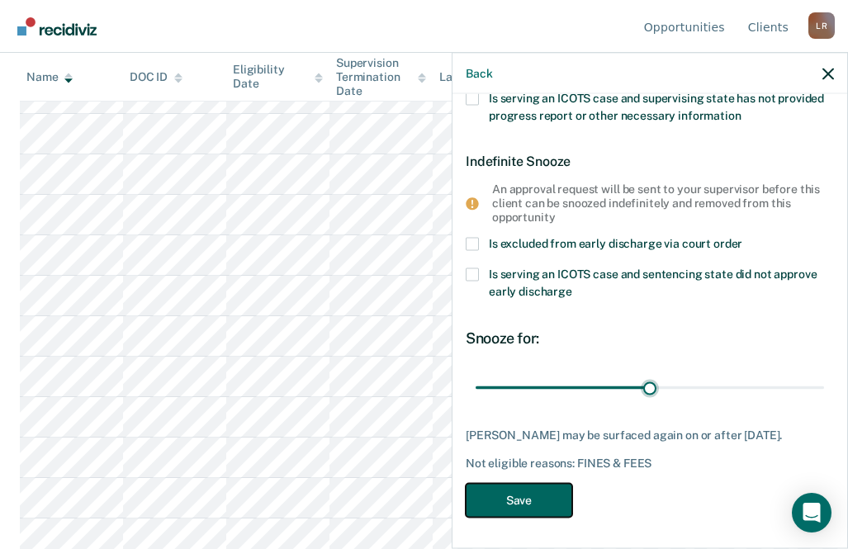
click at [538, 494] on button "Save" at bounding box center [518, 500] width 106 height 34
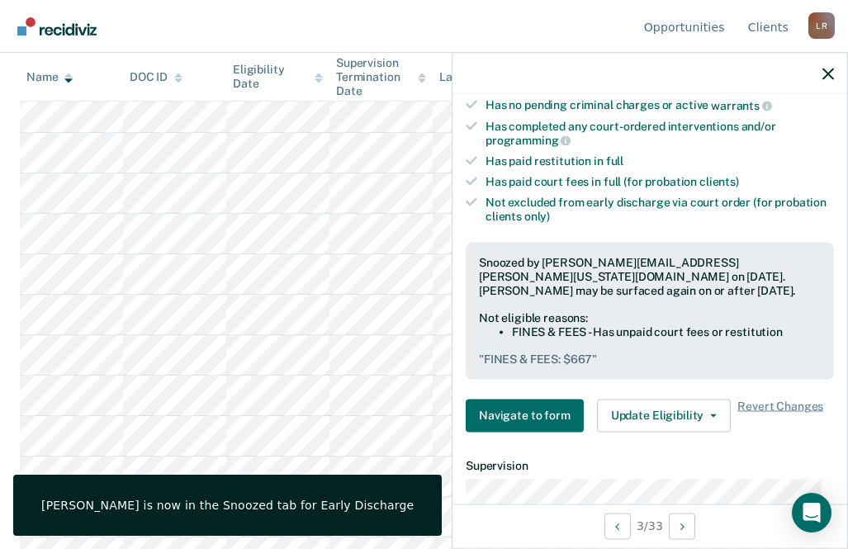
scroll to position [387, 0]
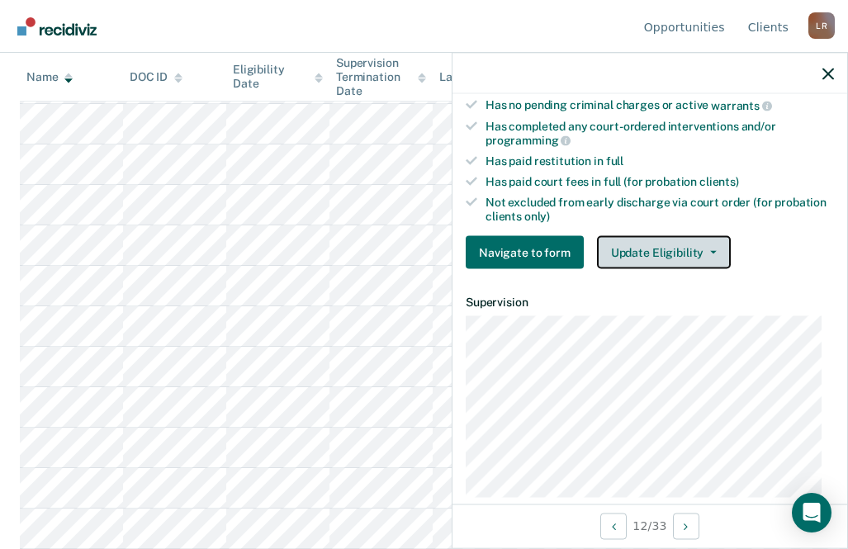
click at [683, 245] on button "Update Eligibility" at bounding box center [664, 252] width 134 height 33
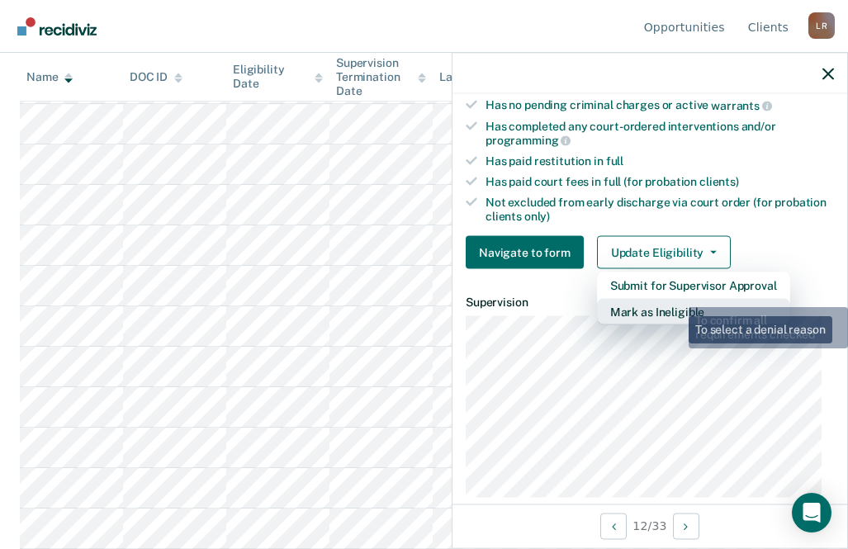
click at [675, 309] on button "Mark as Ineligible" at bounding box center [693, 312] width 193 height 26
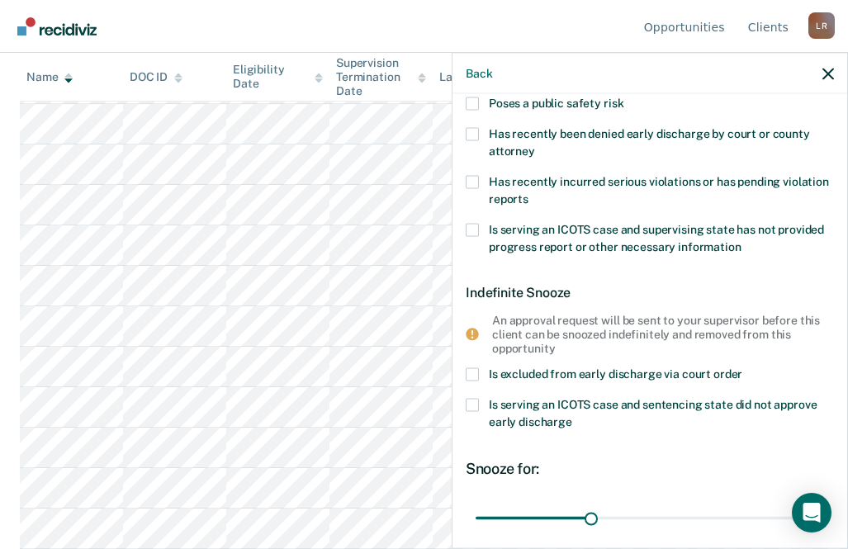
scroll to position [0, 0]
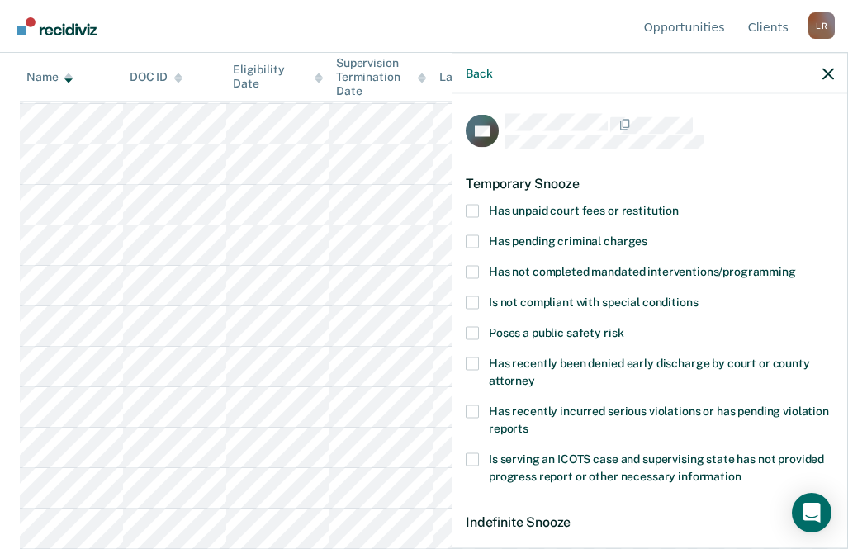
click at [472, 265] on span at bounding box center [471, 271] width 13 height 13
click at [796, 265] on input "Has not completed mandated interventions/programming" at bounding box center [796, 265] width 0 height 0
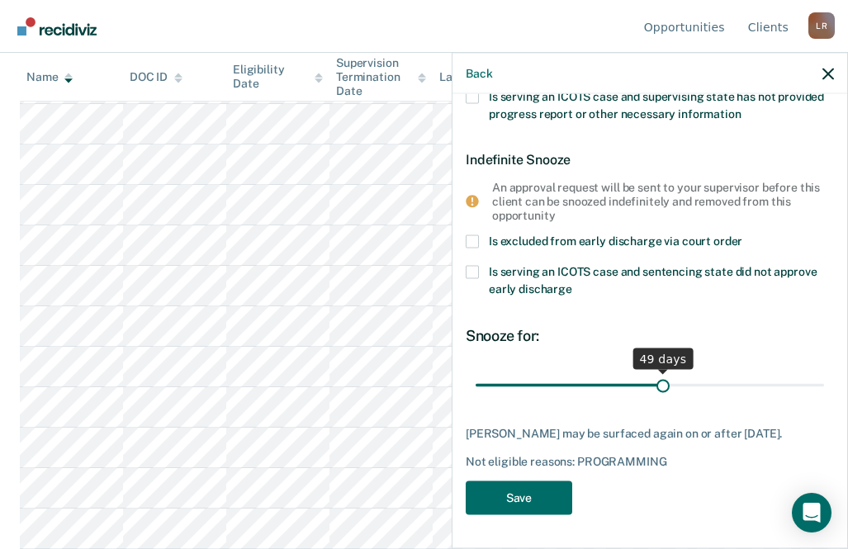
type input "49"
click at [654, 371] on input "range" at bounding box center [649, 385] width 348 height 29
click at [516, 502] on button "Save" at bounding box center [518, 498] width 106 height 34
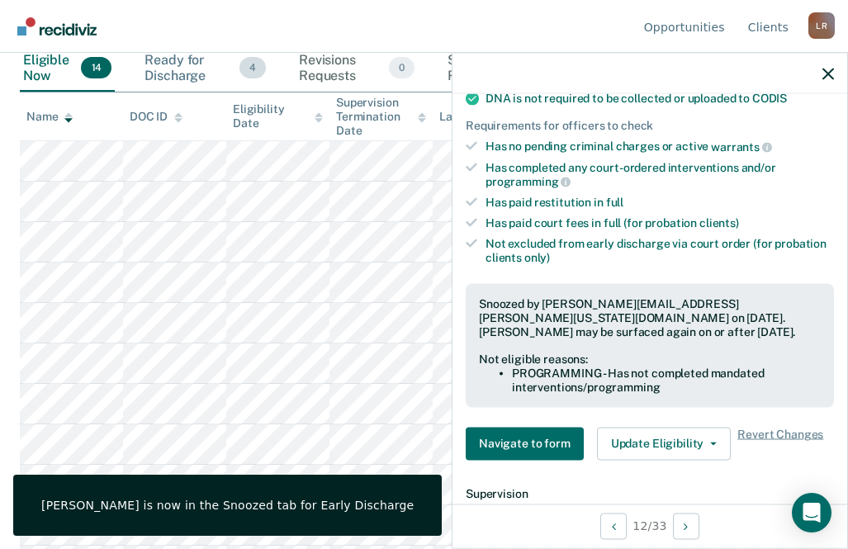
scroll to position [347, 0]
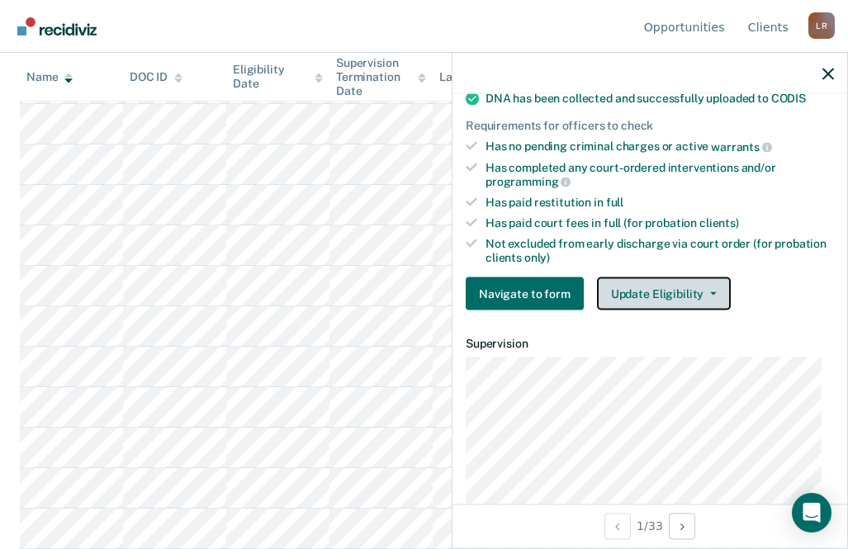
click at [620, 295] on button "Update Eligibility" at bounding box center [664, 293] width 134 height 33
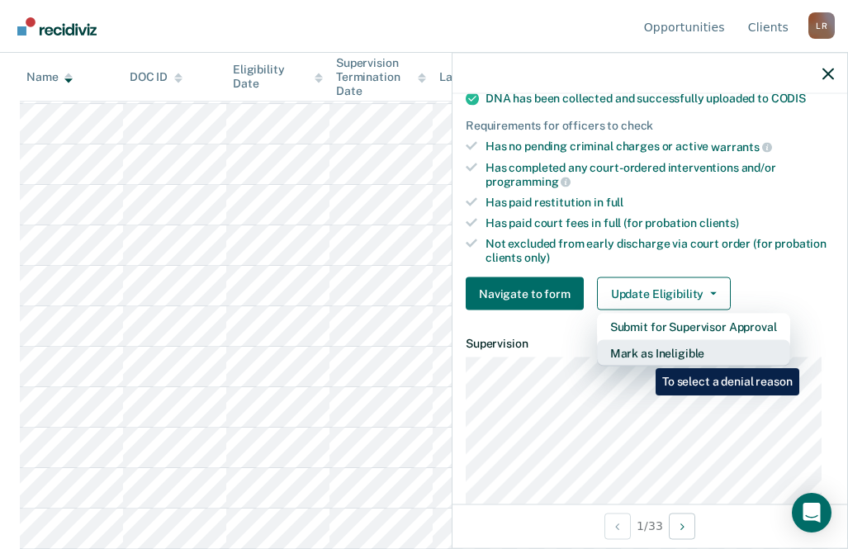
click at [643, 356] on button "Mark as Ineligible" at bounding box center [693, 353] width 193 height 26
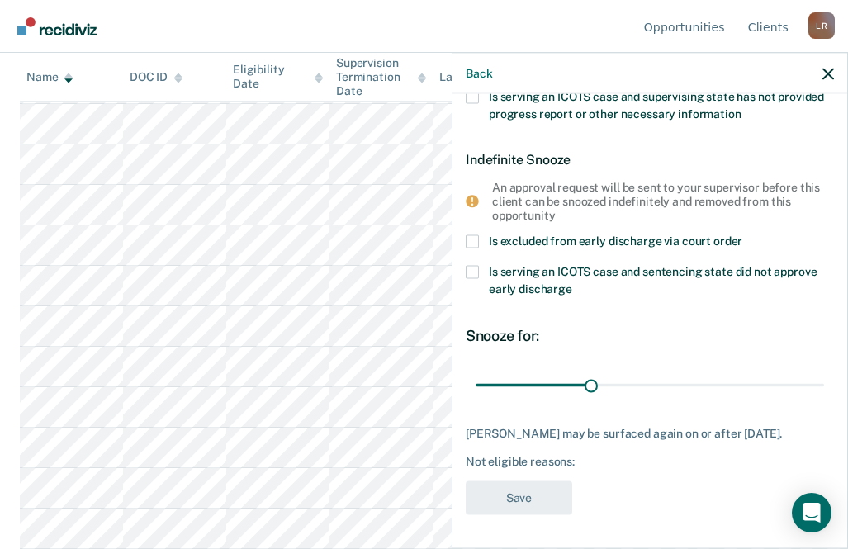
scroll to position [44, 0]
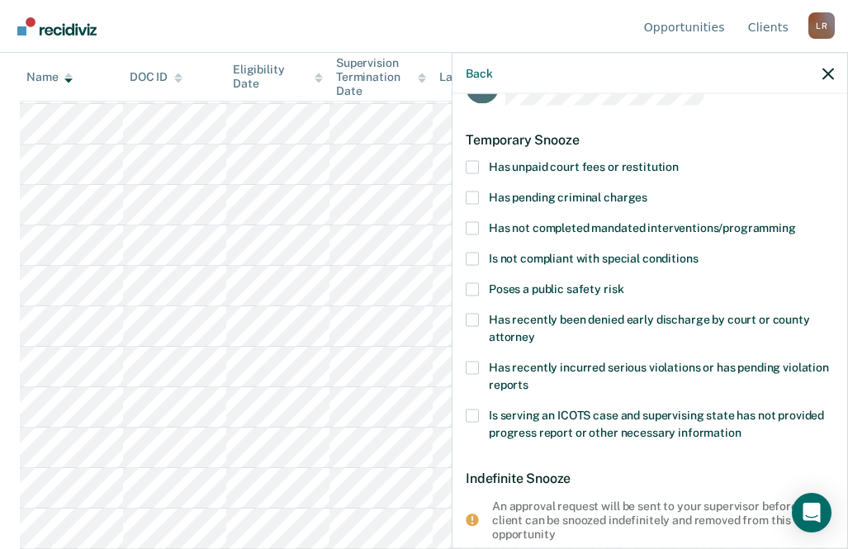
click at [470, 166] on span at bounding box center [471, 166] width 13 height 13
click at [678, 160] on input "Has unpaid court fees or restitution" at bounding box center [678, 160] width 0 height 0
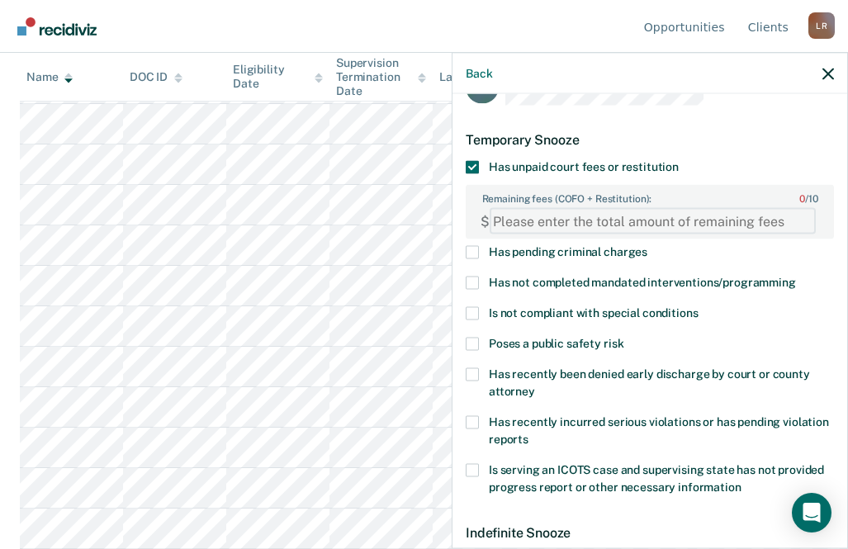
click at [532, 221] on FEESReasonInput "Remaining fees (COFO + Restitution): 0 / 10" at bounding box center [652, 221] width 326 height 26
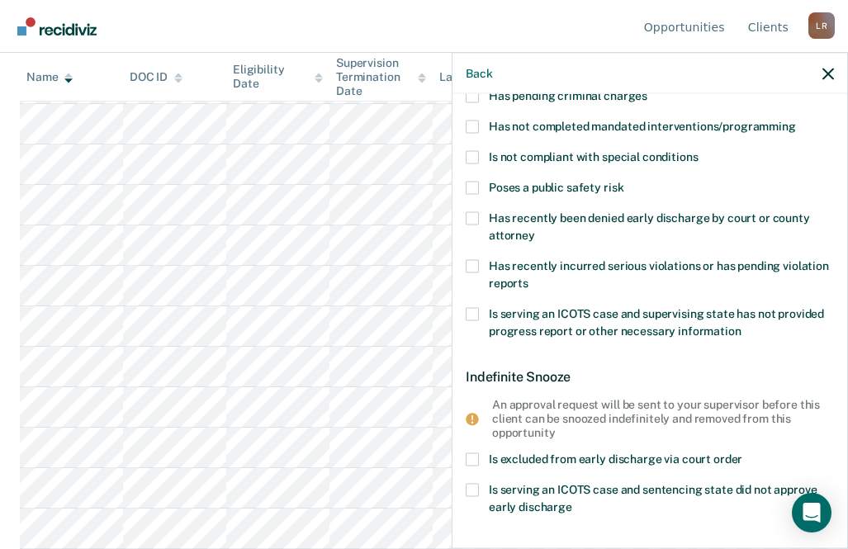
scroll to position [429, 0]
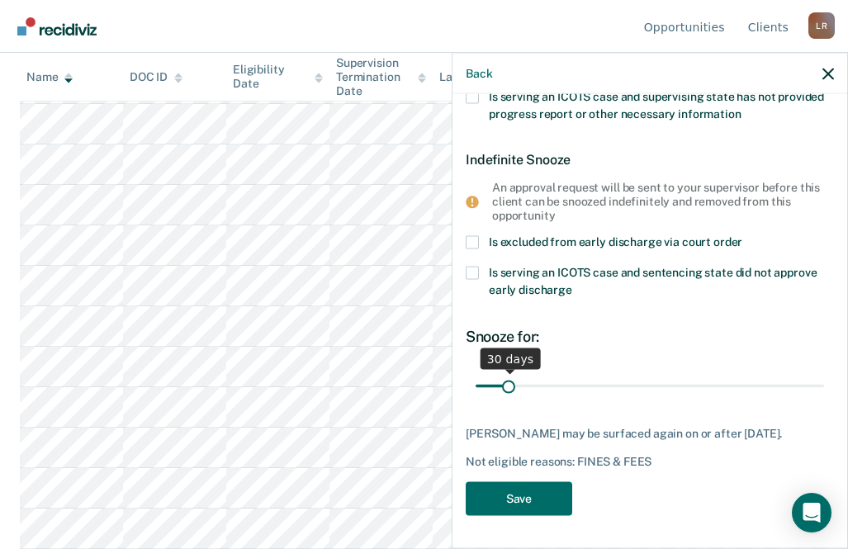
type FEESReasonInput "7800"
type input "206"
click at [664, 371] on input "range" at bounding box center [649, 385] width 348 height 29
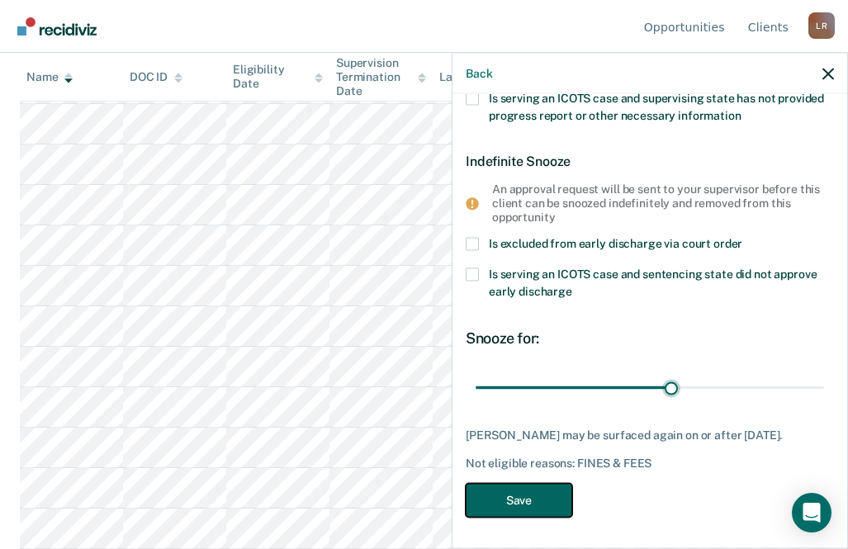
click at [534, 494] on button "Save" at bounding box center [518, 500] width 106 height 34
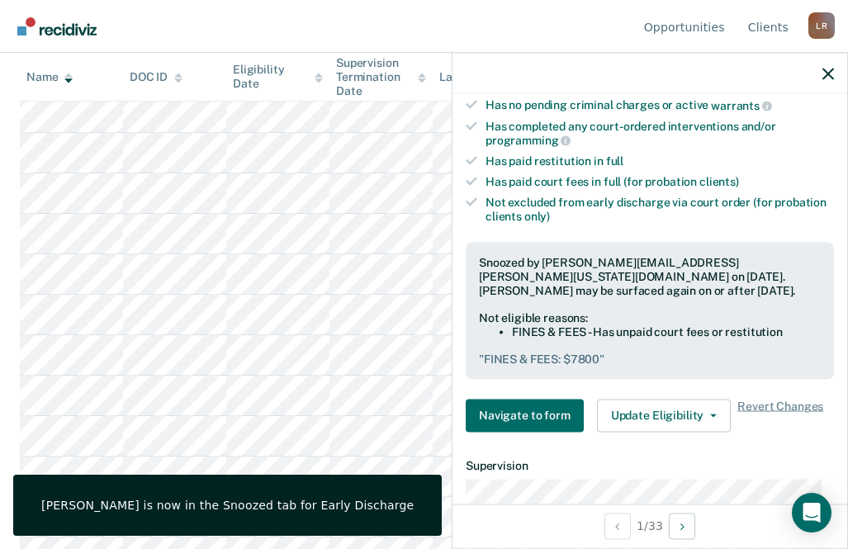
scroll to position [306, 0]
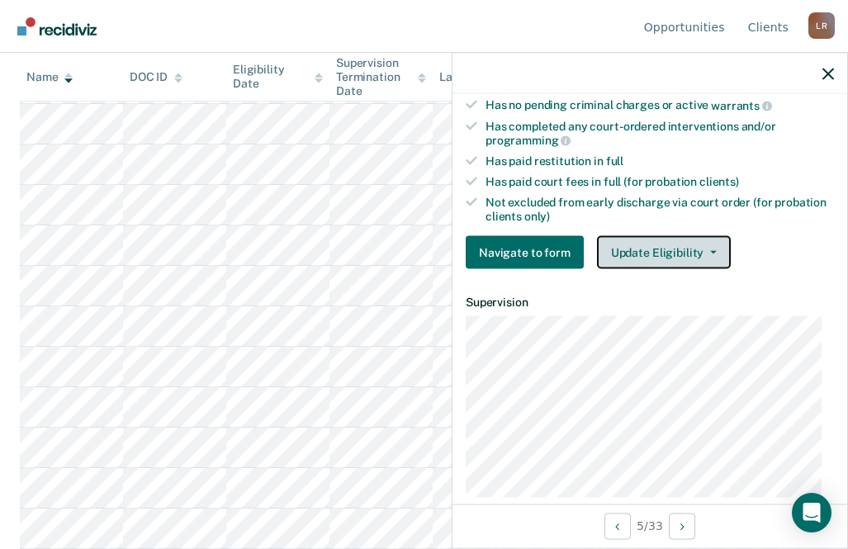
click at [648, 248] on button "Update Eligibility" at bounding box center [664, 252] width 134 height 33
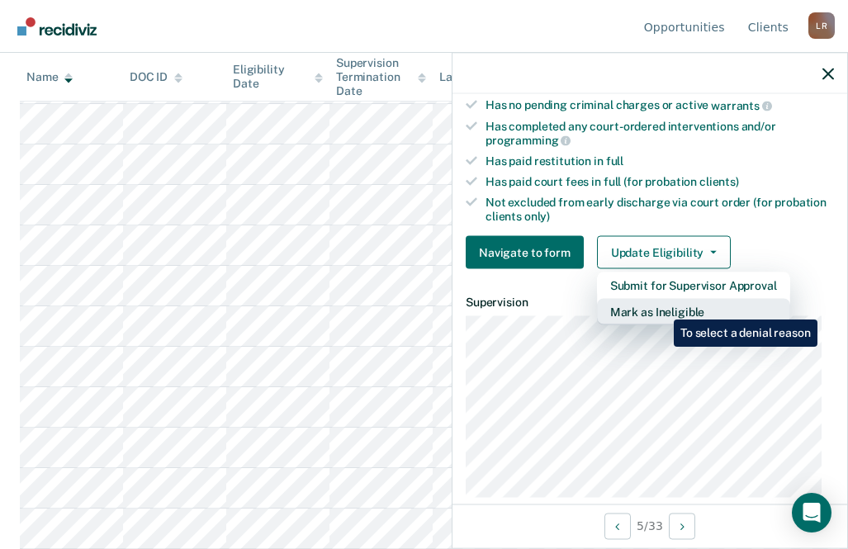
click at [661, 307] on button "Mark as Ineligible" at bounding box center [693, 312] width 193 height 26
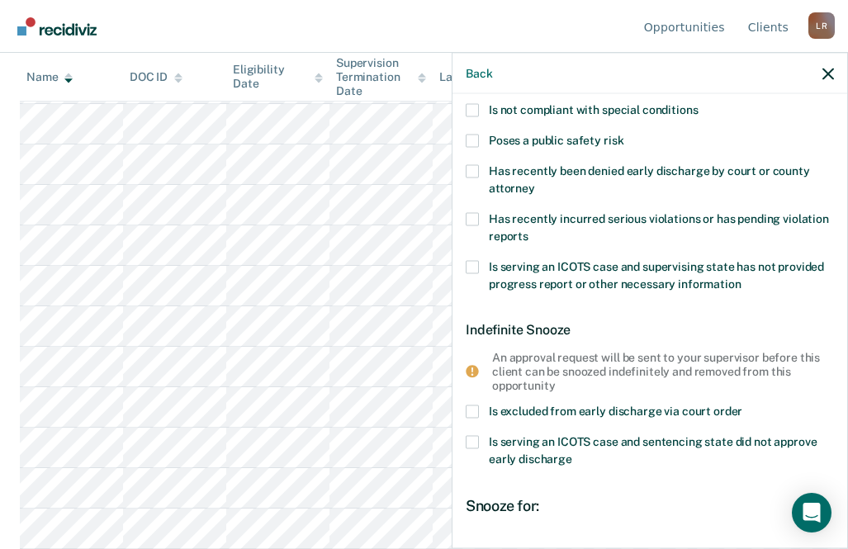
scroll to position [0, 0]
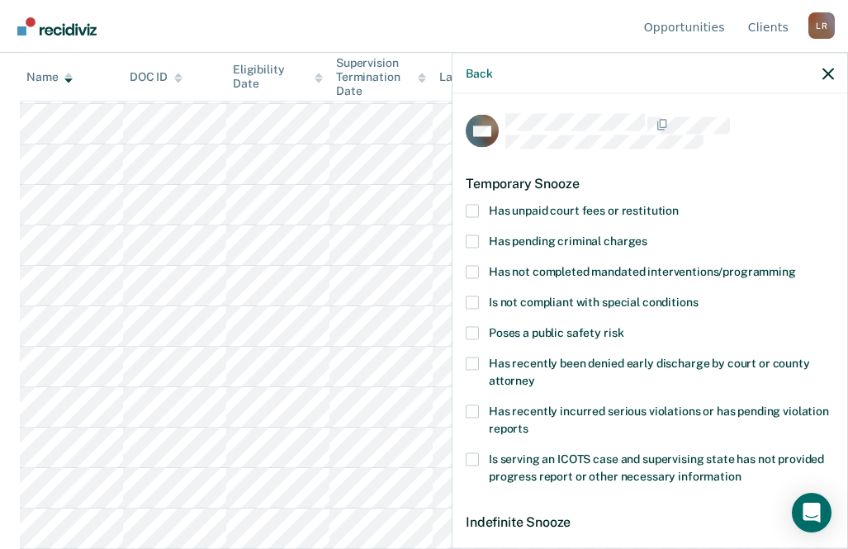
click at [477, 204] on span at bounding box center [471, 210] width 13 height 13
click at [678, 204] on input "Has unpaid court fees or restitution" at bounding box center [678, 204] width 0 height 0
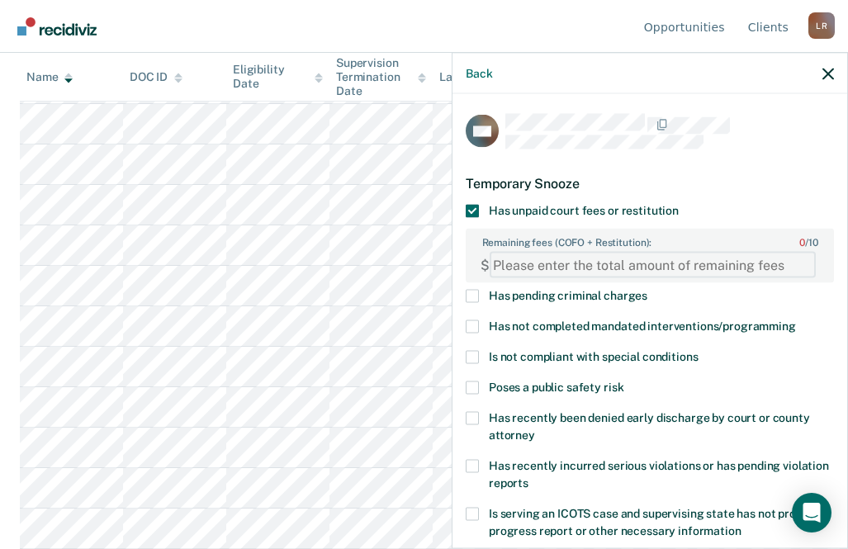
click at [610, 267] on FEESReasonInput "Remaining fees (COFO + Restitution): 0 / 10" at bounding box center [652, 265] width 326 height 26
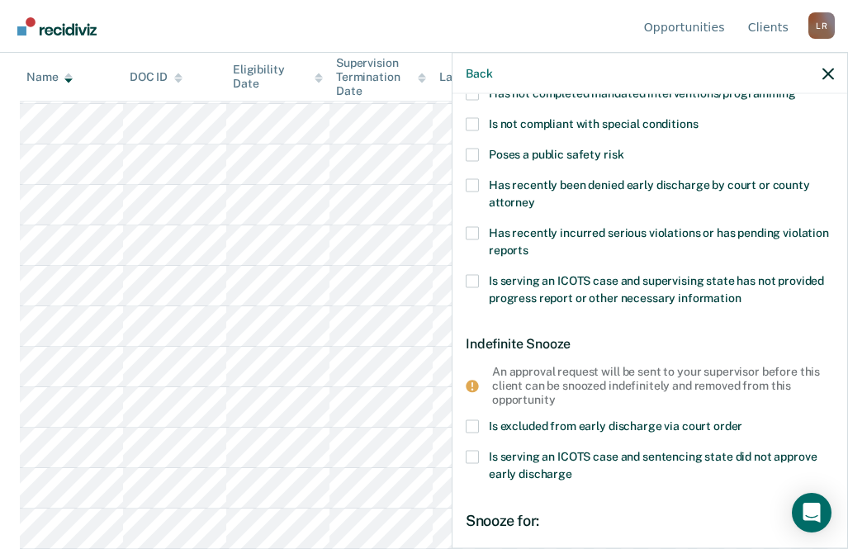
scroll to position [429, 0]
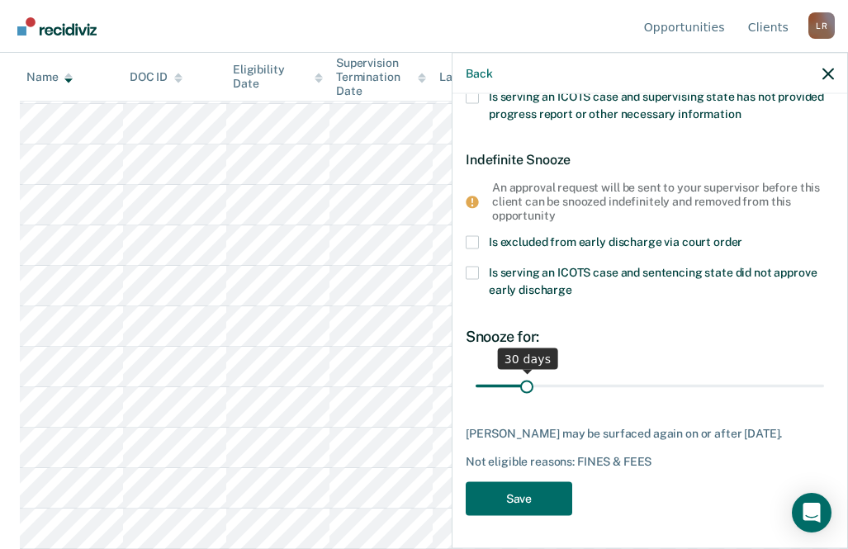
type FEESReasonInput "5082"
type input "124"
click at [663, 371] on input "range" at bounding box center [649, 385] width 348 height 29
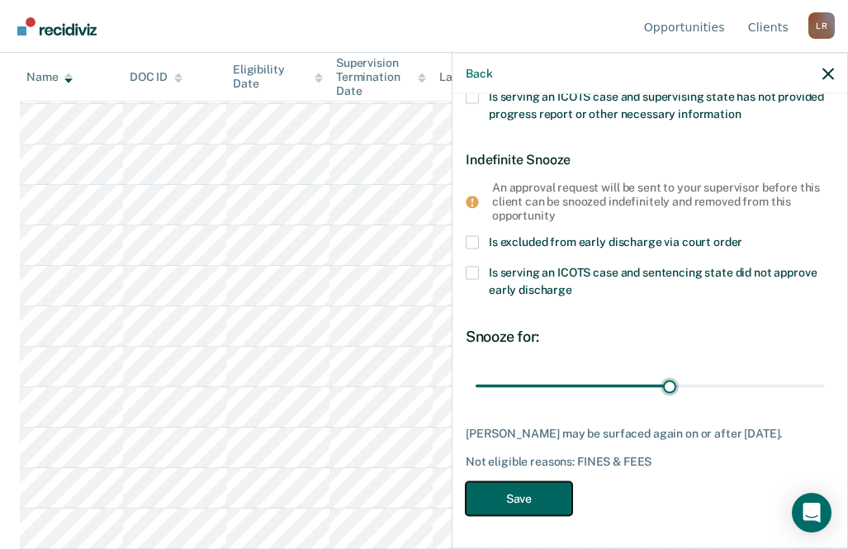
click at [534, 497] on button "Save" at bounding box center [518, 498] width 106 height 34
